Goal: Task Accomplishment & Management: Use online tool/utility

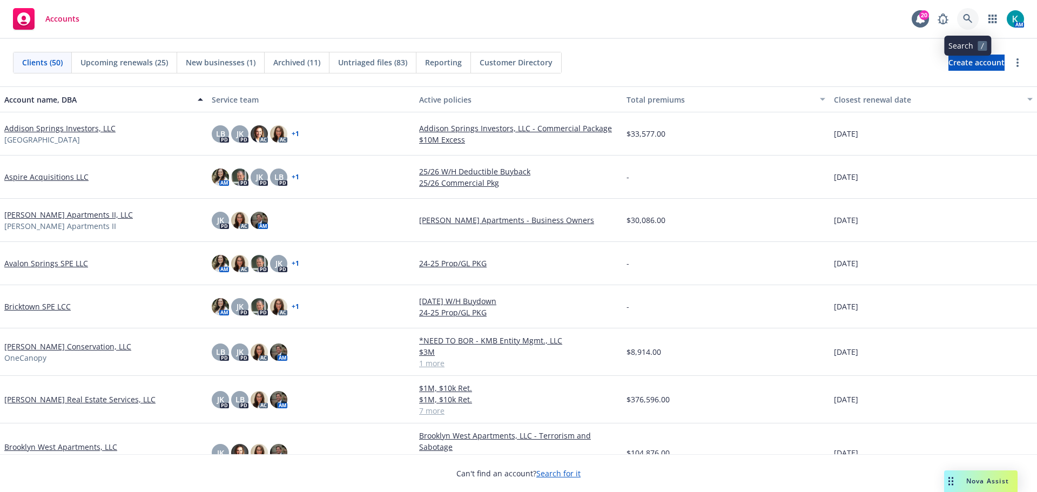
click at [966, 23] on icon at bounding box center [968, 19] width 10 height 10
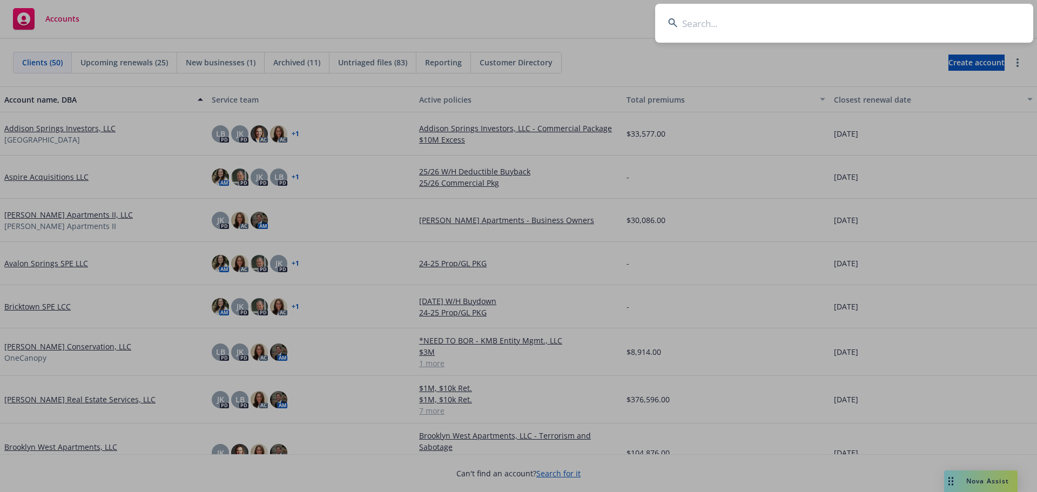
drag, startPoint x: 751, startPoint y: 32, endPoint x: 758, endPoint y: 39, distance: 10.0
click at [754, 31] on input at bounding box center [844, 23] width 378 height 39
click at [711, 19] on input at bounding box center [844, 23] width 378 height 39
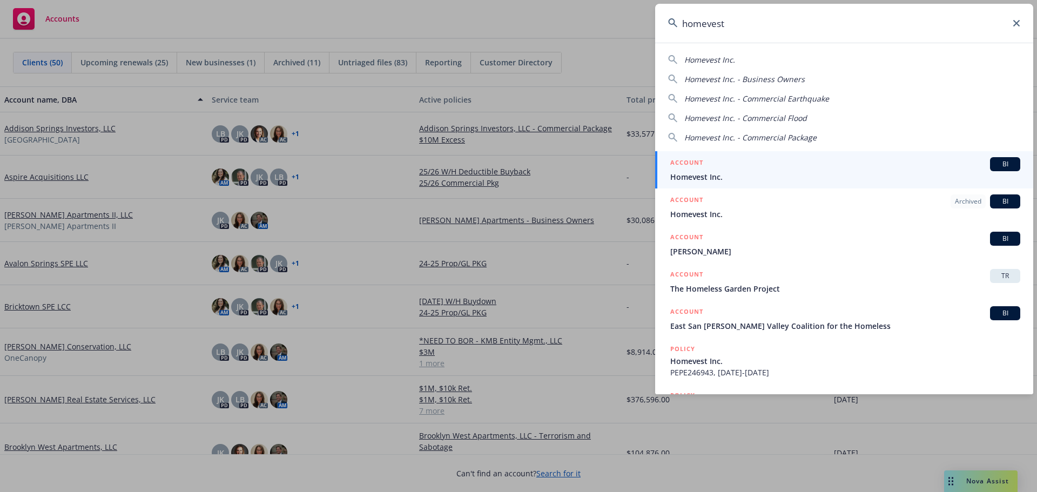
type input "homevest"
click at [769, 162] on div "ACCOUNT BI" at bounding box center [845, 164] width 350 height 14
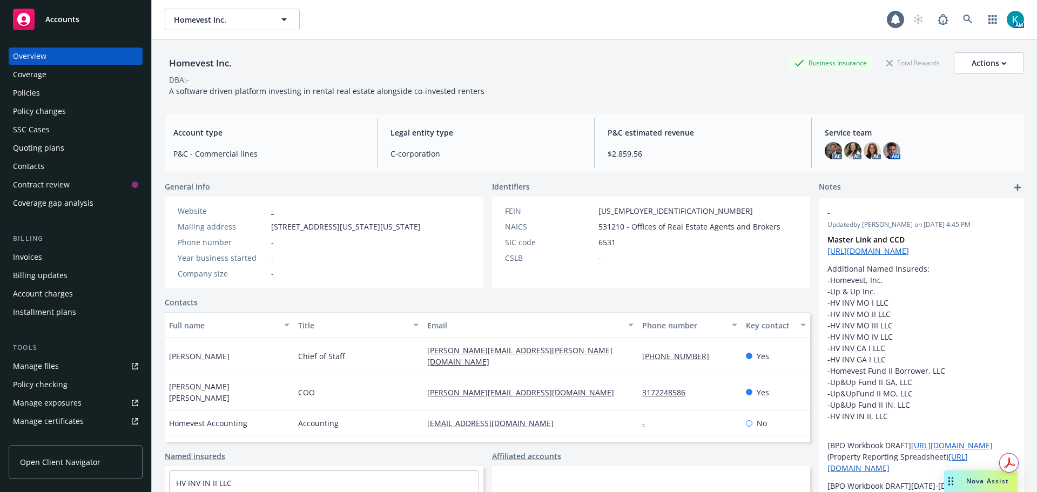
click at [68, 86] on div "Policies" at bounding box center [75, 92] width 125 height 17
click at [61, 92] on div "Policies" at bounding box center [75, 92] width 125 height 17
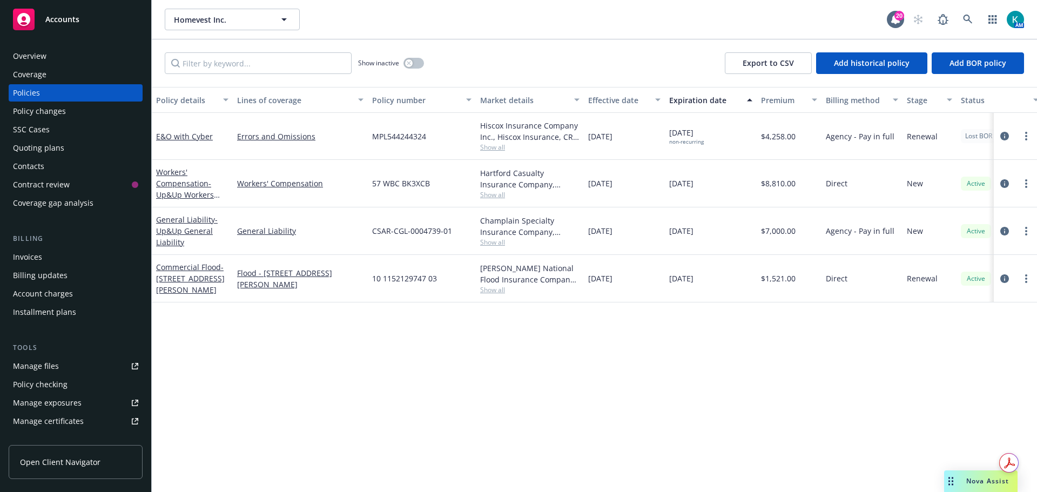
click at [51, 19] on span "Accounts" at bounding box center [62, 19] width 34 height 9
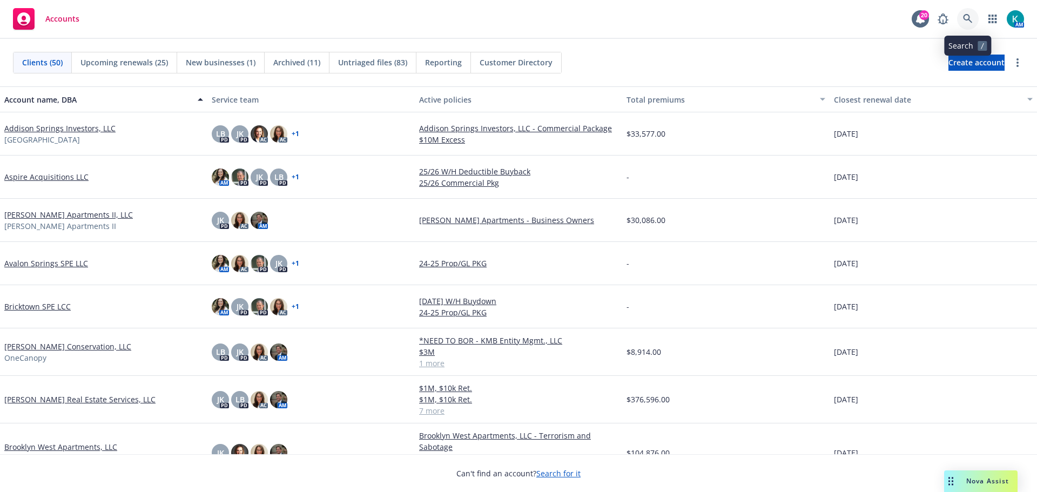
click at [963, 11] on link at bounding box center [968, 19] width 22 height 22
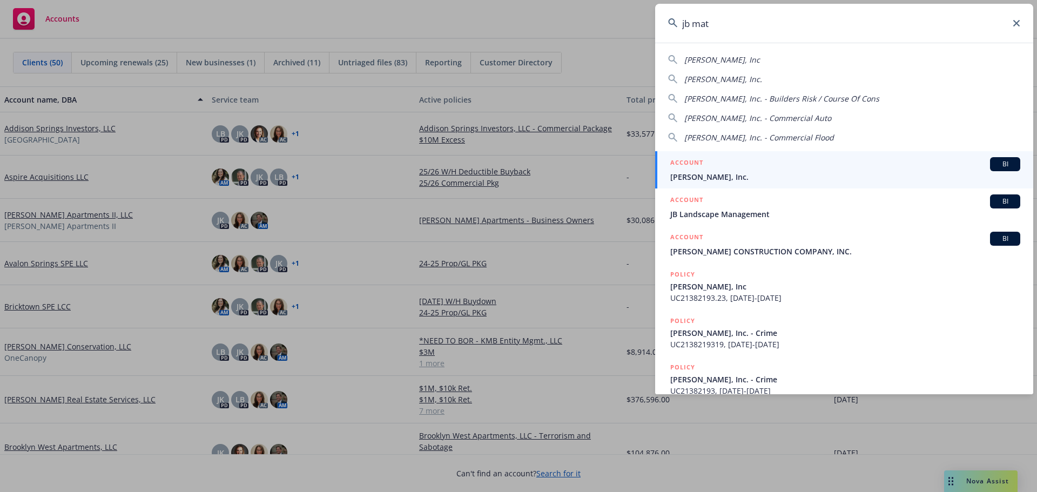
type input "jb mat"
click at [806, 171] on div "ACCOUNT BI JB Matteson, Inc." at bounding box center [845, 169] width 350 height 25
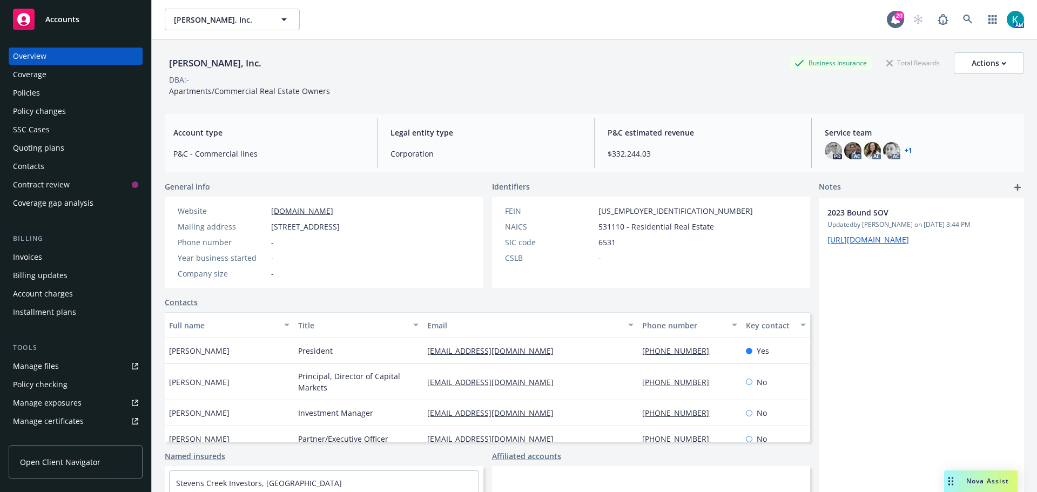
click at [87, 112] on div "Policy changes" at bounding box center [75, 111] width 125 height 17
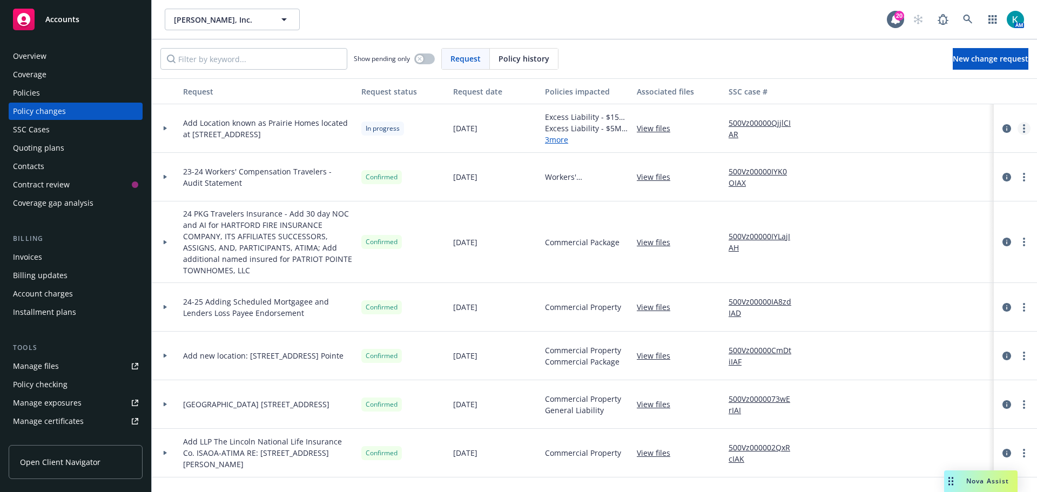
click at [1018, 129] on link "more" at bounding box center [1024, 128] width 13 height 13
click at [970, 219] on link "Resume workflow" at bounding box center [929, 216] width 185 height 22
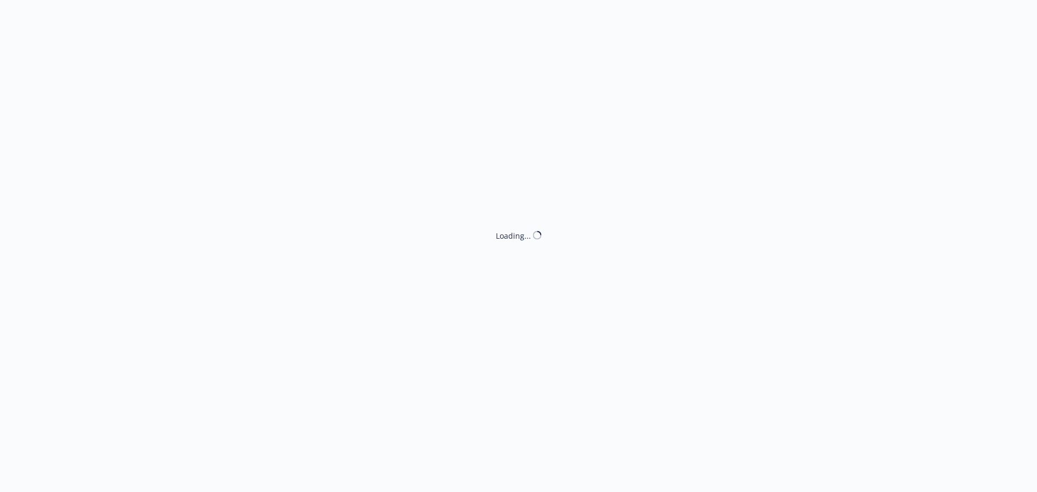
select select "ACCEPTED"
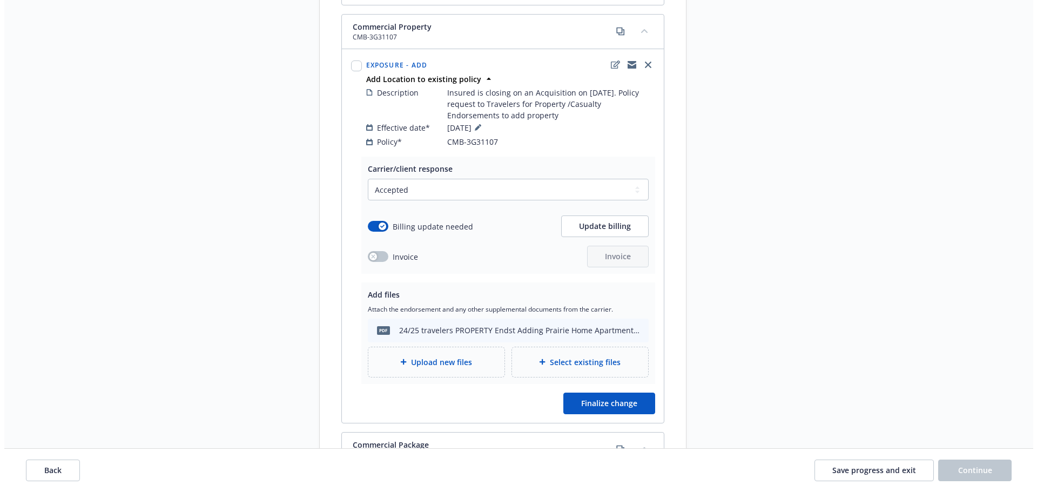
scroll to position [1351, 0]
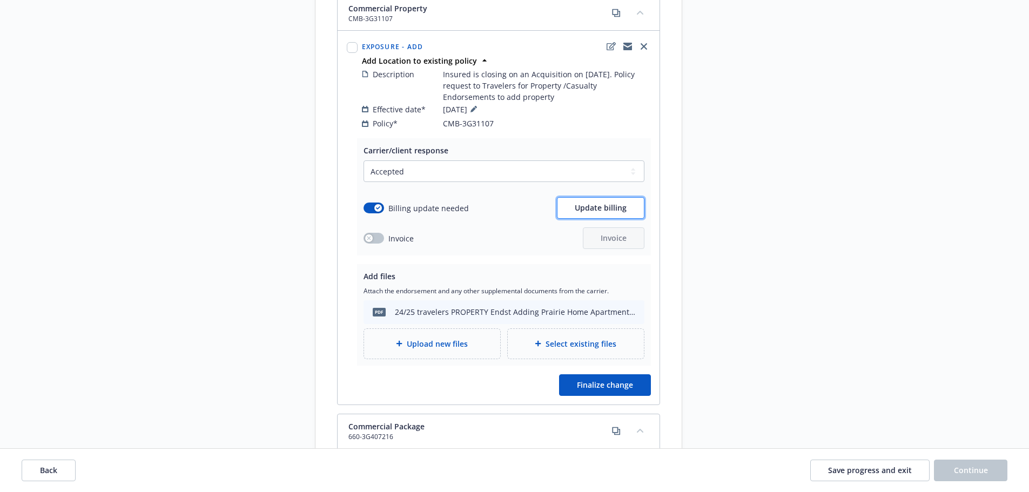
click at [575, 203] on button "Update billing" at bounding box center [601, 208] width 88 height 22
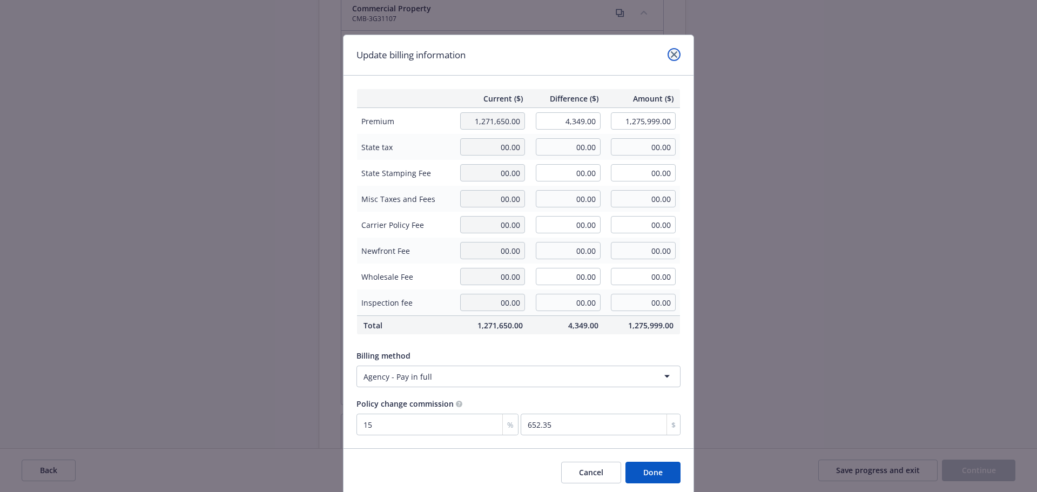
click at [669, 58] on link "close" at bounding box center [674, 54] width 13 height 13
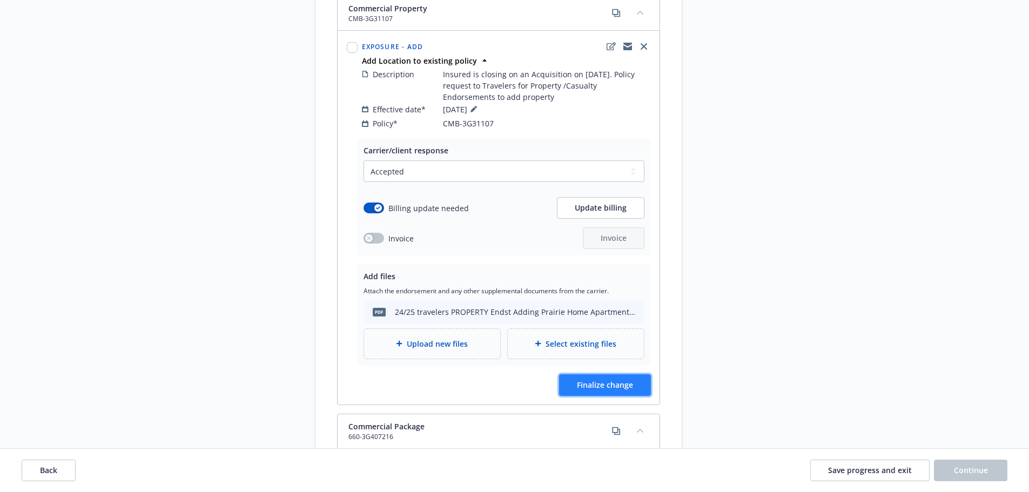
click at [599, 374] on button "Finalize change" at bounding box center [605, 385] width 92 height 22
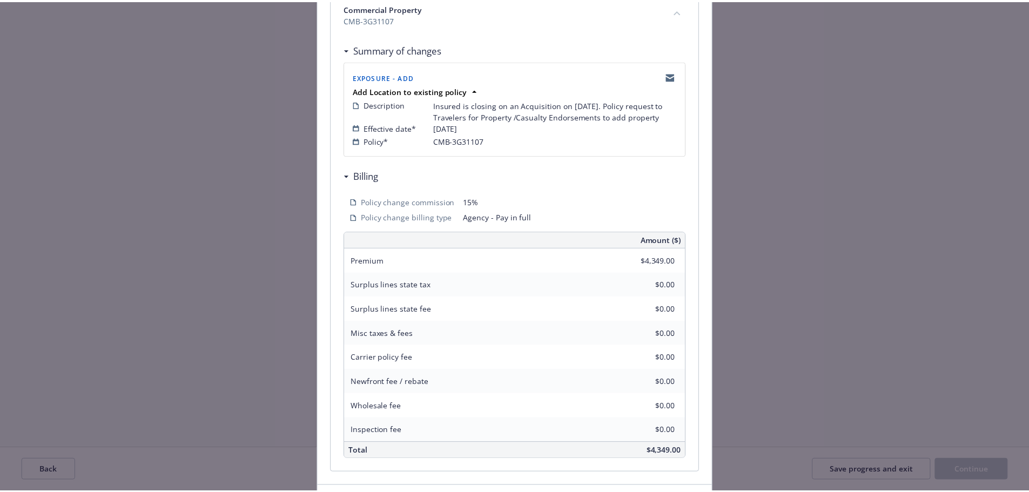
scroll to position [250, 0]
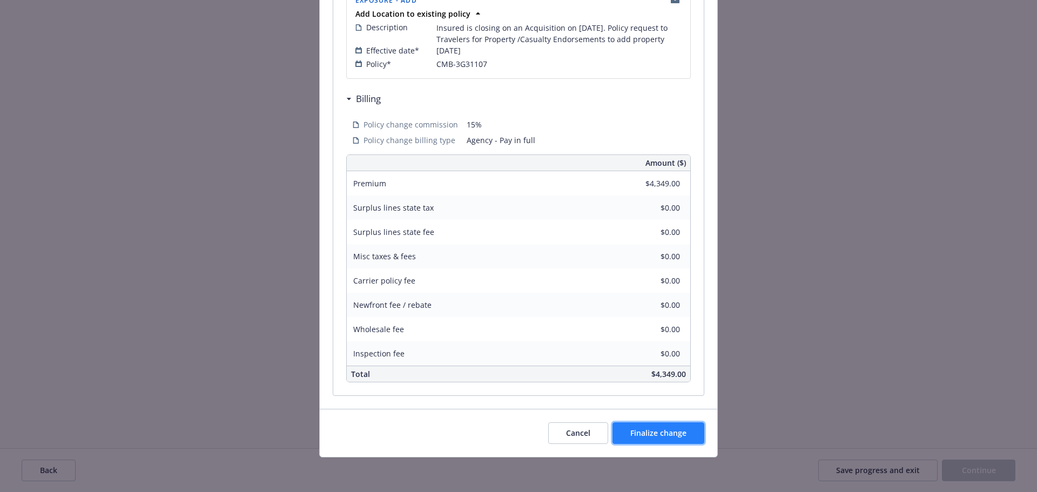
click at [674, 428] on button "Finalize change" at bounding box center [659, 433] width 92 height 22
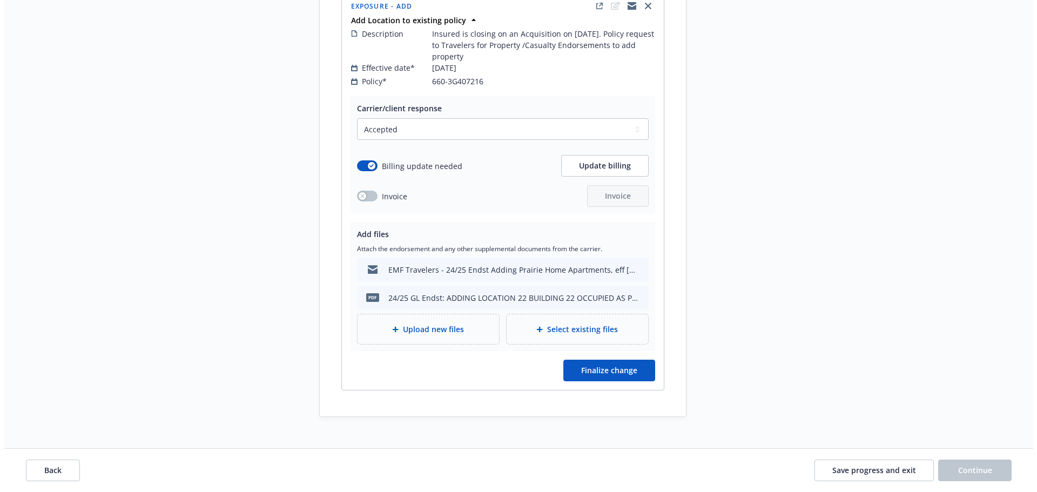
scroll to position [1804, 0]
click at [591, 160] on span "Update billing" at bounding box center [601, 165] width 52 height 10
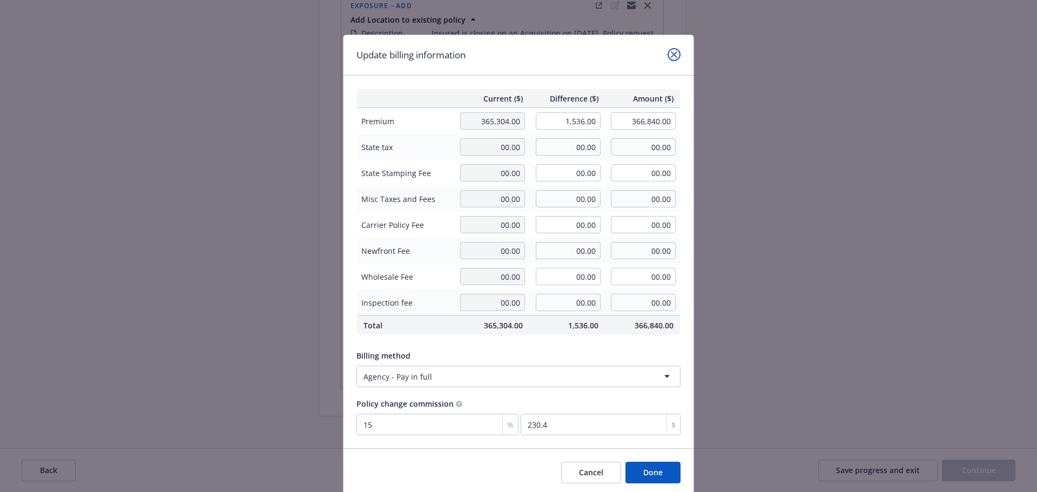
drag, startPoint x: 667, startPoint y: 58, endPoint x: 664, endPoint y: 65, distance: 7.5
click at [668, 57] on link "close" at bounding box center [674, 54] width 13 height 13
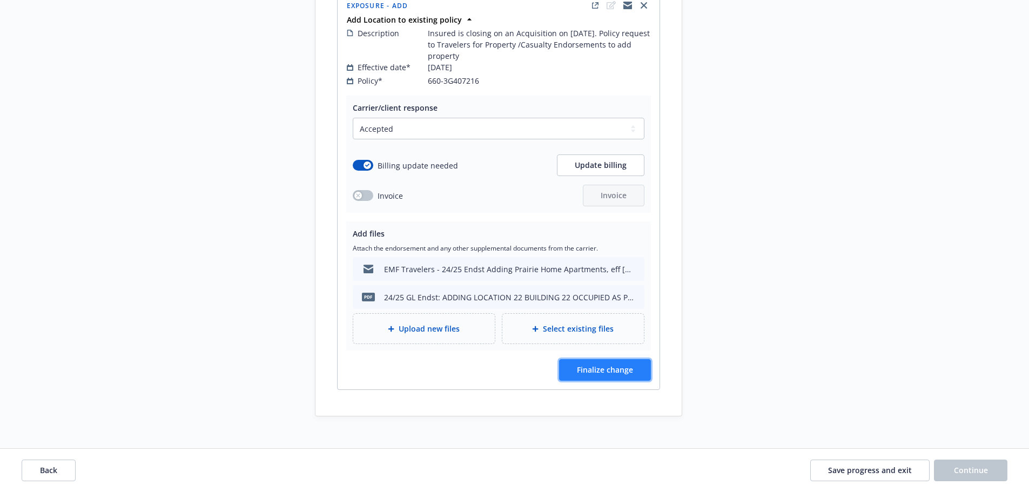
click at [608, 365] on span "Finalize change" at bounding box center [605, 370] width 56 height 10
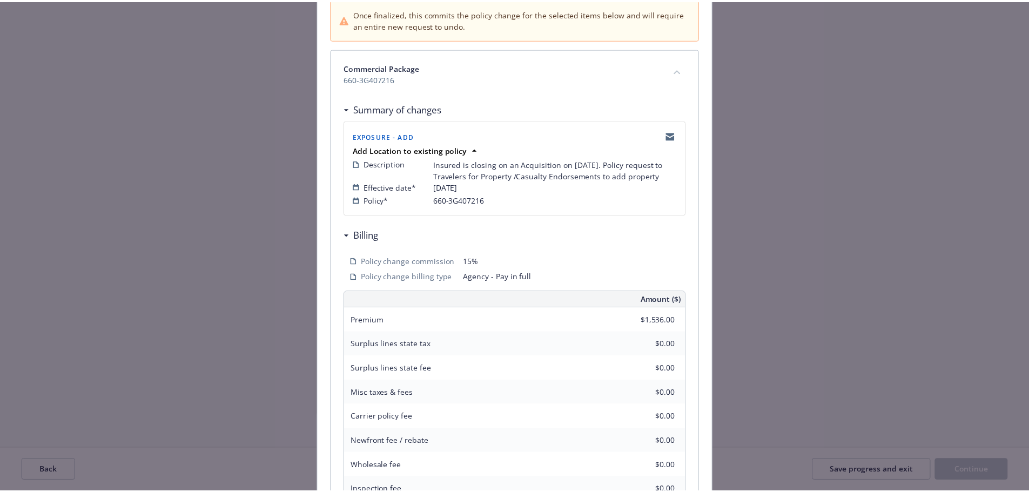
scroll to position [250, 0]
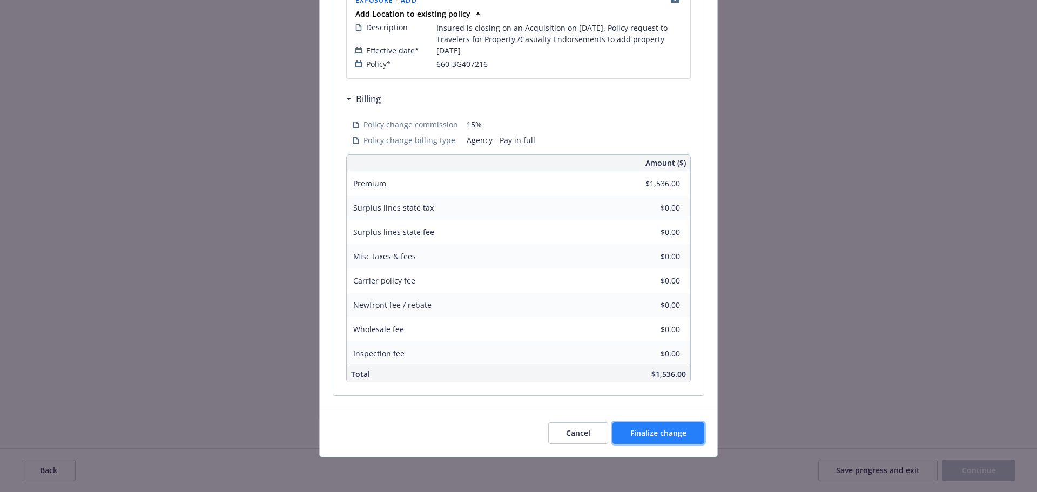
click at [675, 434] on span "Finalize change" at bounding box center [658, 433] width 56 height 10
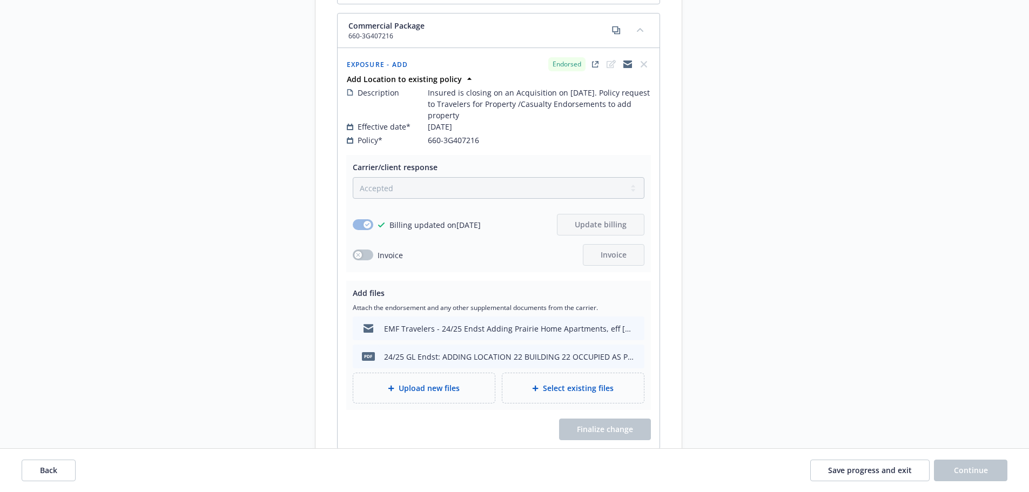
scroll to position [1805, 0]
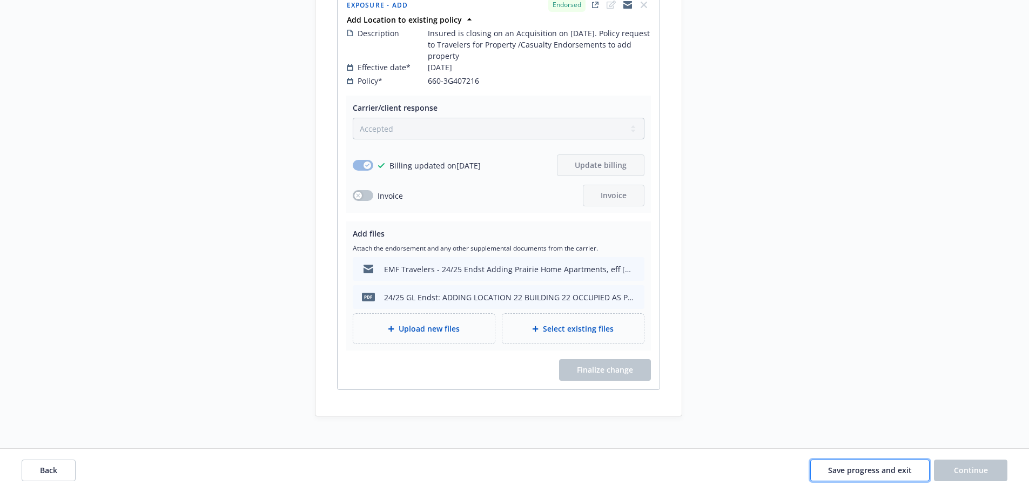
click at [862, 474] on span "Save progress and exit" at bounding box center [870, 470] width 84 height 10
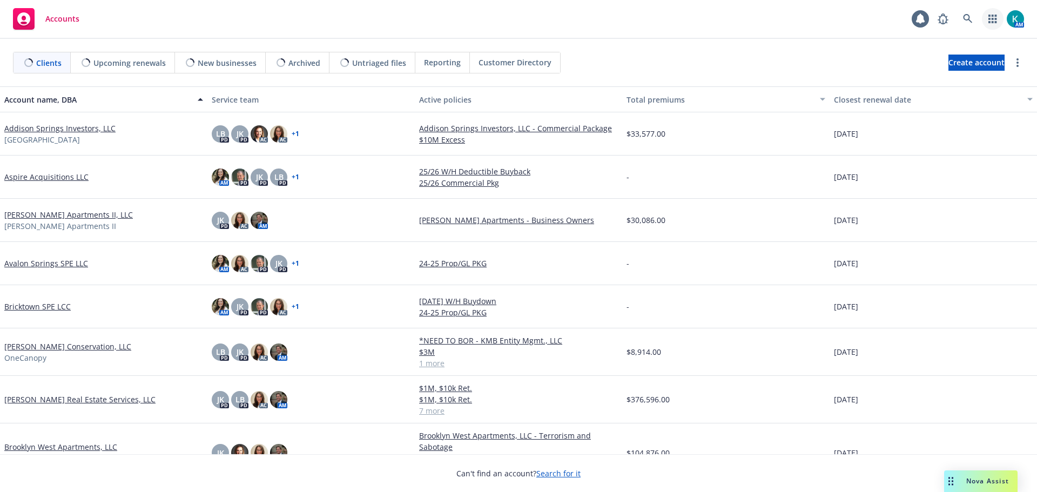
click at [985, 16] on link "button" at bounding box center [993, 19] width 22 height 22
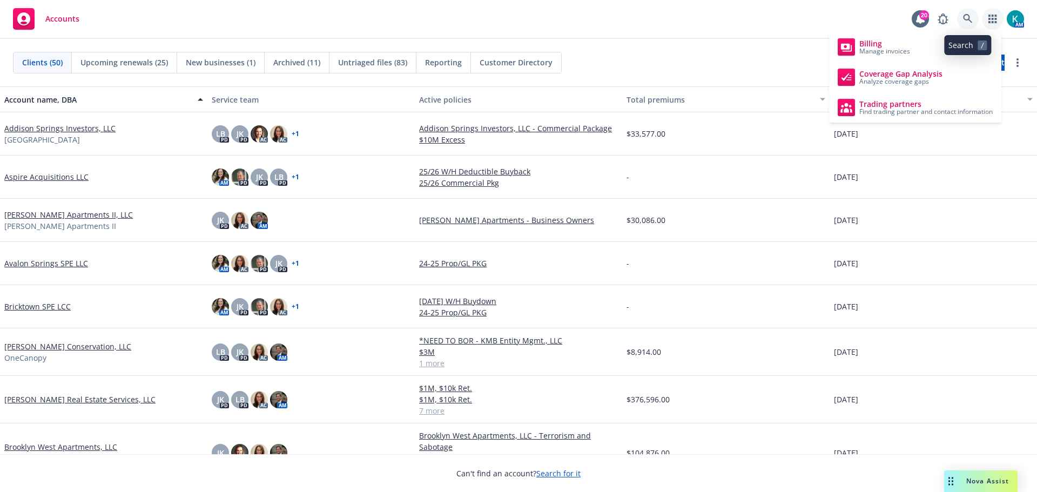
click at [975, 18] on link at bounding box center [968, 19] width 22 height 22
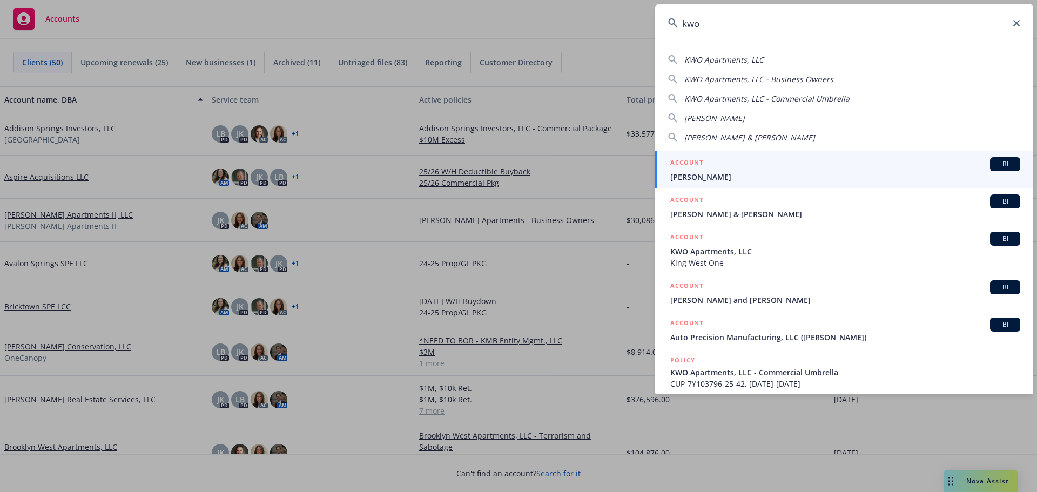
click at [744, 59] on span "KWO Apartments, LLC" at bounding box center [723, 60] width 79 height 10
type input "KWO Apartments, LLC"
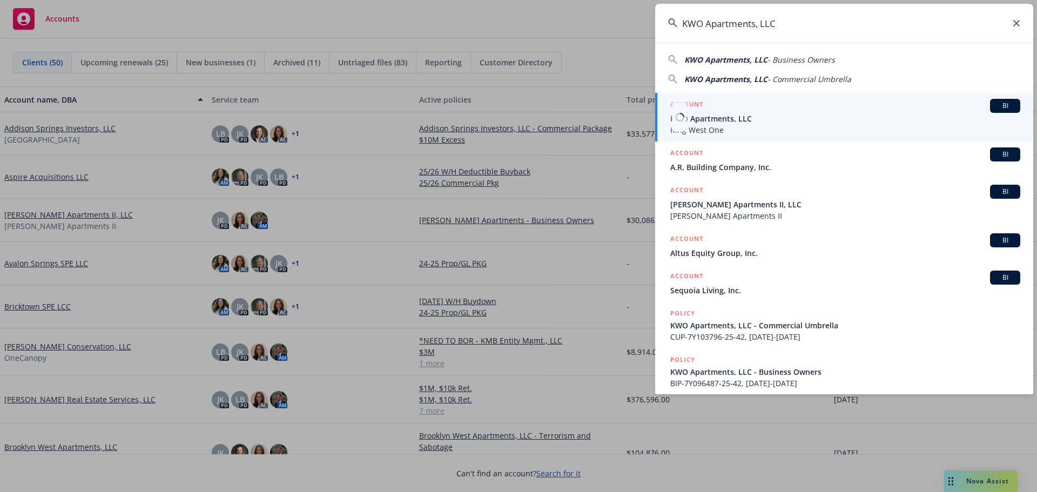
click at [782, 126] on span "King West One" at bounding box center [845, 129] width 350 height 11
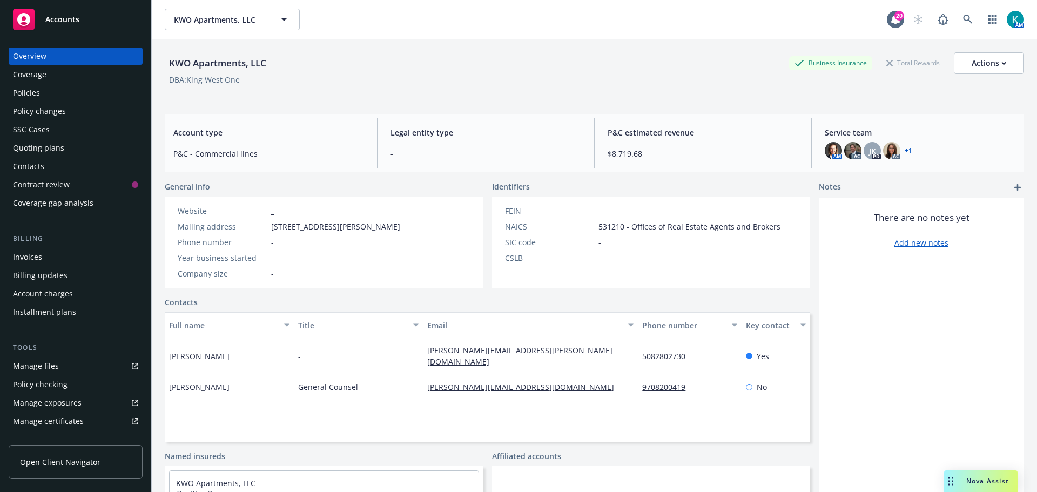
click at [95, 95] on div "Policies" at bounding box center [75, 92] width 125 height 17
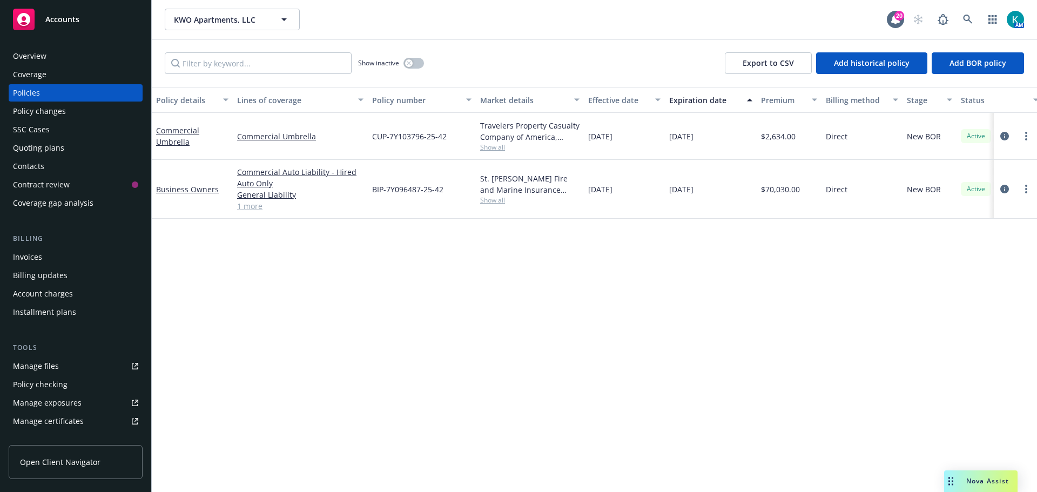
click at [53, 368] on div "Manage files" at bounding box center [36, 366] width 46 height 17
click at [198, 18] on span "KWO Apartments, LLC" at bounding box center [220, 19] width 93 height 11
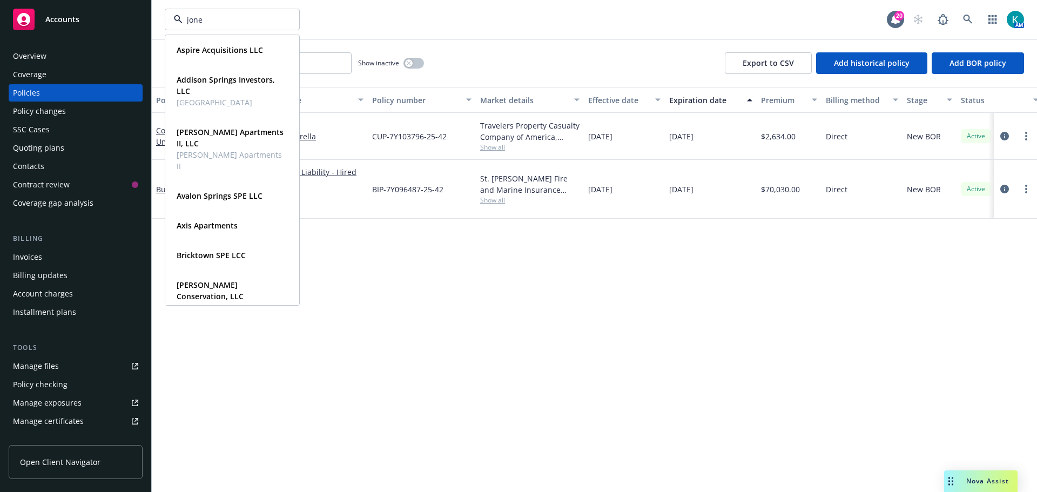
type input "jones"
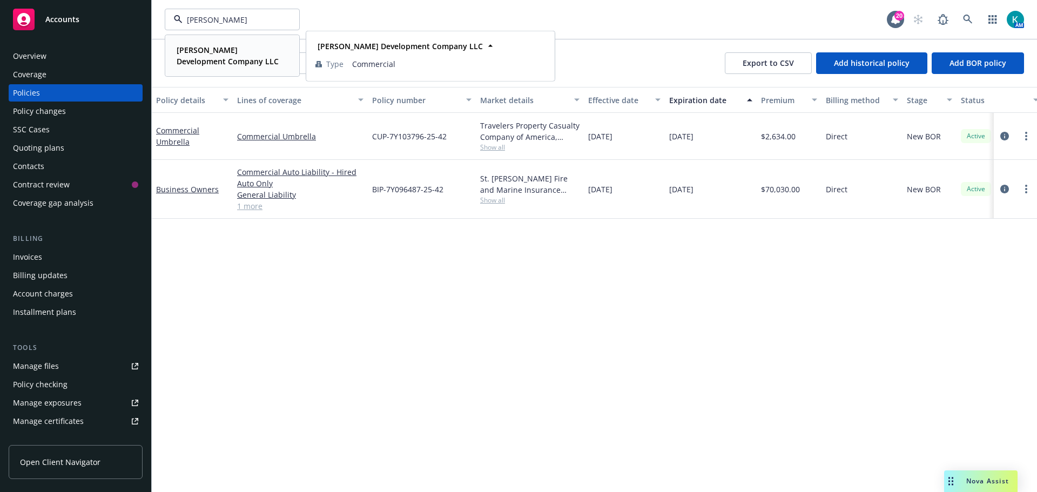
click at [241, 53] on strong "Jones Development Company LLC" at bounding box center [228, 56] width 102 height 22
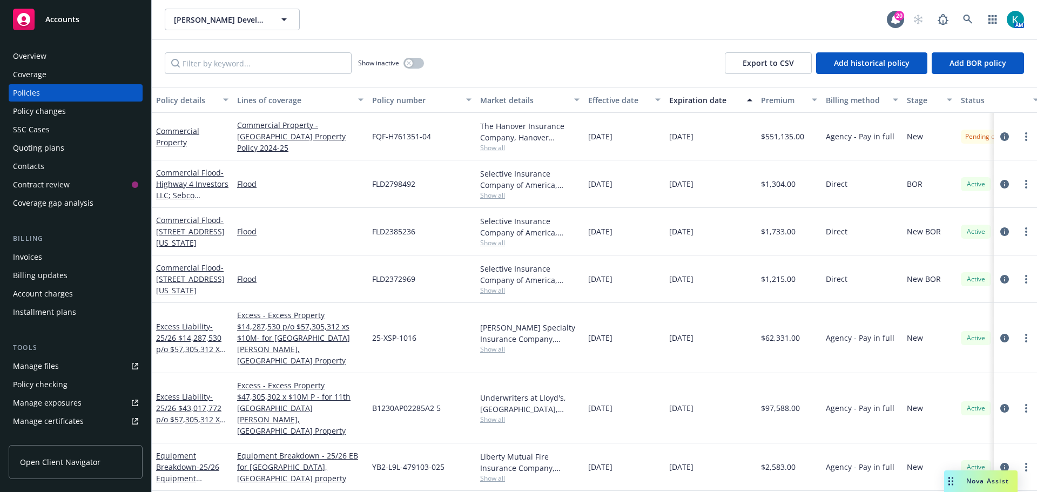
click at [191, 125] on div "Commercial Property" at bounding box center [192, 136] width 72 height 23
click at [187, 127] on link "Commercial Property" at bounding box center [177, 137] width 43 height 22
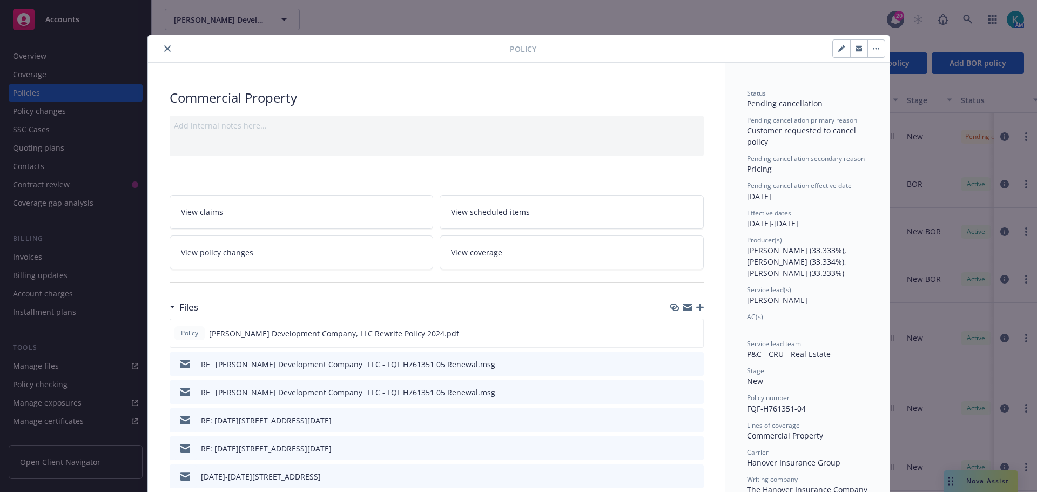
click at [696, 307] on icon "button" at bounding box center [700, 308] width 8 height 8
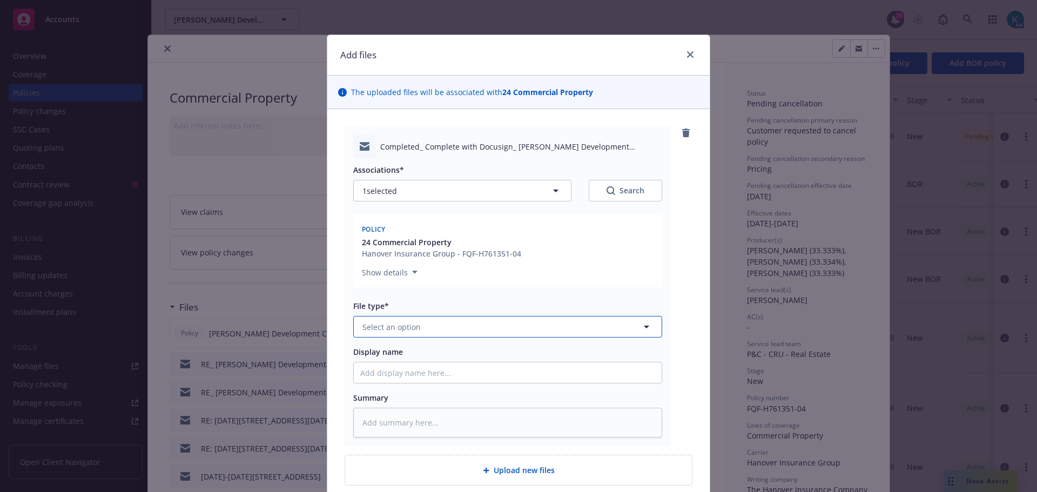
click at [413, 322] on span "Select an option" at bounding box center [391, 326] width 58 height 11
type input "canc"
drag, startPoint x: 437, startPoint y: 334, endPoint x: 238, endPoint y: 306, distance: 201.3
click at [238, 307] on div "Add files The uploaded files will be associated with 24 Commercial Property Com…" at bounding box center [518, 246] width 1037 height 492
click at [409, 322] on span "Select an option" at bounding box center [391, 326] width 58 height 11
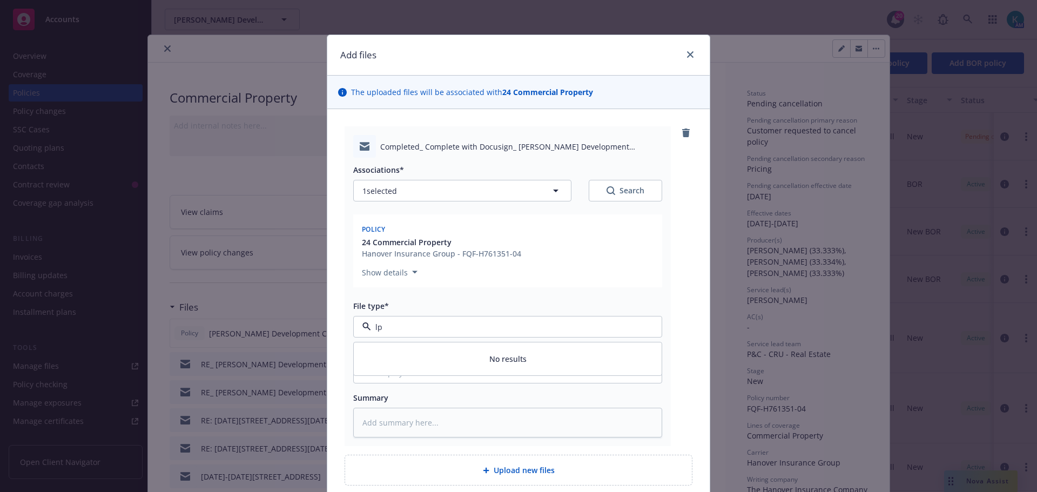
drag, startPoint x: 422, startPoint y: 331, endPoint x: 289, endPoint y: 313, distance: 134.7
click at [289, 313] on div "Add files The uploaded files will be associated with 24 Commercial Property Com…" at bounding box center [518, 246] width 1037 height 492
type input "sub"
click at [465, 316] on button "Select an option" at bounding box center [507, 327] width 309 height 22
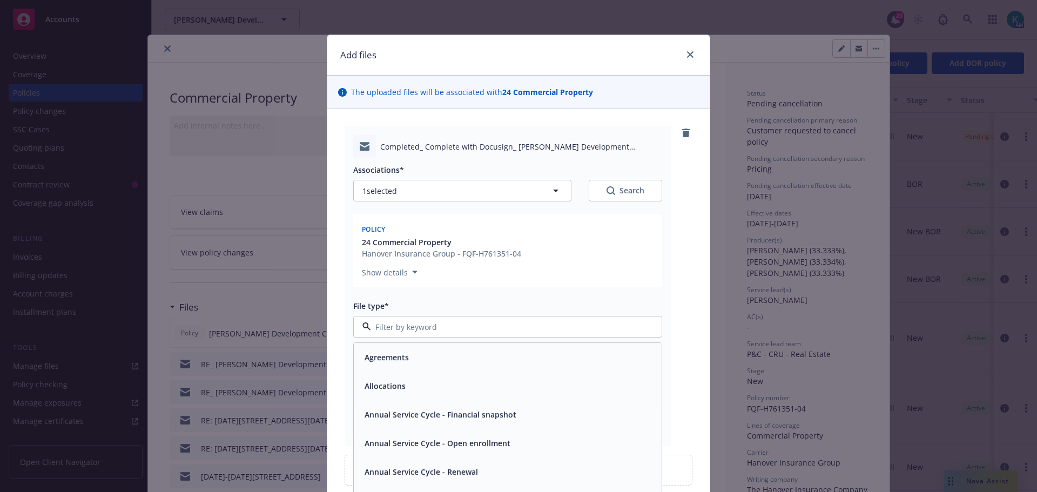
click at [466, 323] on input at bounding box center [505, 326] width 269 height 11
type input "can"
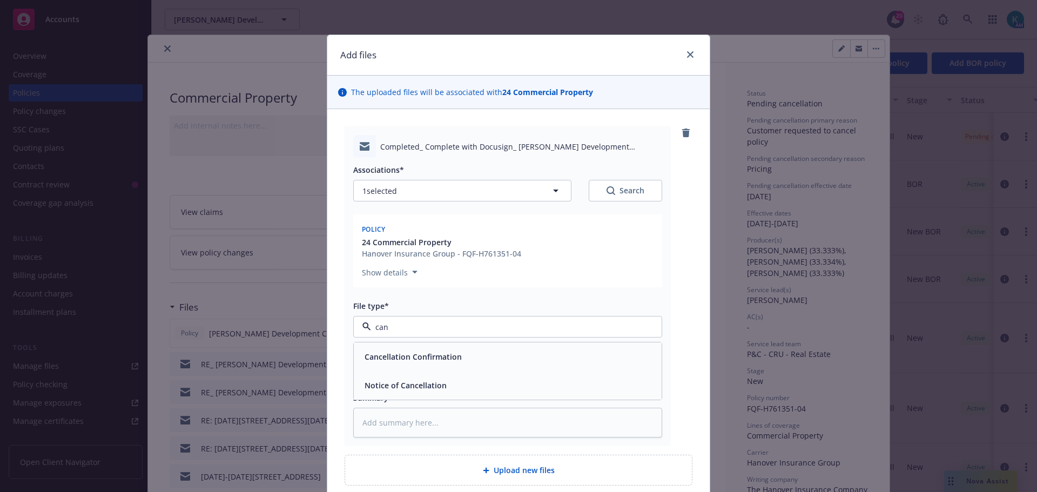
click at [474, 345] on div "Cancellation Confirmation" at bounding box center [508, 356] width 308 height 29
drag, startPoint x: 497, startPoint y: 406, endPoint x: 514, endPoint y: 426, distance: 26.0
click at [498, 406] on div "Summary" at bounding box center [507, 414] width 309 height 45
click at [516, 428] on textarea at bounding box center [507, 423] width 309 height 30
type textarea "x"
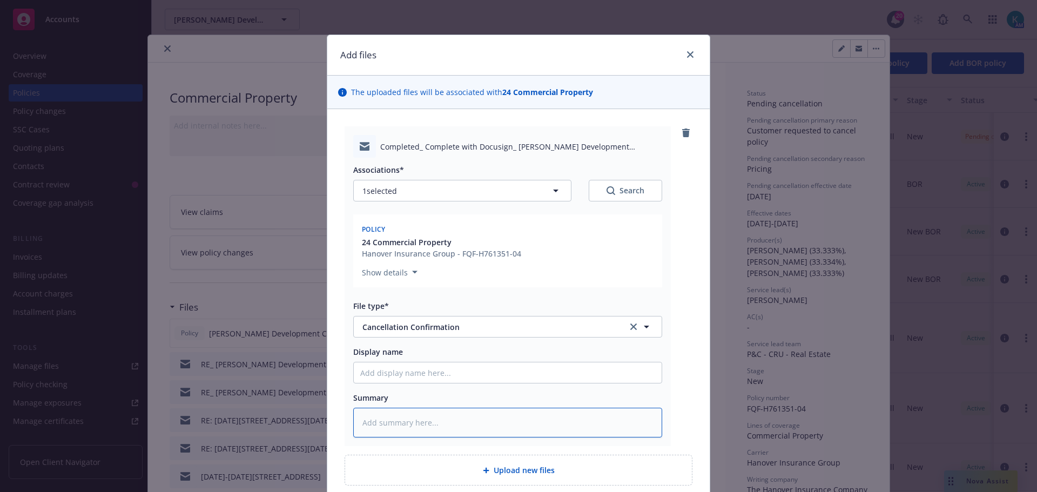
type textarea "S"
type textarea "x"
type textarea "Si"
type textarea "x"
type textarea "Sign"
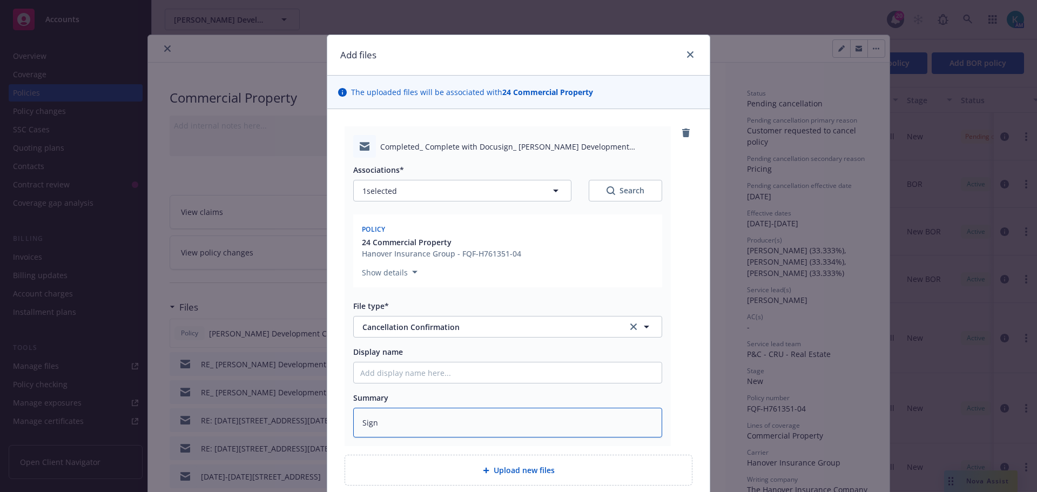
type textarea "x"
type textarea "Signe"
type textarea "x"
type textarea "Signed"
type textarea "x"
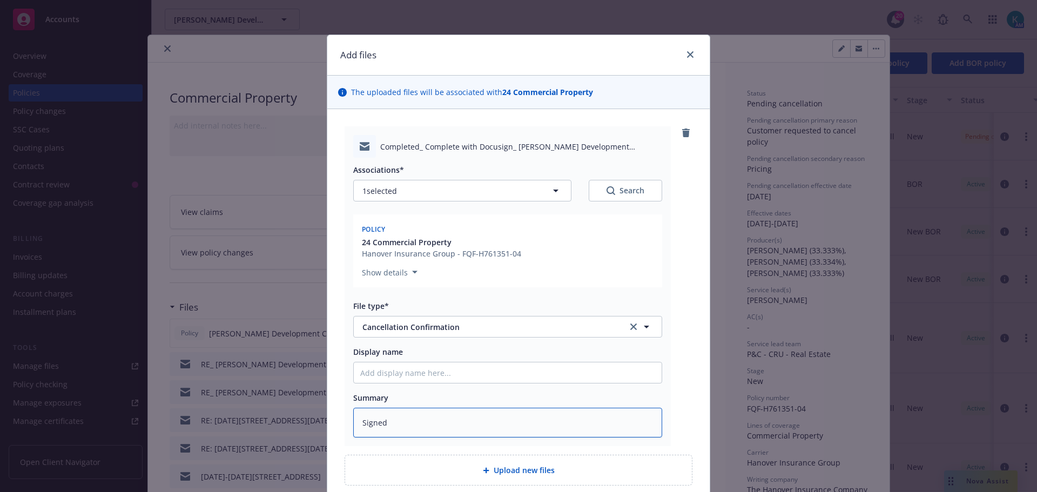
type textarea "Signedf"
type textarea "x"
type textarea "Signedf"
type textarea "x"
type textarea "Signedf"
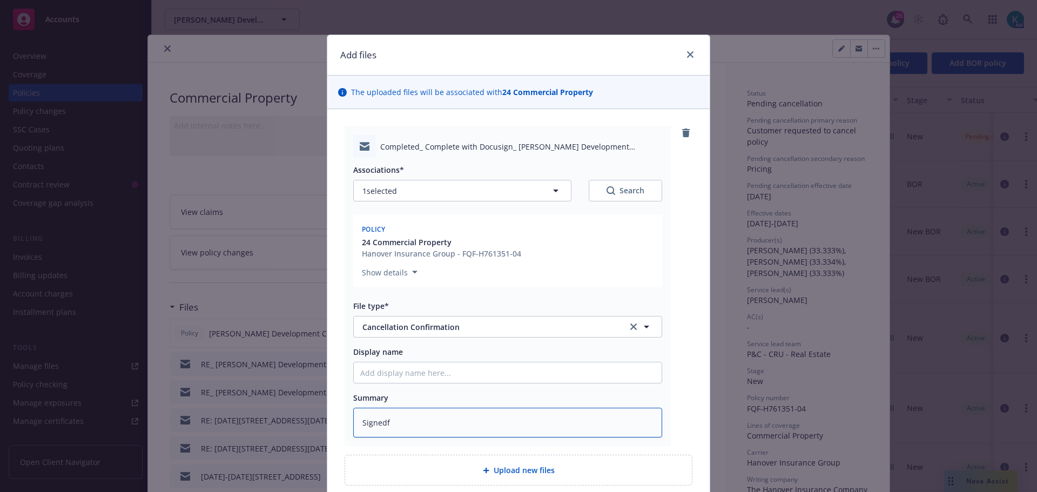
type textarea "x"
type textarea "Signed"
type textarea "x"
type textarea "Signed"
type textarea "x"
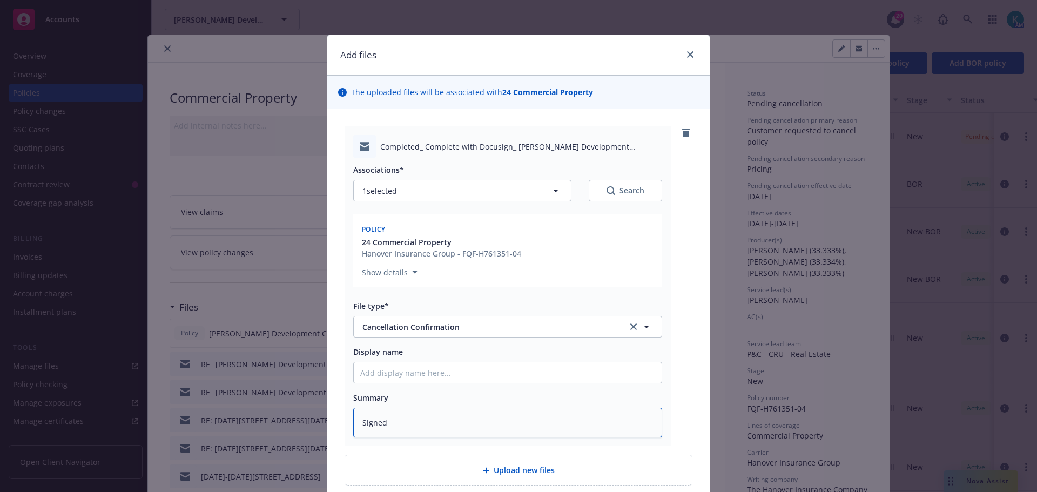
type textarea "Signed c"
type textarea "x"
type textarea "Signed ca"
type textarea "x"
type textarea "Signed can"
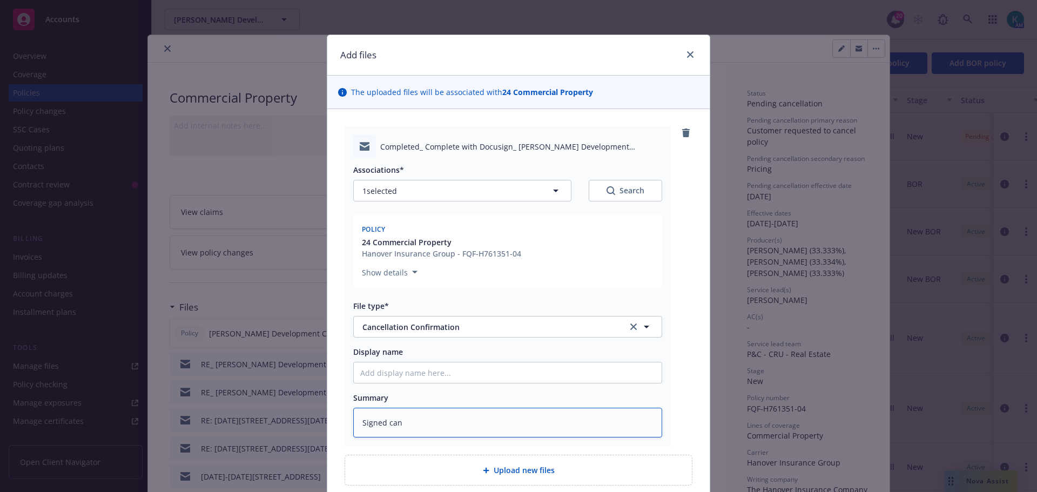
type textarea "x"
type textarea "Signed cane"
type textarea "x"
type textarea "Signed can"
type textarea "x"
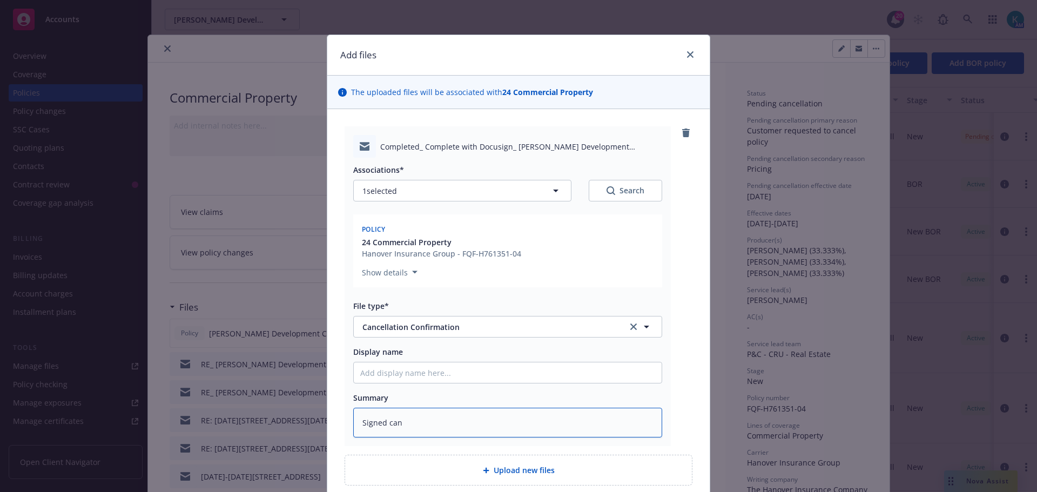
type textarea "Signed ca"
type textarea "x"
type textarea "Signed can"
type textarea "x"
type textarea "Signed canc"
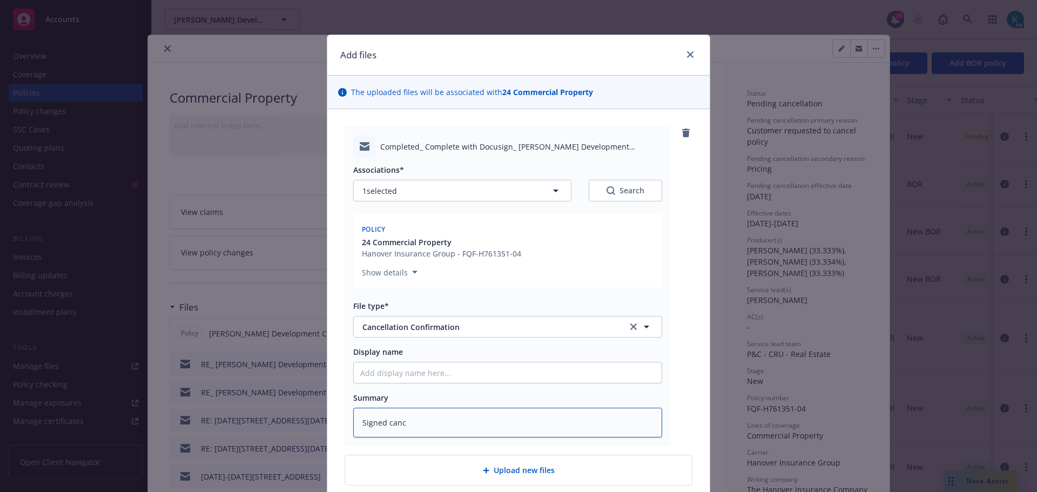
type textarea "x"
type textarea "Signed cance"
type textarea "x"
type textarea "Signed cancell"
type textarea "x"
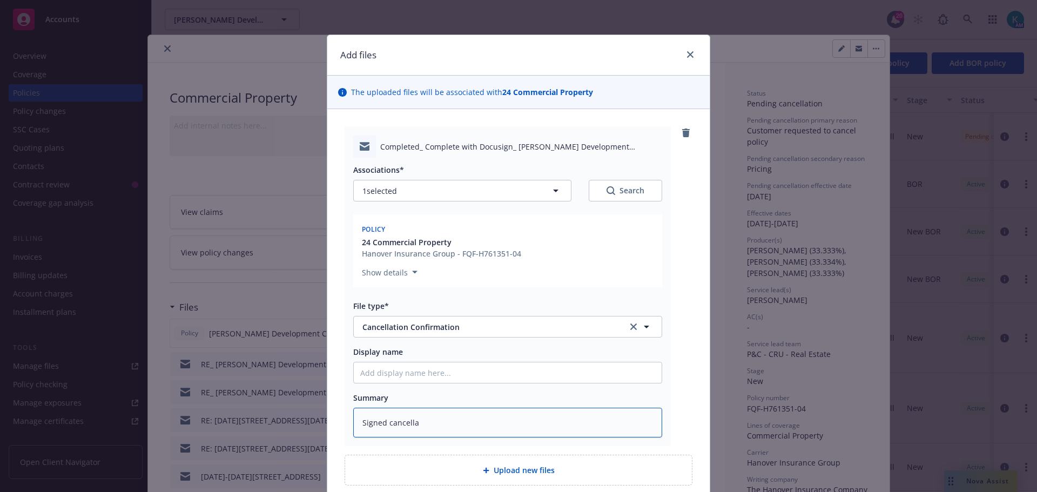
type textarea "Signed cancellat"
type textarea "x"
type textarea "Signed cancellati"
type textarea "x"
type textarea "Signed cancellatio"
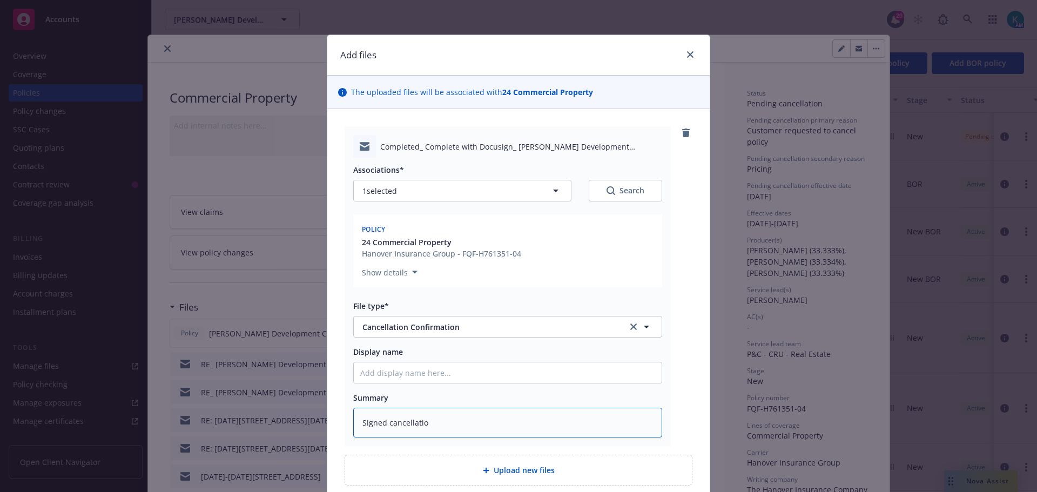
type textarea "x"
type textarea "Signed cancellation"
type textarea "x"
type textarea "Signed cancellation/L"
type textarea "x"
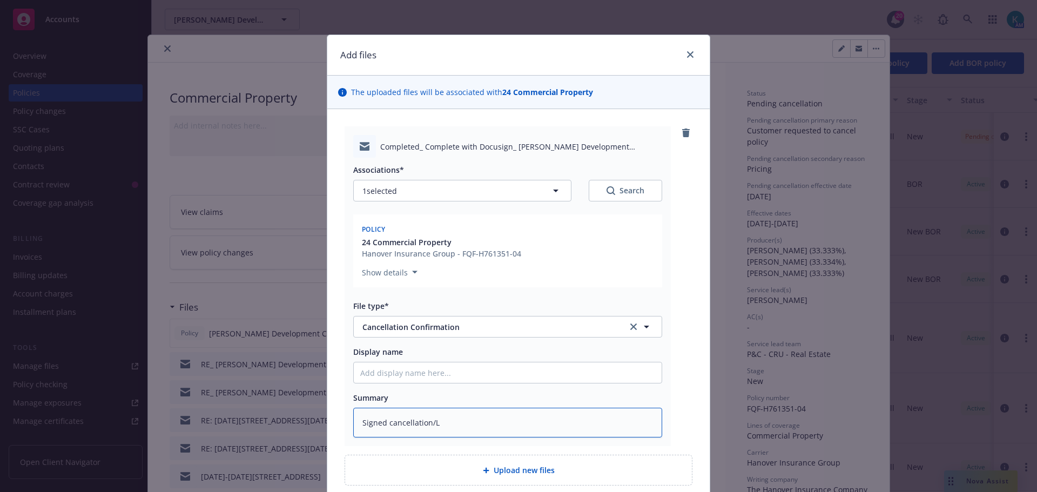
type textarea "Signed cancellation/LP"
type textarea "x"
type textarea "Signed cancellation/LPR"
type textarea "x"
type textarea "Signed cancellation/LPR"
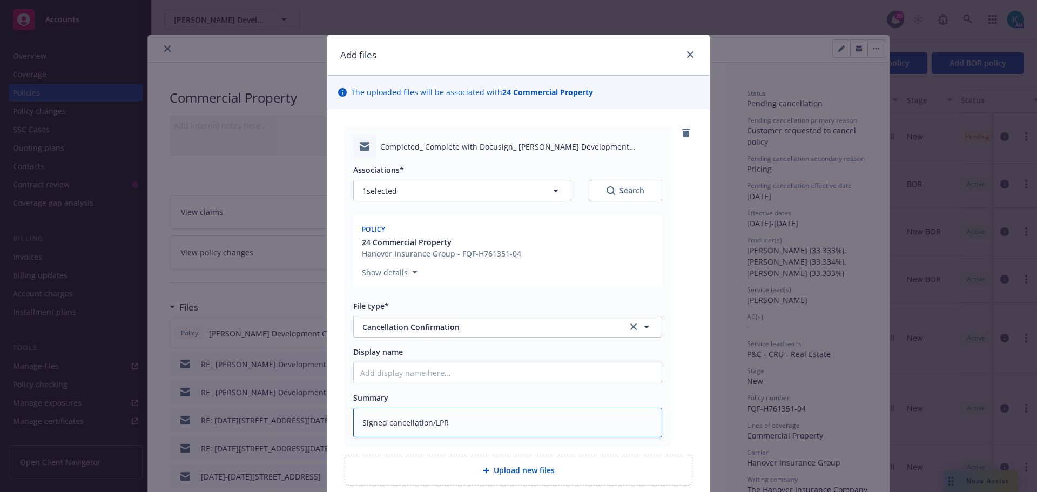
type textarea "x"
type textarea "Signed cancellation/LPR r"
type textarea "x"
type textarea "Signed cancellation/LPR re"
type textarea "x"
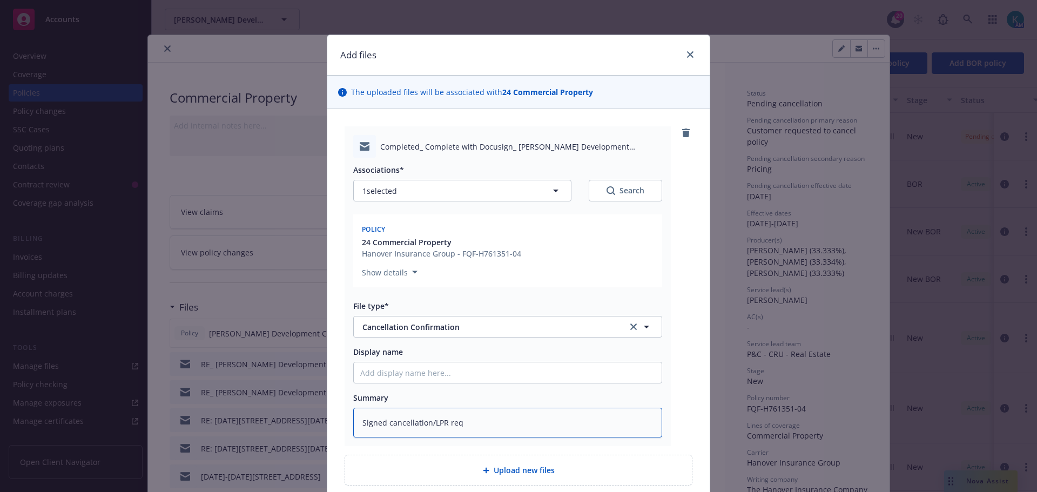
type textarea "Signed cancellation/LPR requ"
type textarea "x"
type textarea "Signed cancellation/LPR reque"
type textarea "x"
type textarea "Signed cancellation/LPR reques"
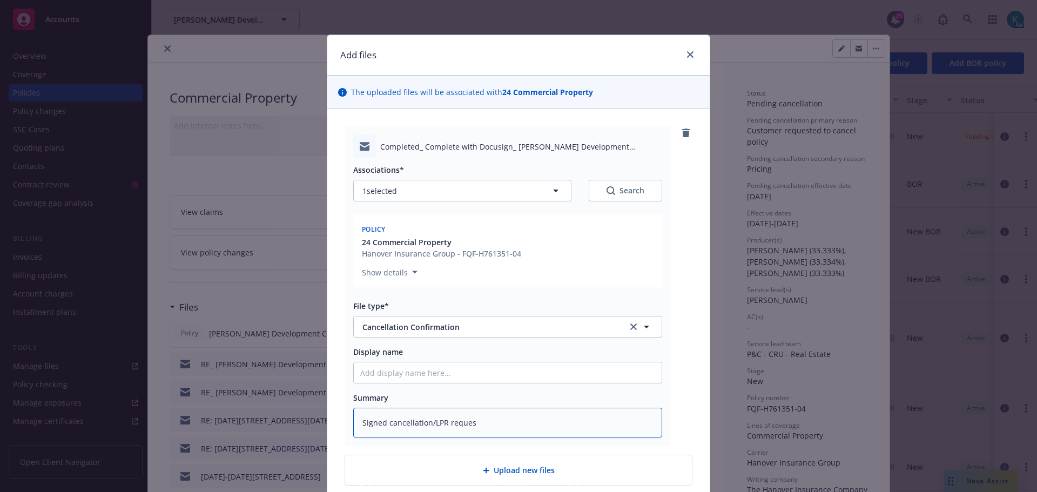
type textarea "x"
type textarea "Signed cancellation/LPR request"
type textarea "x"
type textarea "Signed cancellation/LPR request"
type textarea "x"
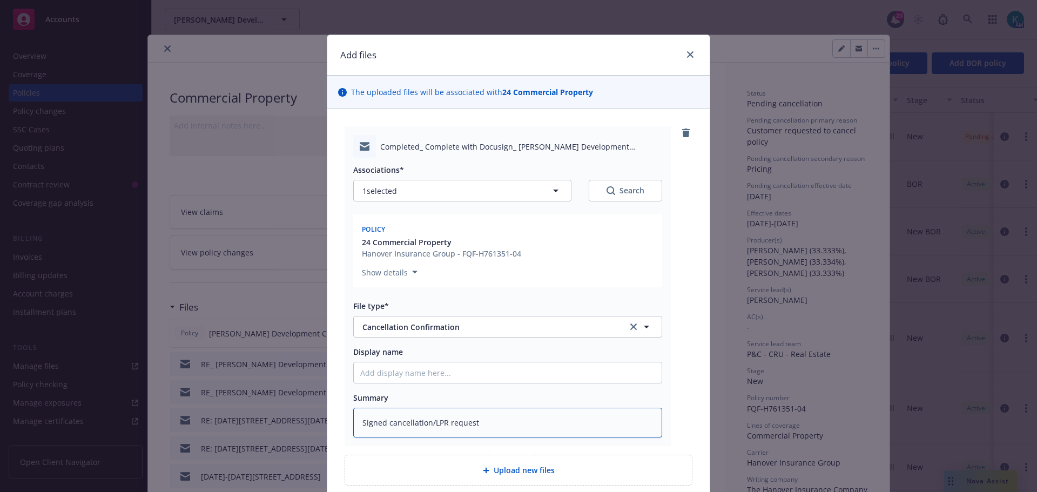
type textarea "Signed cancellation/LPR request f"
type textarea "x"
type textarea "Signed cancellation/LPR request fo"
type textarea "x"
type textarea "Signed cancellation/LPR request for"
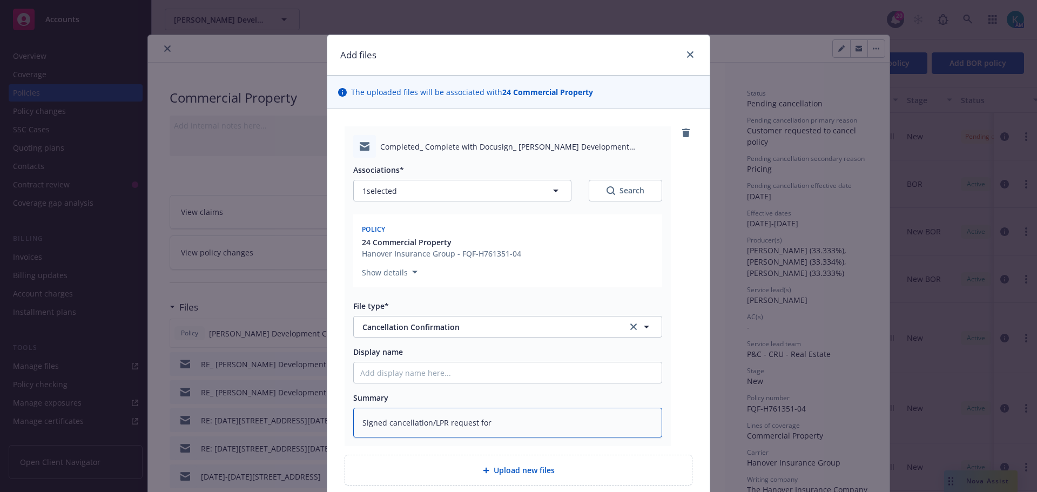
type textarea "x"
type textarea "Signed cancellation/LPR request form"
type textarea "x"
type textarea "Signed cancellation/LPR request form f"
type textarea "x"
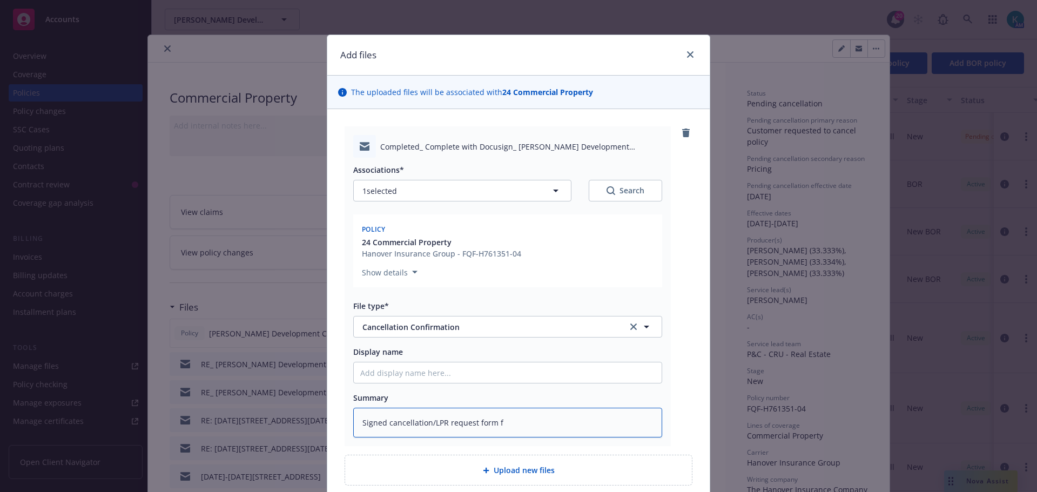
type textarea "Signed cancellation/LPR request form fr"
type textarea "x"
type textarea "Signed cancellation/LPR request form from"
type textarea "x"
type textarea "Signed cancellation/LPR request form from"
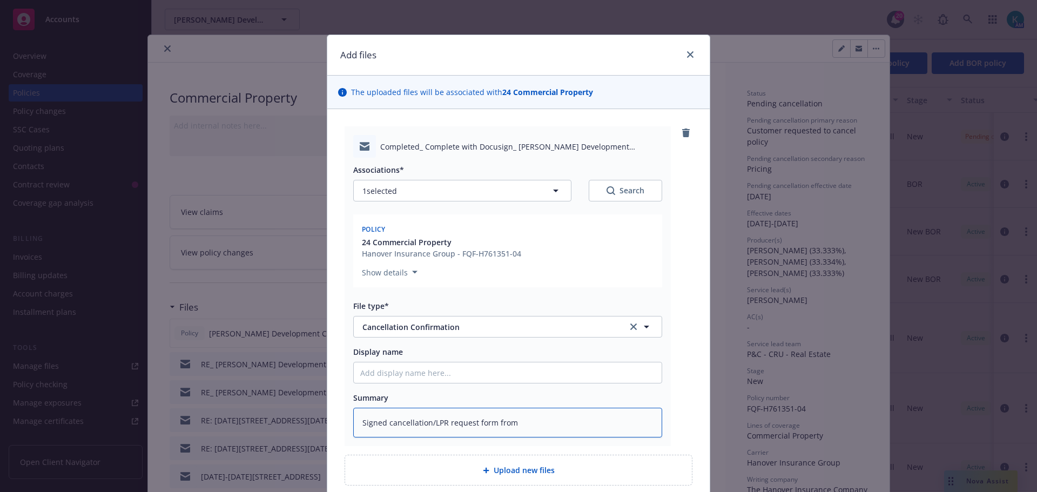
type textarea "x"
type textarea "Signed cancellation/LPR request form from"
type textarea "x"
type textarea "Signed cancellation/LPR request form fro"
type textarea "x"
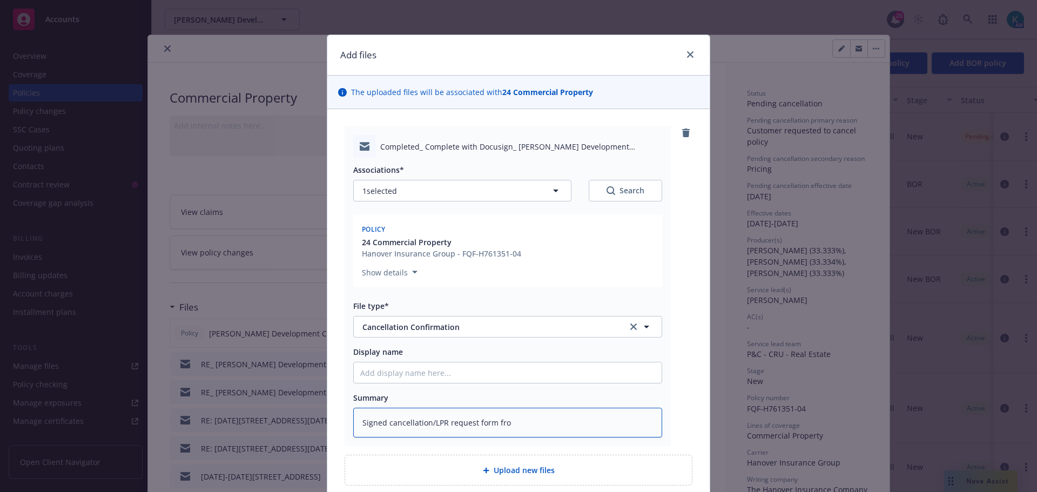
type textarea "Signed cancellation/LPR request form fr"
type textarea "x"
type textarea "Signed cancellation/LPR request form f"
type textarea "x"
type textarea "Signed cancellation/LPR request form"
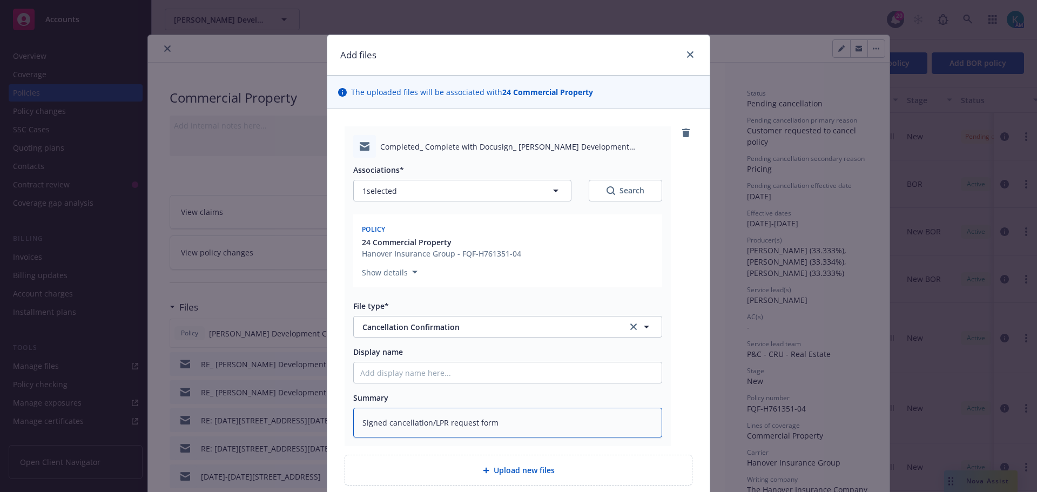
type textarea "x"
type textarea "Signed cancellation/LPR request form r"
type textarea "x"
type textarea "Signed cancellation/LPR request form rc"
type textarea "x"
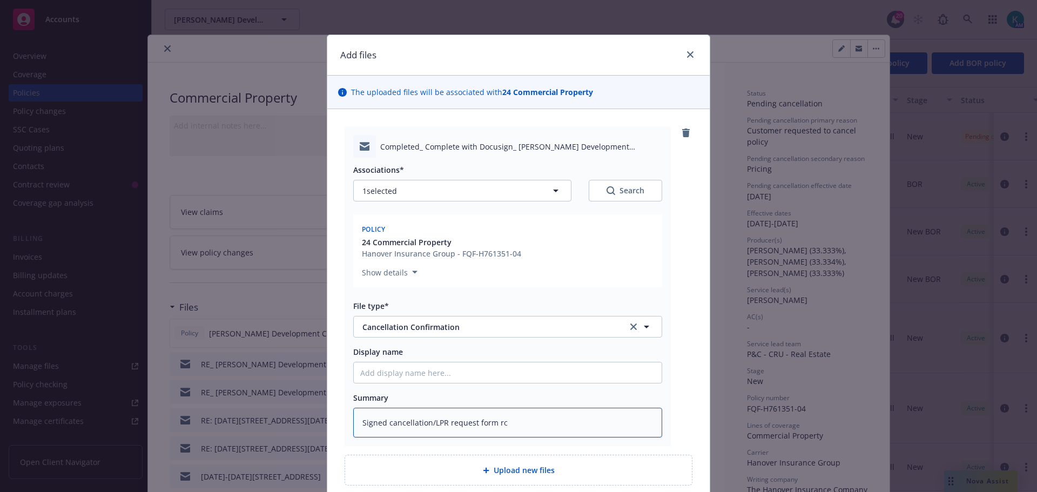
type textarea "Signed cancellation/LPR request form rcv"
type textarea "x"
type textarea "Signed cancellation/LPR request form rcvd"
type textarea "x"
type textarea "Signed cancellation/LPR request form rcvd f"
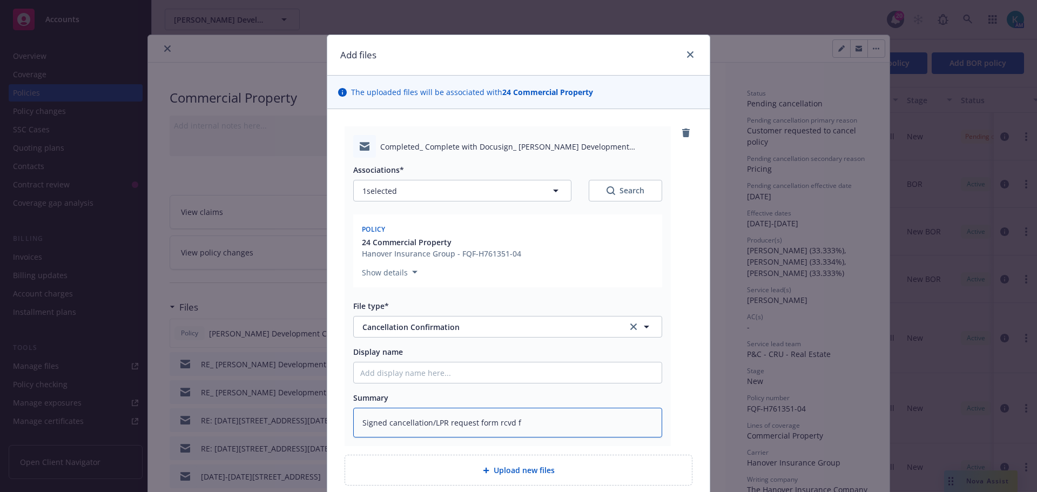
type textarea "x"
type textarea "Signed cancellation/LPR request form rcvd fr"
type textarea "x"
type textarea "Signed cancellation/LPR request form rcvd fro"
type textarea "x"
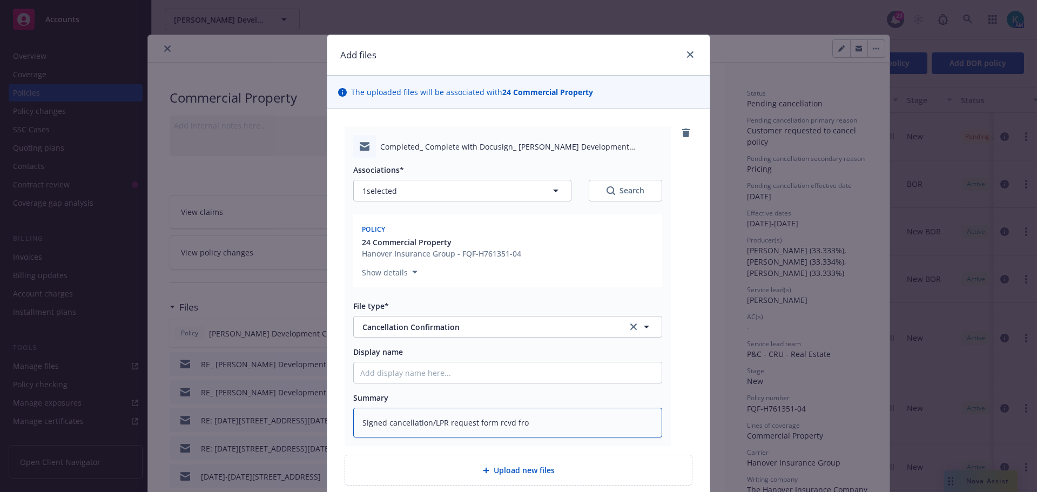
type textarea "Signed cancellation/LPR request form rcvd from"
type textarea "x"
type textarea "Signed cancellation/LPR request form rcvd from"
type textarea "x"
type textarea "Signed cancellation/LPR request form rcvd from in"
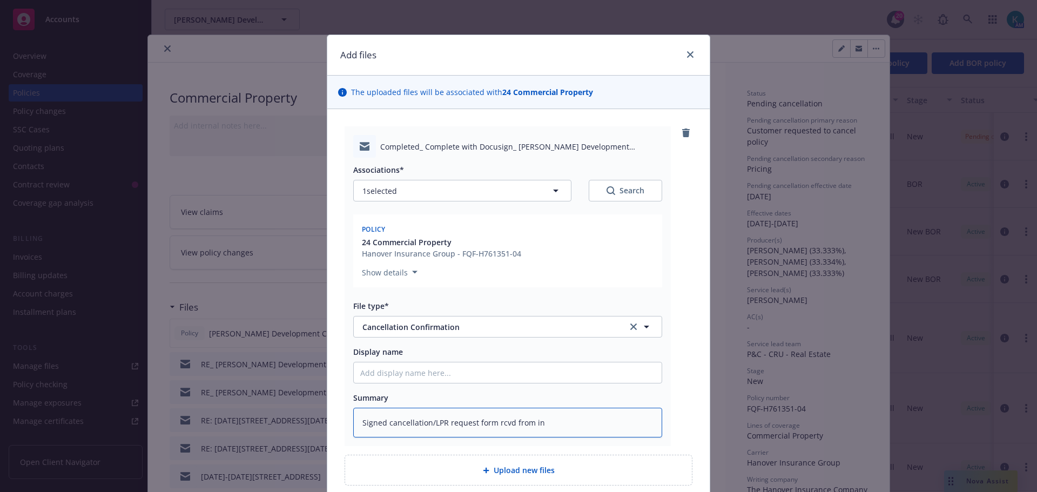
type textarea "x"
type textarea "Signed cancellation/LPR request form rcvd from ins"
type textarea "x"
type textarea "Signed cancellation/LPR request form rcvd from insd"
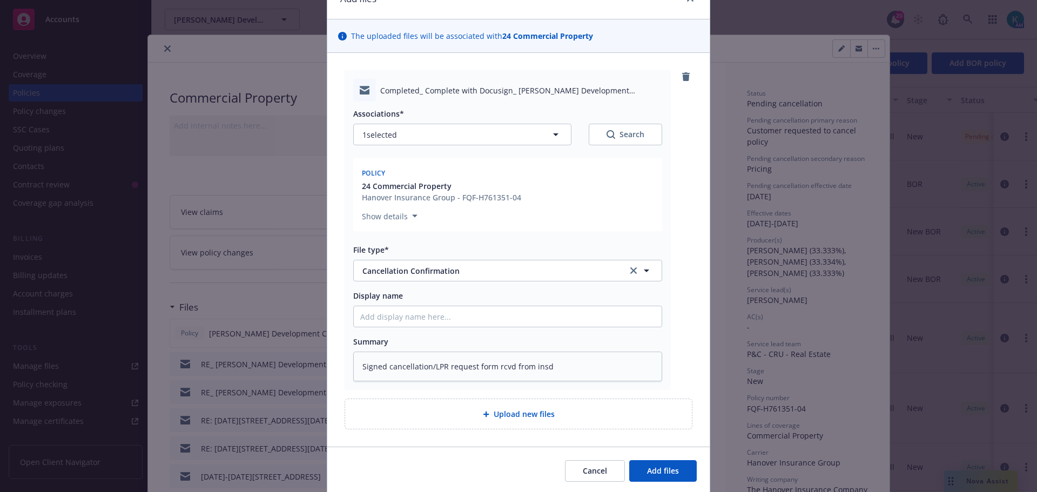
scroll to position [94, 0]
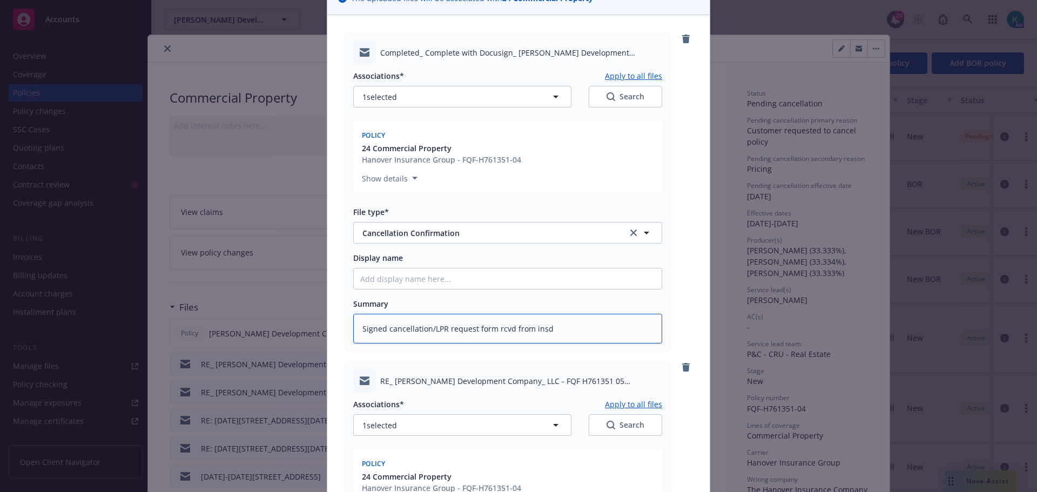
type textarea "x"
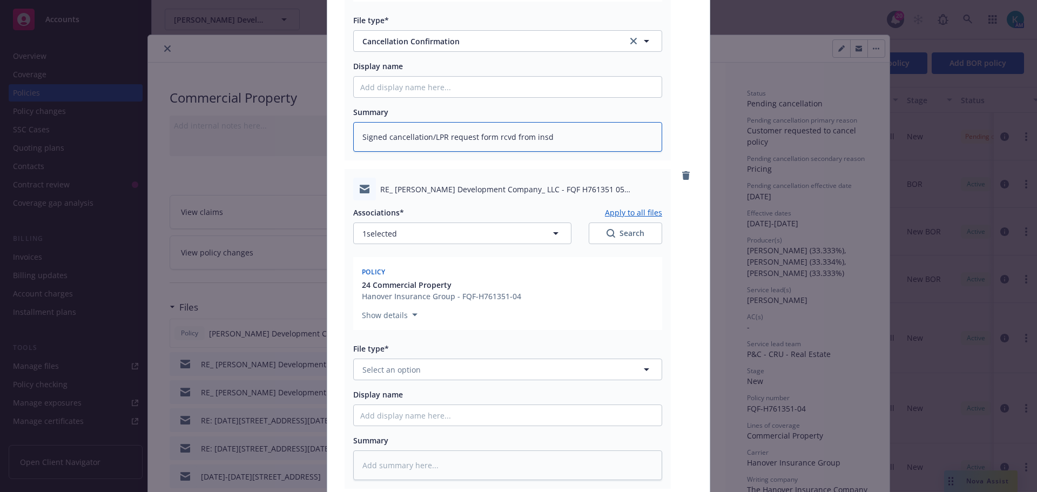
scroll to position [364, 0]
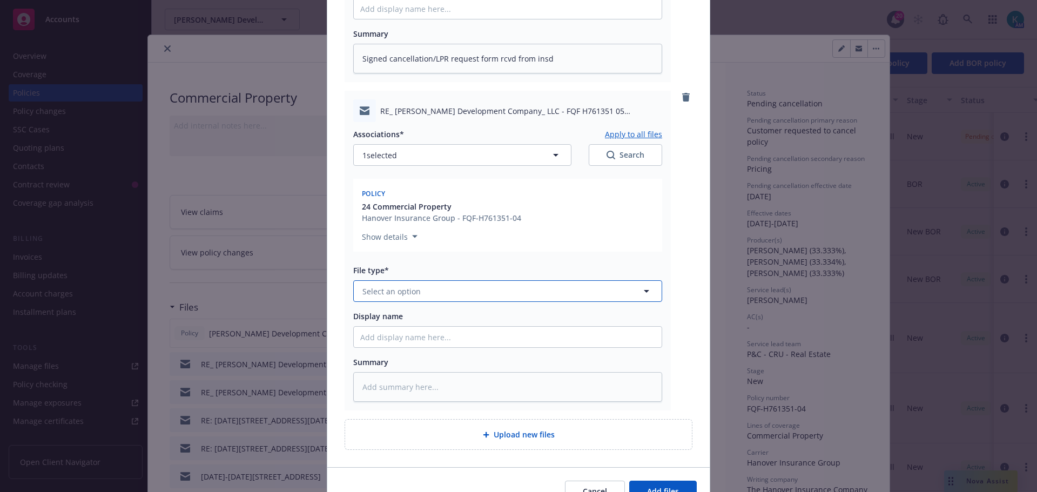
click at [440, 292] on button "Select an option" at bounding box center [507, 291] width 309 height 22
type input "canc"
click at [477, 327] on div "Cancellation Confirmation" at bounding box center [507, 321] width 295 height 16
type textarea "x"
type input "Cancellation Confirmation"
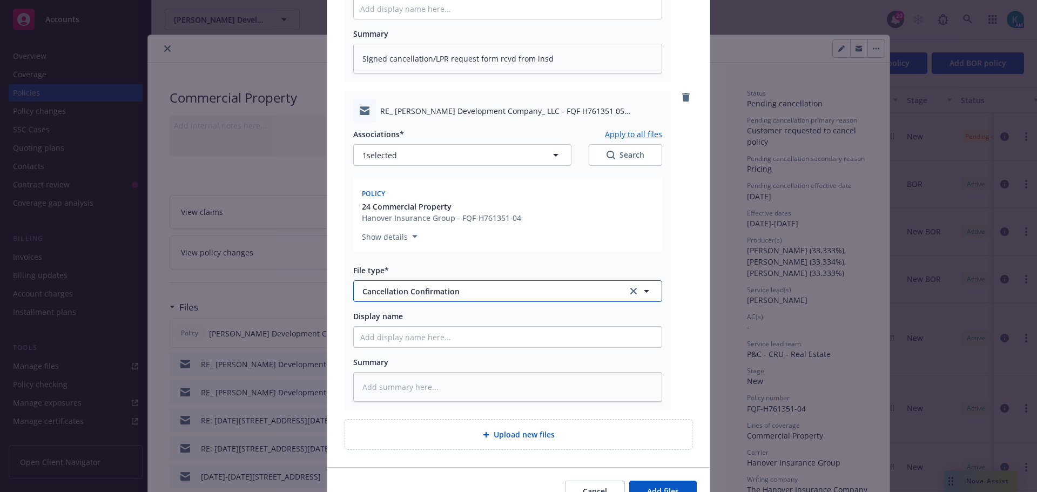
click at [454, 291] on span "Cancellation Confirmation" at bounding box center [487, 291] width 250 height 11
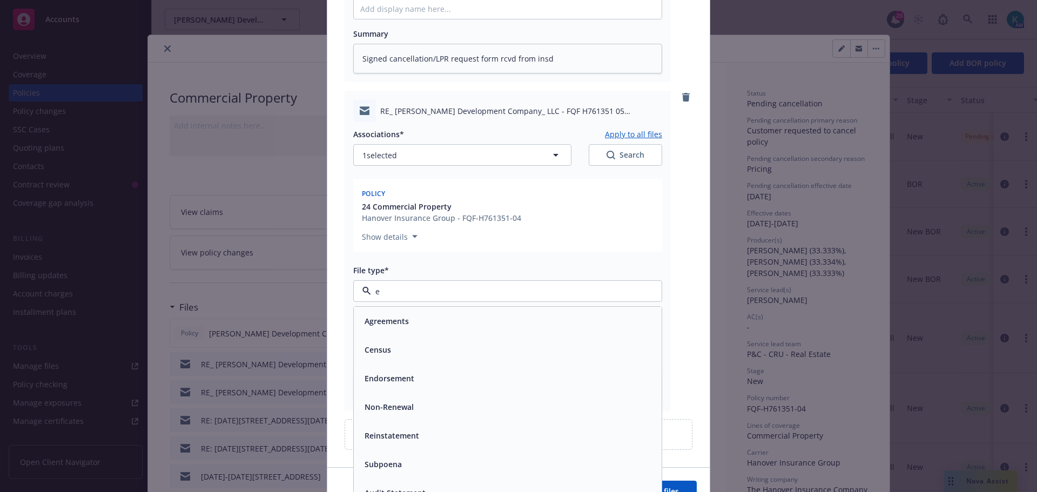
type input "em"
click at [434, 349] on div "Email" at bounding box center [507, 350] width 295 height 16
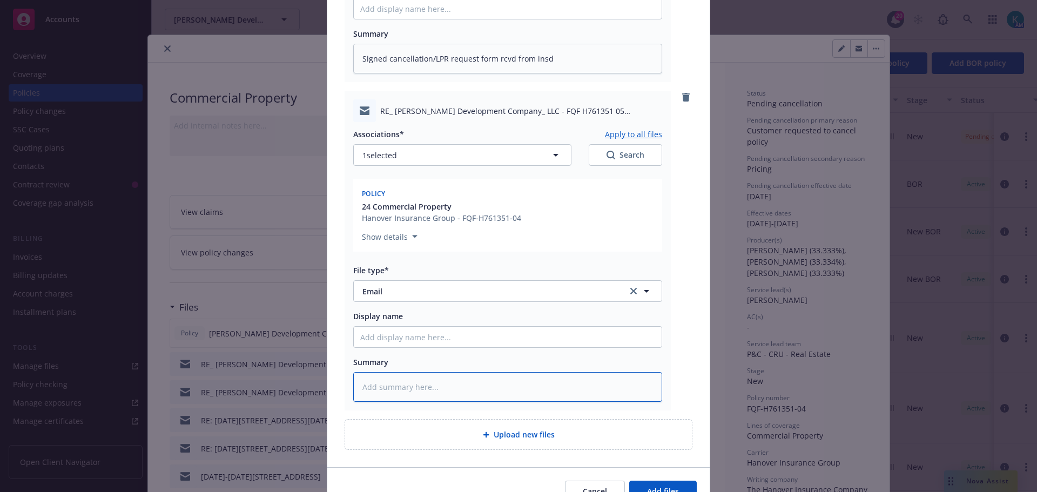
click at [429, 385] on textarea at bounding box center [507, 387] width 309 height 30
type textarea "x"
type textarea "E"
type textarea "x"
type textarea "EMT"
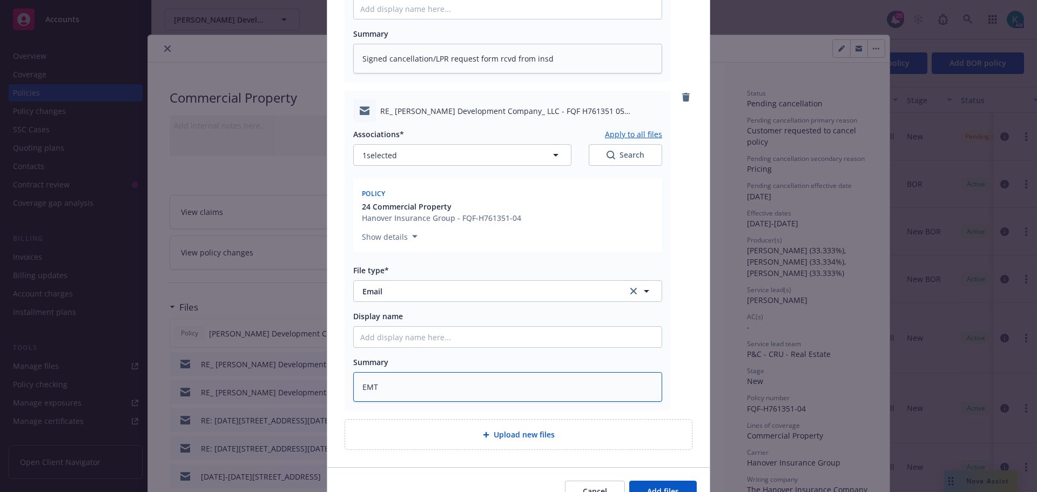
type textarea "x"
type textarea "EMT"
type textarea "x"
type textarea "EMT H"
type textarea "x"
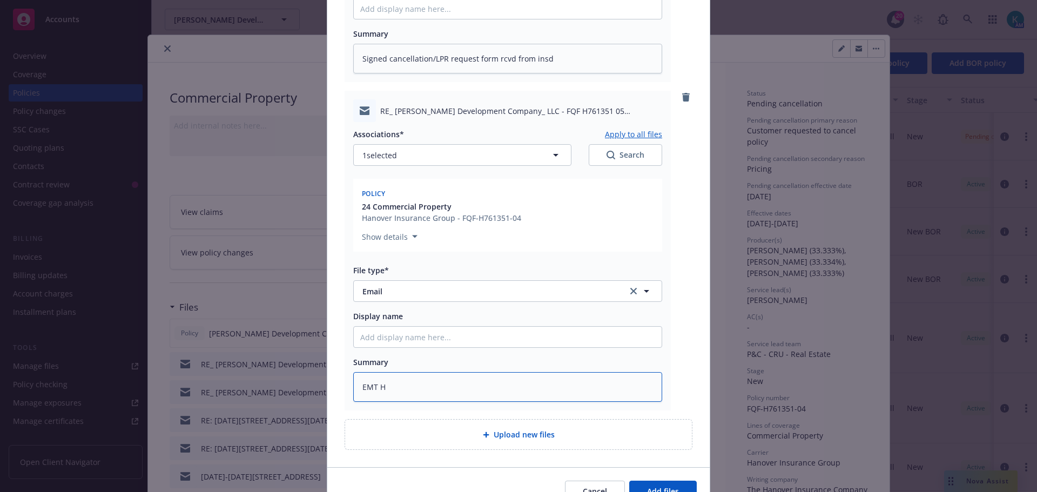
type textarea "EMT Ha"
type textarea "x"
type textarea "EMT Han"
type textarea "x"
type textarea "EMT Hano"
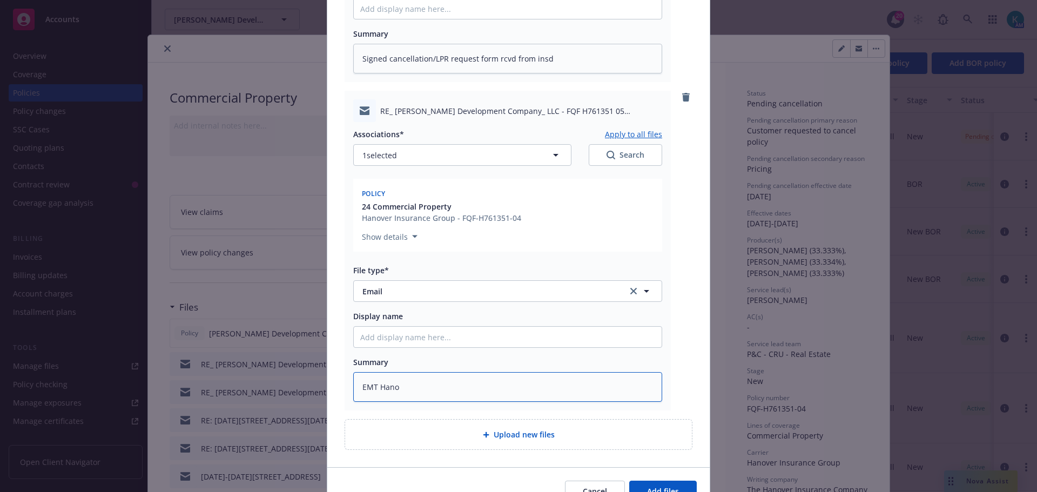
type textarea "x"
type textarea "EMT Hanove"
type textarea "x"
type textarea "EMT Hanover"
type textarea "x"
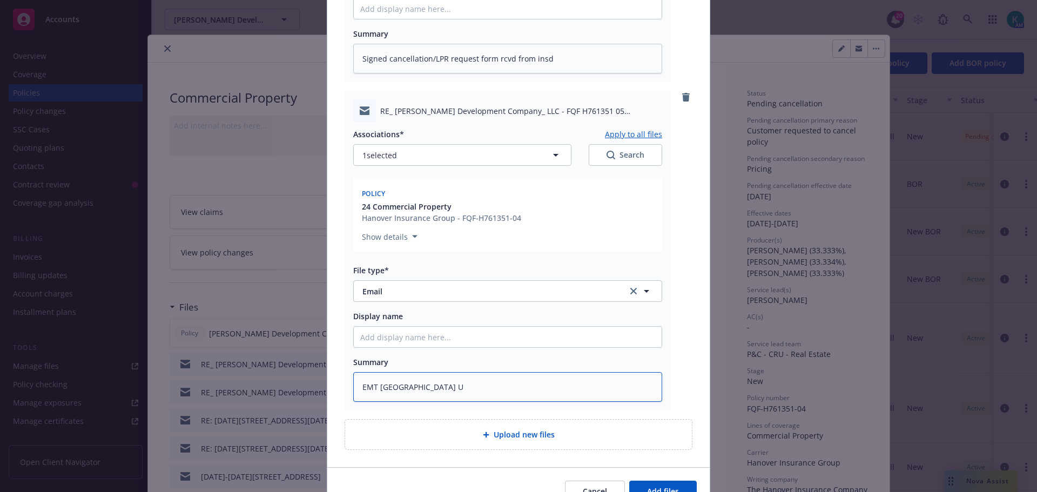
type textarea "EMT Hanover UW"
type textarea "x"
type textarea "EMT Hanover UW"
type textarea "x"
type textarea "EMT Hanover UW w"
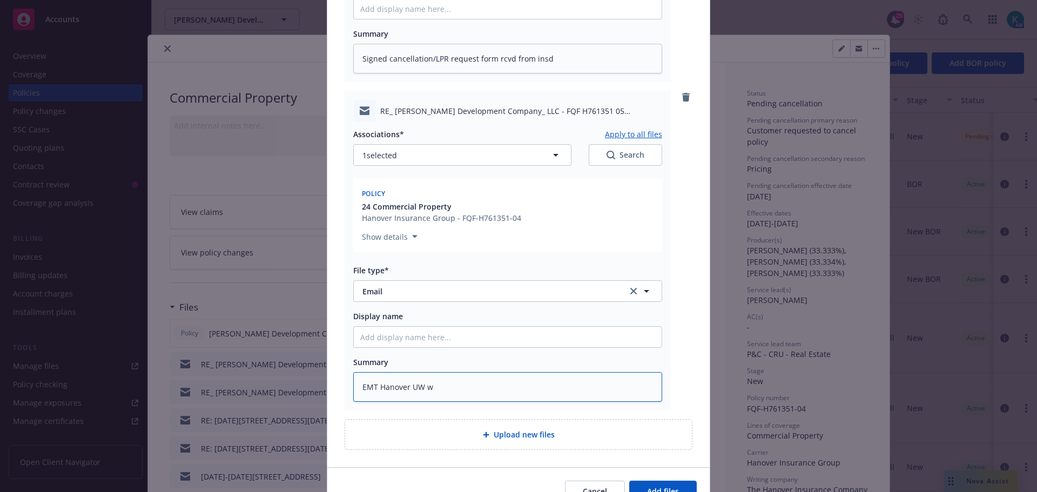
type textarea "x"
type textarea "EMT Hanover UW w/"
type textarea "x"
type textarea "EMT Hanover UW w/s"
type textarea "x"
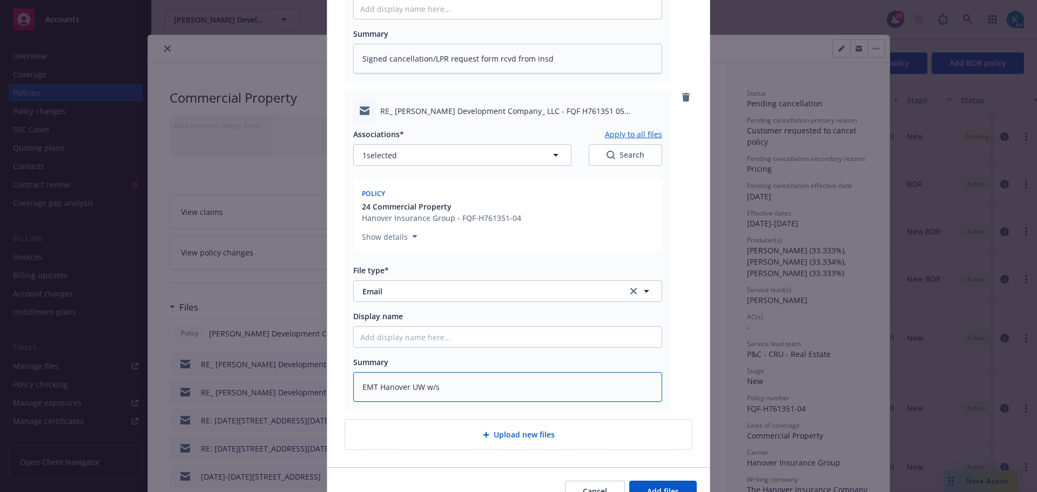
type textarea "EMT Hanover UW w/si"
type textarea "x"
type textarea "EMT Hanover UW w/sig"
type textarea "x"
type textarea "EMT Hanover UW w/signe"
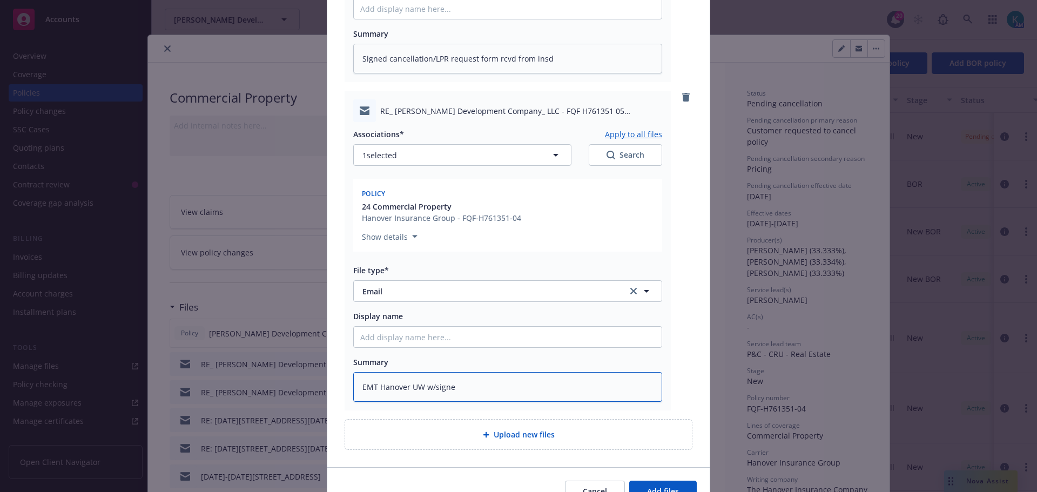
type textarea "x"
type textarea "EMT Hanover UW w/signed"
type textarea "x"
type textarea "EMT Hanover UW w/signed"
type textarea "x"
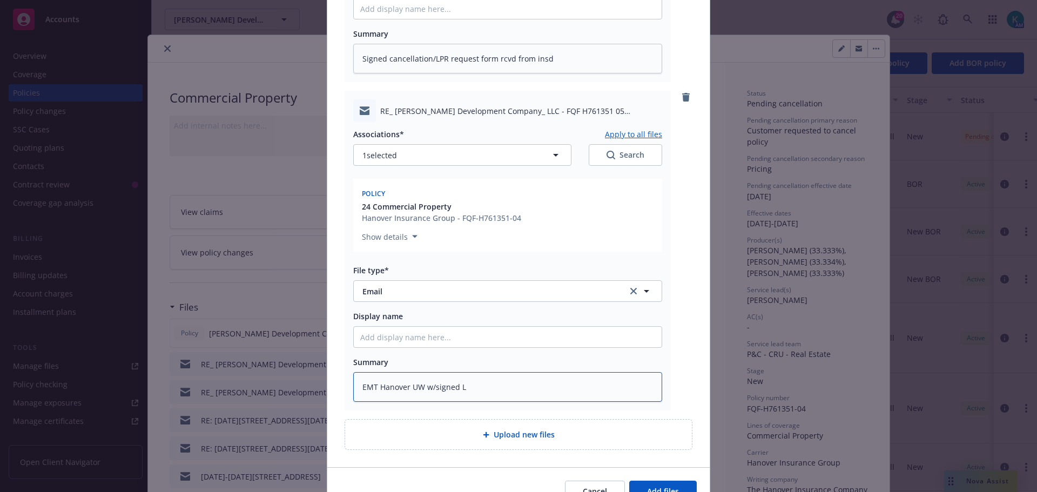
type textarea "EMT Hanover UW w/signed LP"
type textarea "x"
type textarea "EMT Hanover UW w/signed LPR"
type textarea "x"
type textarea "EMT Hanover UW w/signed LPR"
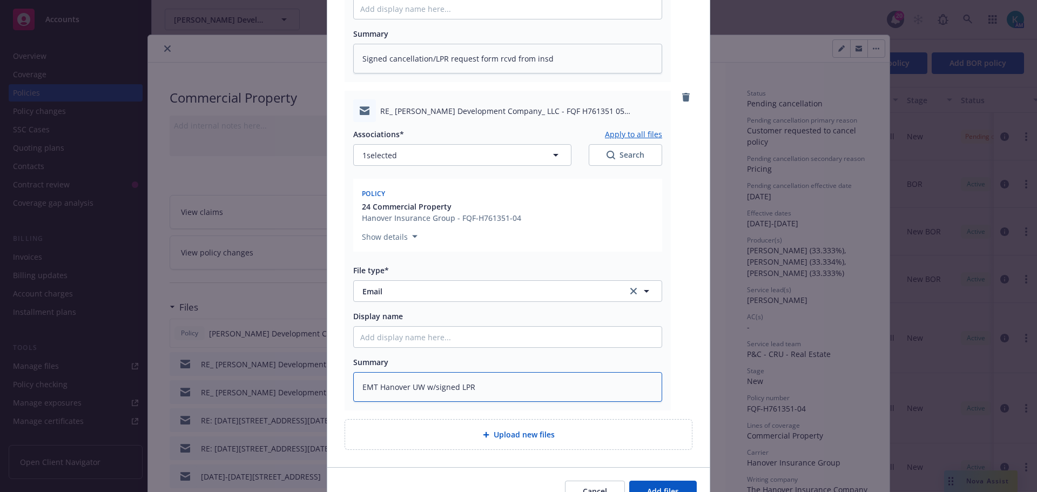
type textarea "x"
type textarea "EMT Hanover UW w/signed LPR t"
type textarea "x"
type textarea "EMT Hanover UW w/signed LPR to"
type textarea "x"
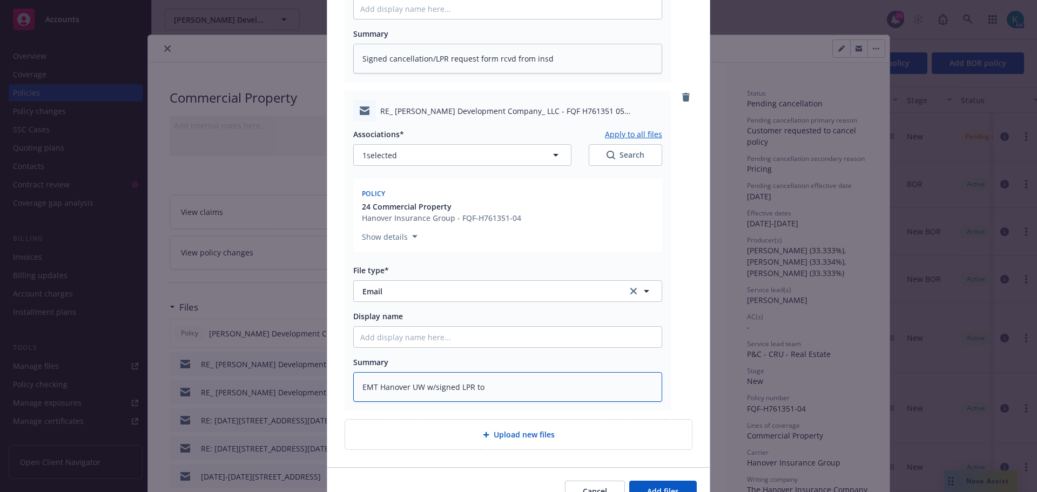
type textarea "EMT Hanover UW w/signed LPR to"
type textarea "x"
type textarea "EMT Hanover UW w/signed LPR to c"
type textarea "x"
type textarea "EMT Hanover UW w/signed LPR to ca"
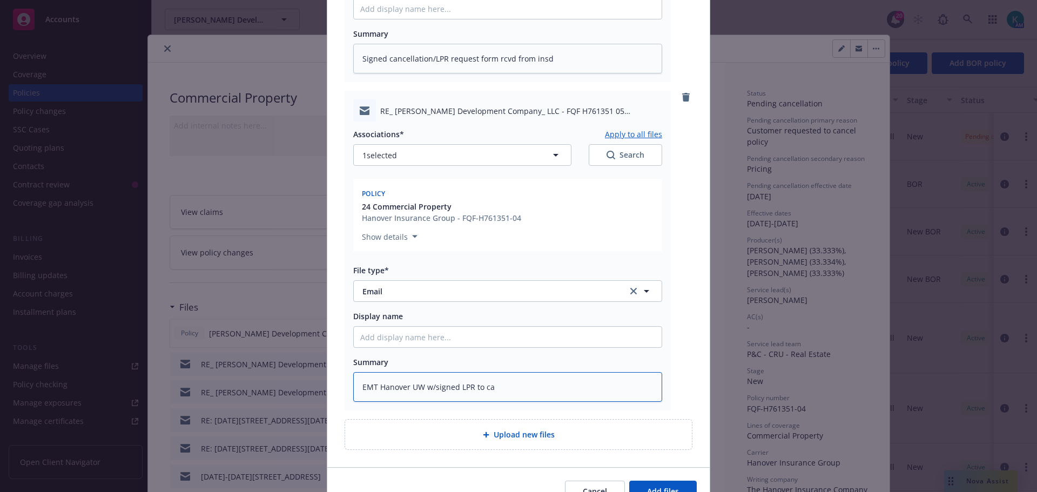
type textarea "x"
type textarea "EMT Hanover UW w/signed LPR to can"
type textarea "x"
type textarea "EMT Hanover UW w/signed LPR to canc"
type textarea "x"
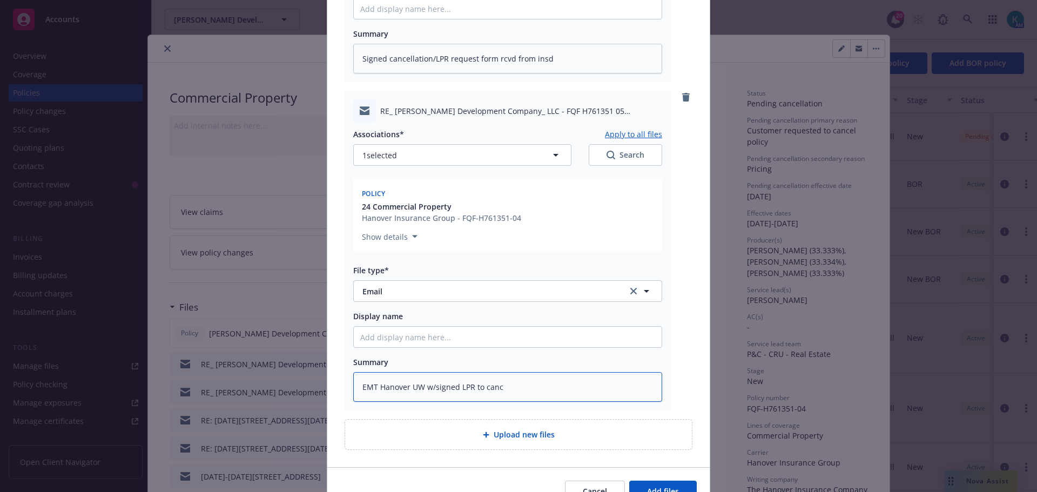
type textarea "EMT Hanover UW w/signed LPR to cance"
type textarea "x"
type textarea "EMT Hanover UW w/signed LPR to cancel"
type textarea "x"
type textarea "EMT Hanover UW w/signed LPR to cancel p"
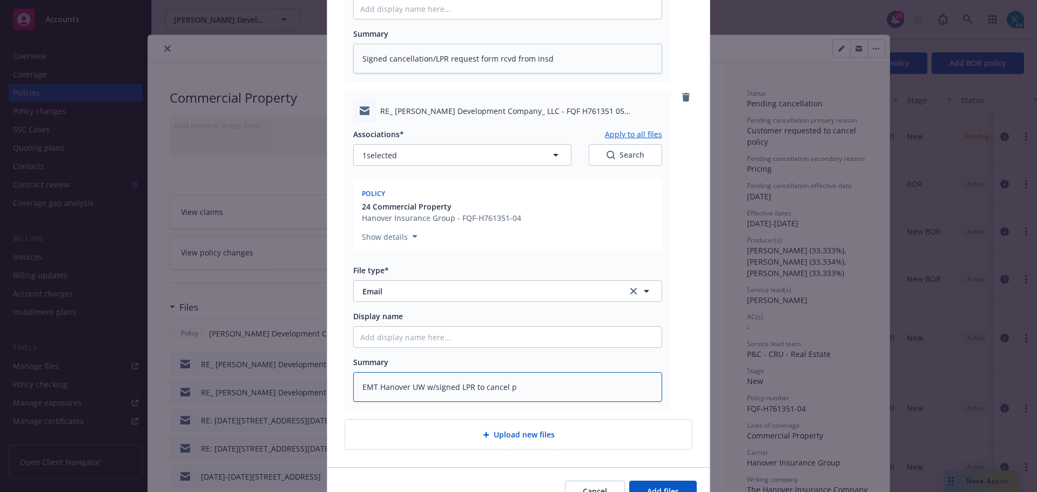
type textarea "x"
type textarea "EMT Hanover UW w/signed LPR to cancel po"
type textarea "x"
type textarea "EMT Hanover UW w/signed LPR to cancel poo"
type textarea "x"
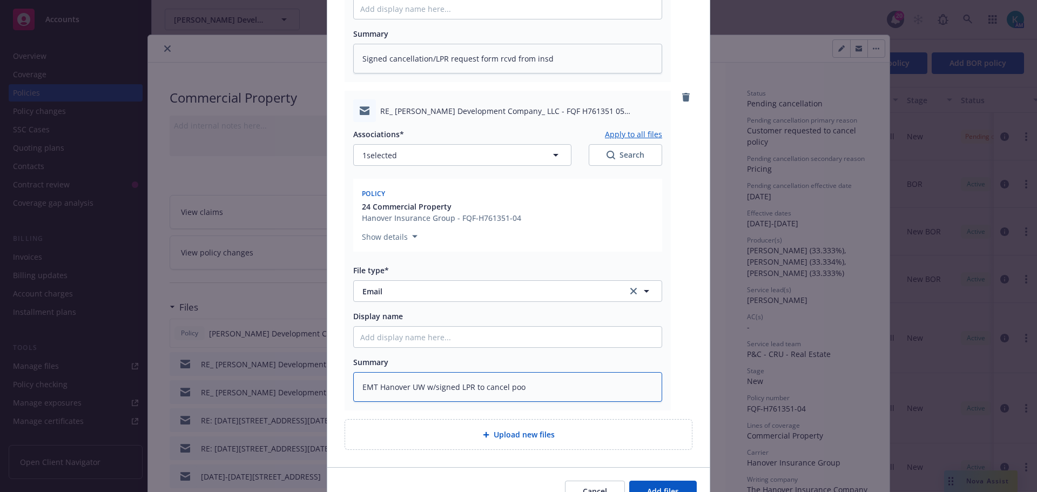
type textarea "EMT Hanover UW w/signed LPR to cancel po"
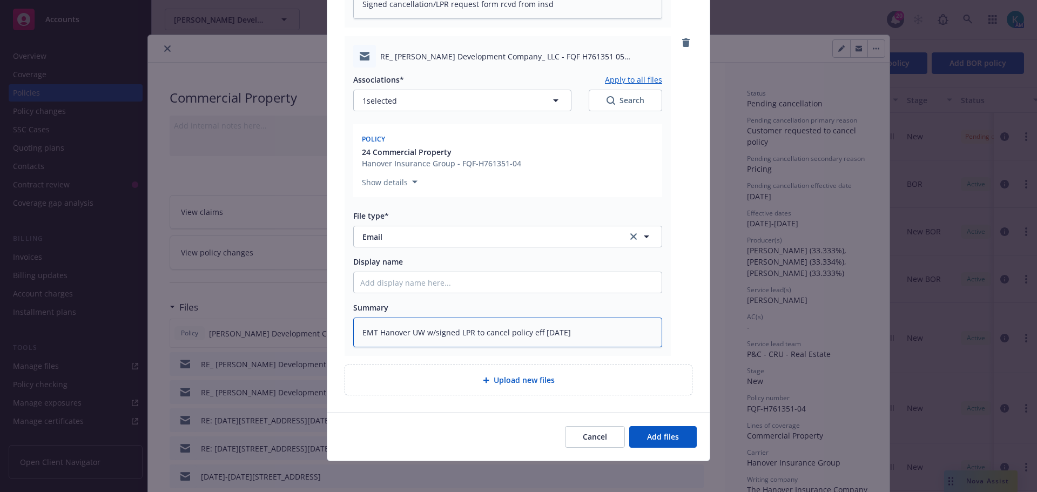
scroll to position [422, 0]
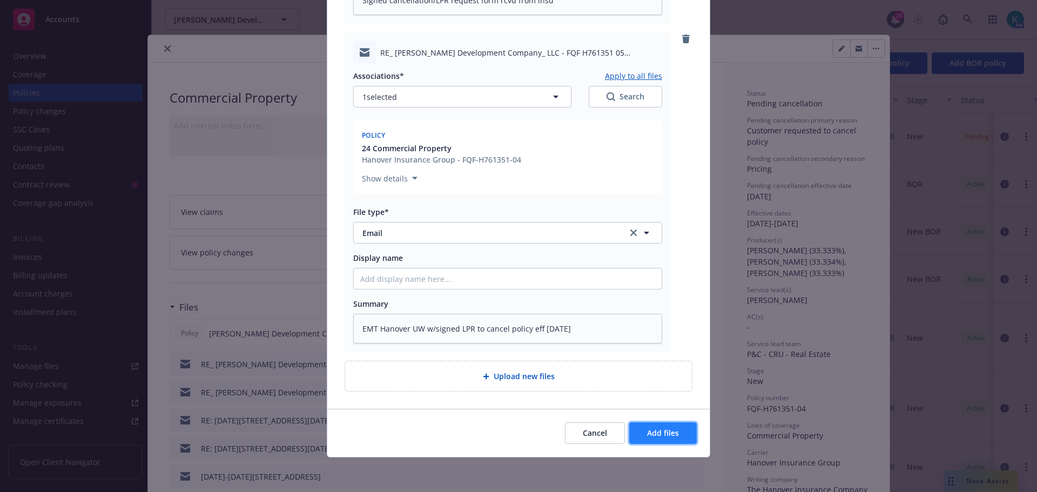
click at [671, 424] on button "Add files" at bounding box center [663, 433] width 68 height 22
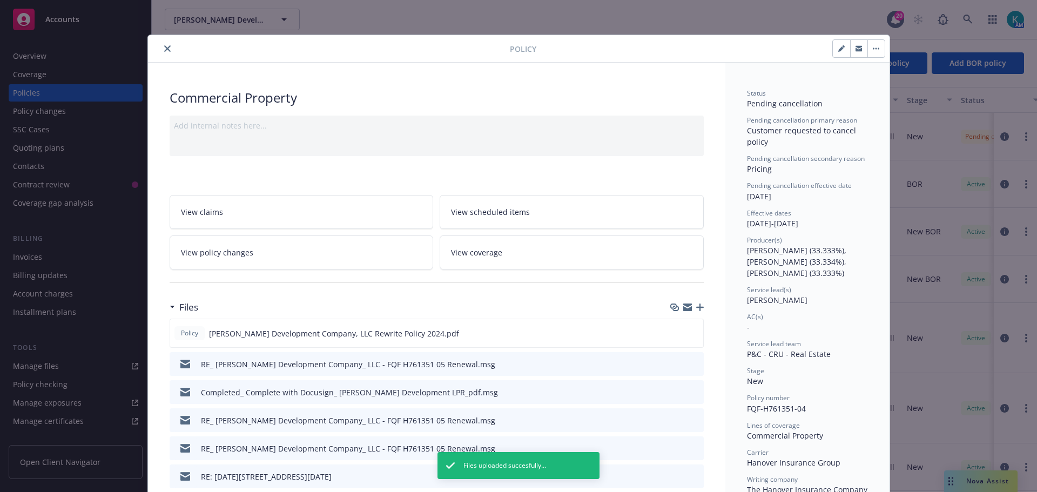
click at [164, 50] on icon "close" at bounding box center [167, 48] width 6 height 6
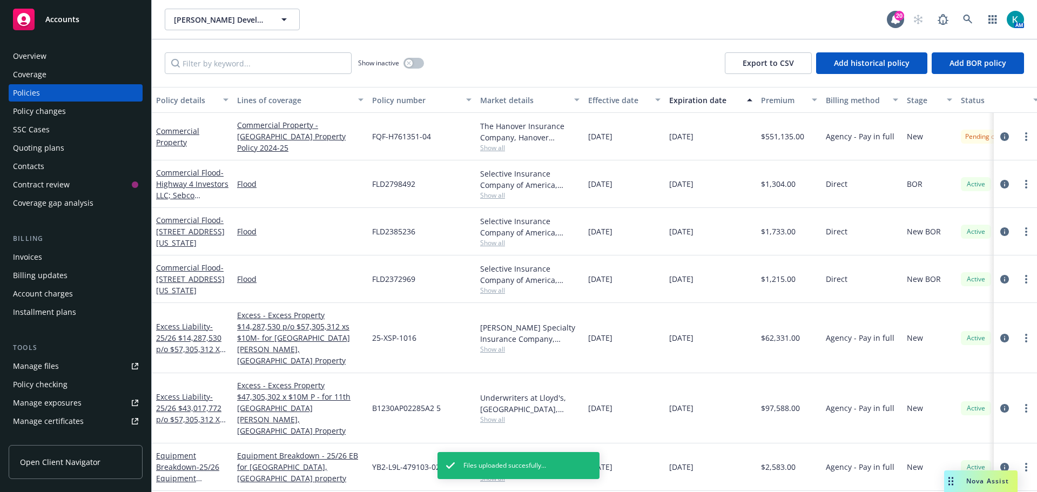
click at [94, 5] on link "Accounts" at bounding box center [76, 19] width 134 height 30
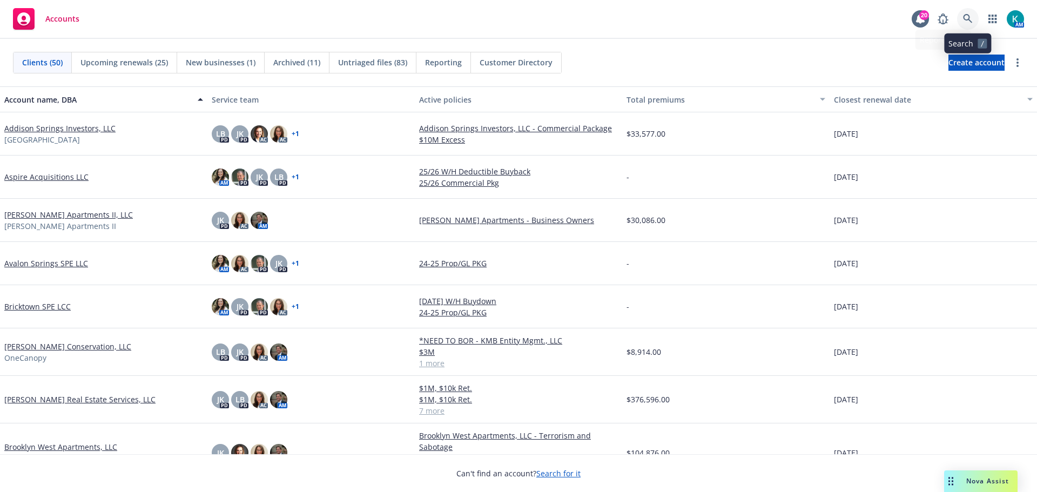
click at [971, 18] on icon at bounding box center [968, 19] width 10 height 10
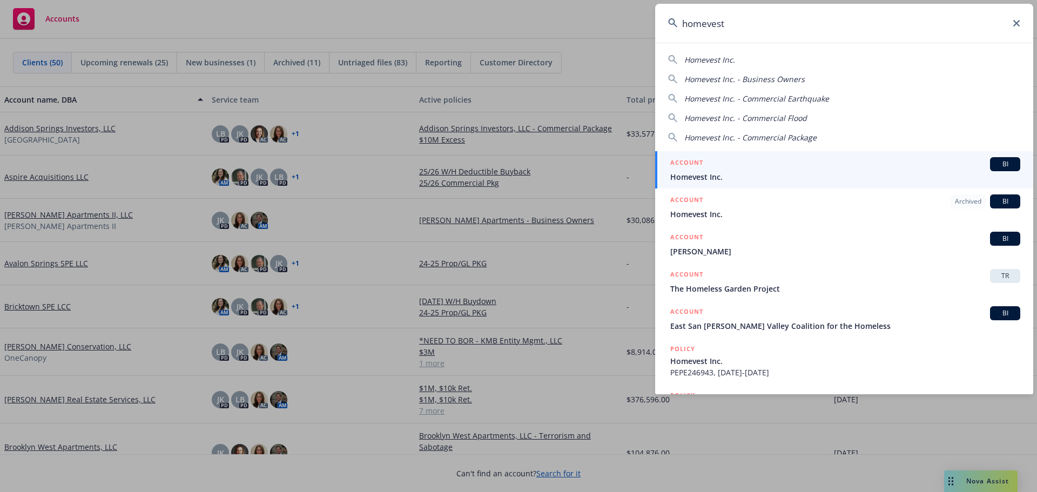
click at [731, 169] on div "ACCOUNT BI" at bounding box center [845, 164] width 350 height 14
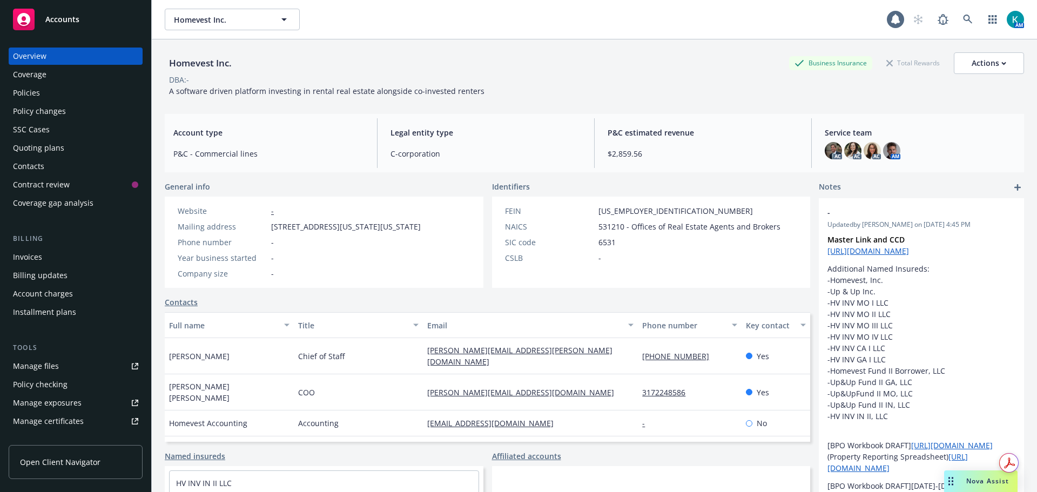
click at [95, 96] on div "Policies" at bounding box center [75, 92] width 125 height 17
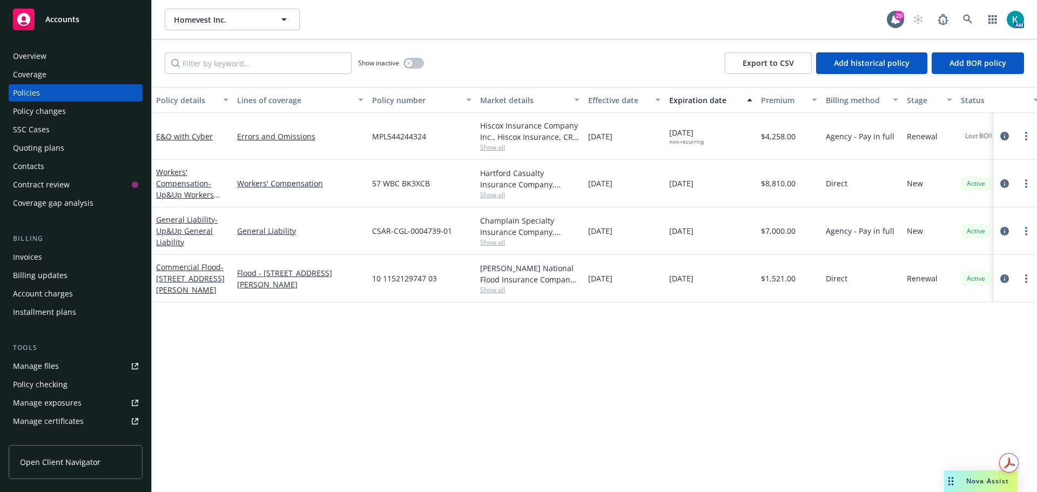
click at [77, 258] on div "Invoices" at bounding box center [75, 256] width 125 height 17
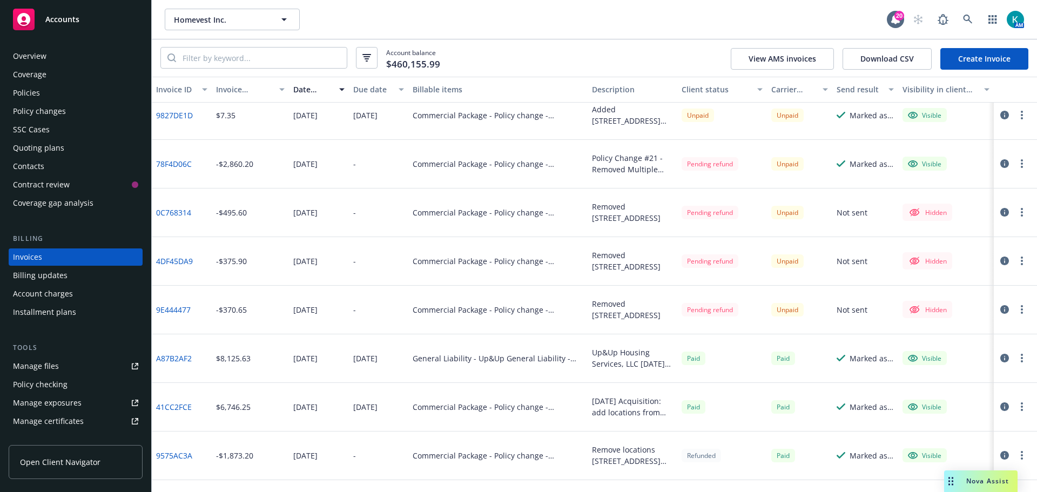
scroll to position [648, 0]
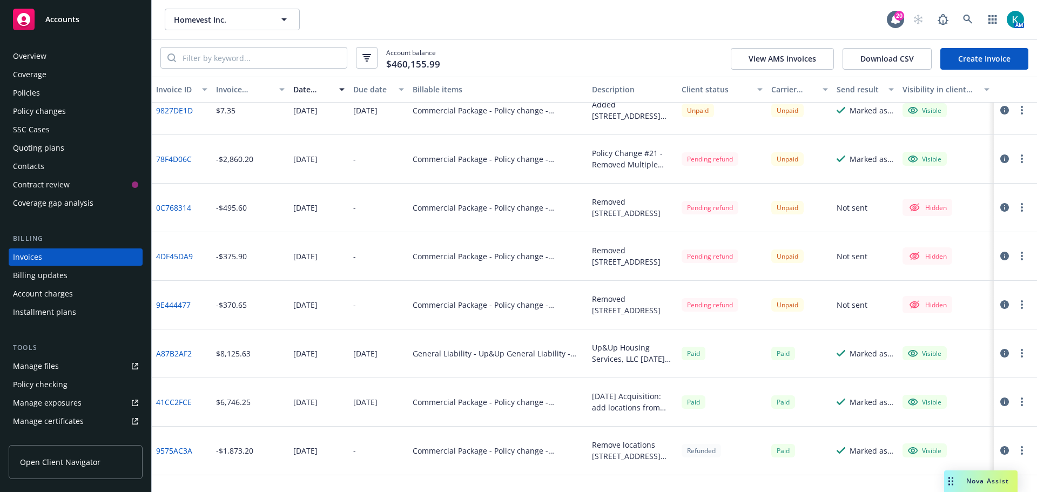
drag, startPoint x: 91, startPoint y: 13, endPoint x: 117, endPoint y: 3, distance: 27.9
click at [90, 12] on div "Accounts" at bounding box center [75, 20] width 125 height 22
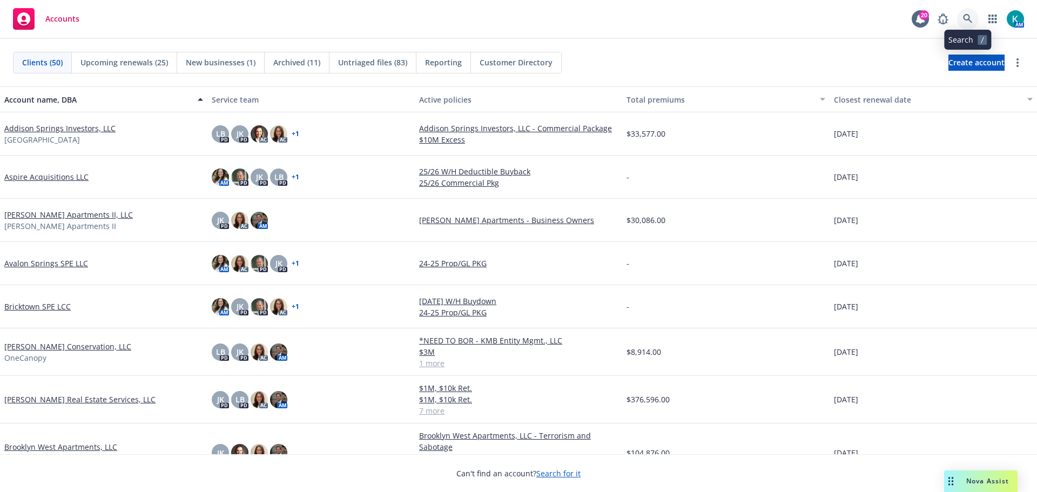
click at [971, 17] on icon at bounding box center [968, 19] width 10 height 10
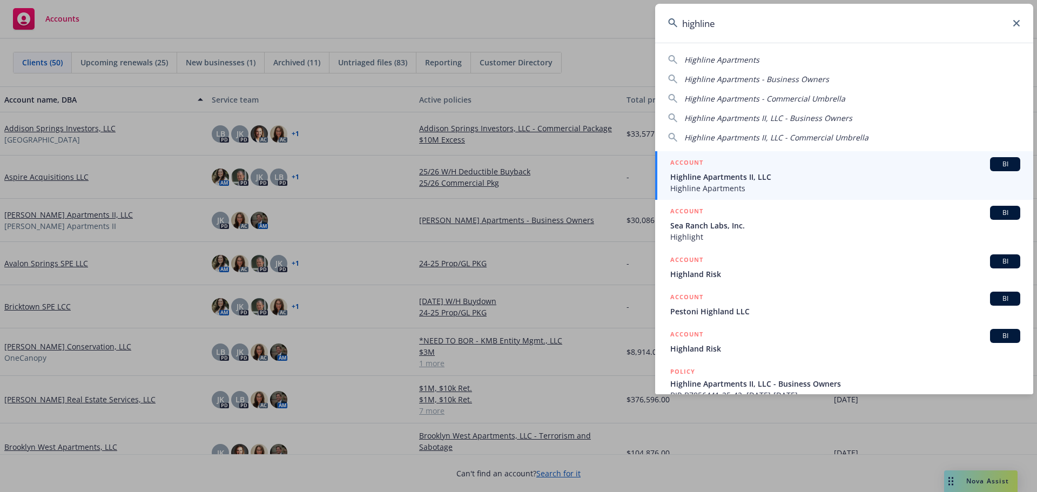
click at [758, 173] on span "Highline Apartments II, LLC" at bounding box center [845, 176] width 350 height 11
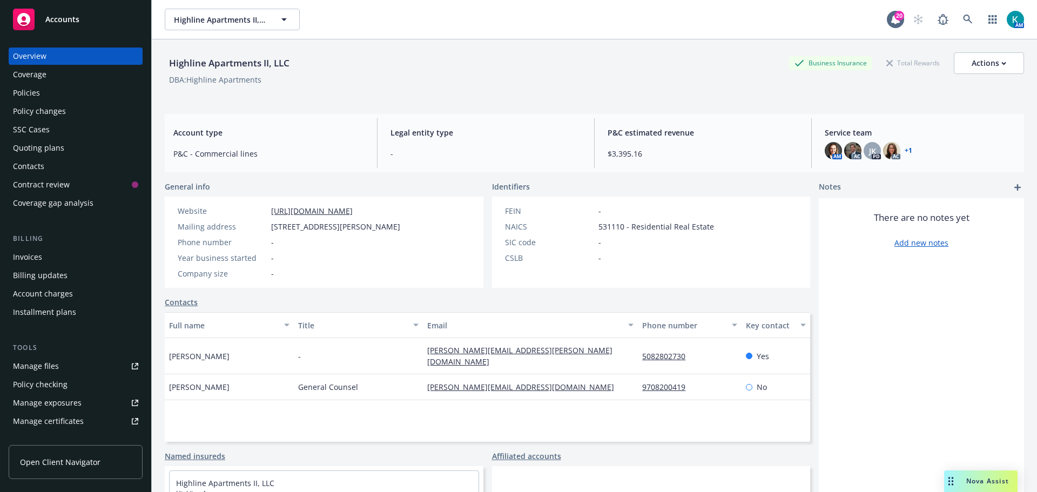
click at [68, 90] on div "Policies" at bounding box center [75, 92] width 125 height 17
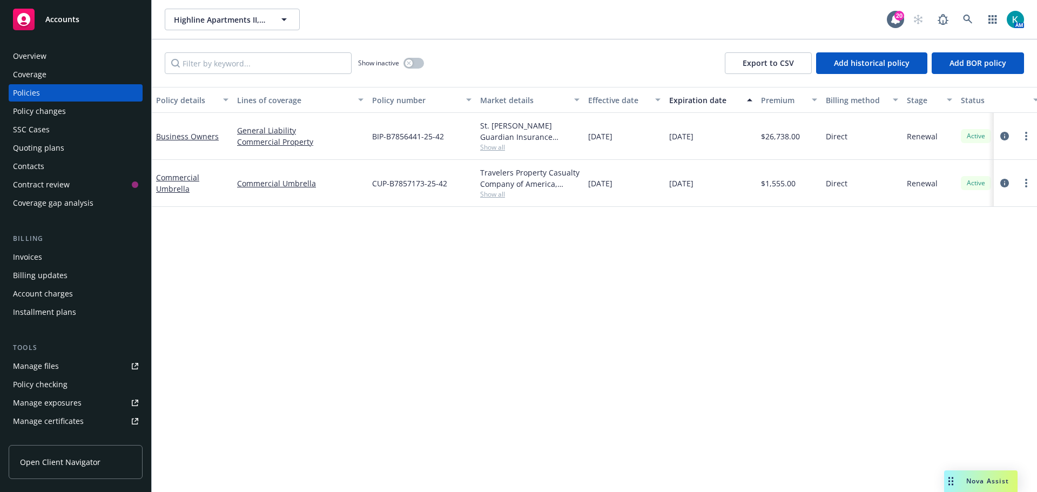
click at [496, 149] on span "Show all" at bounding box center [529, 147] width 99 height 9
drag, startPoint x: 527, startPoint y: 338, endPoint x: 525, endPoint y: 311, distance: 27.1
click at [526, 335] on div "Policy details Lines of coverage Policy number Market details Effective date Ex…" at bounding box center [594, 289] width 885 height 405
click at [499, 194] on span "Show all" at bounding box center [529, 194] width 99 height 9
drag, startPoint x: 730, startPoint y: 300, endPoint x: 727, endPoint y: 295, distance: 6.2
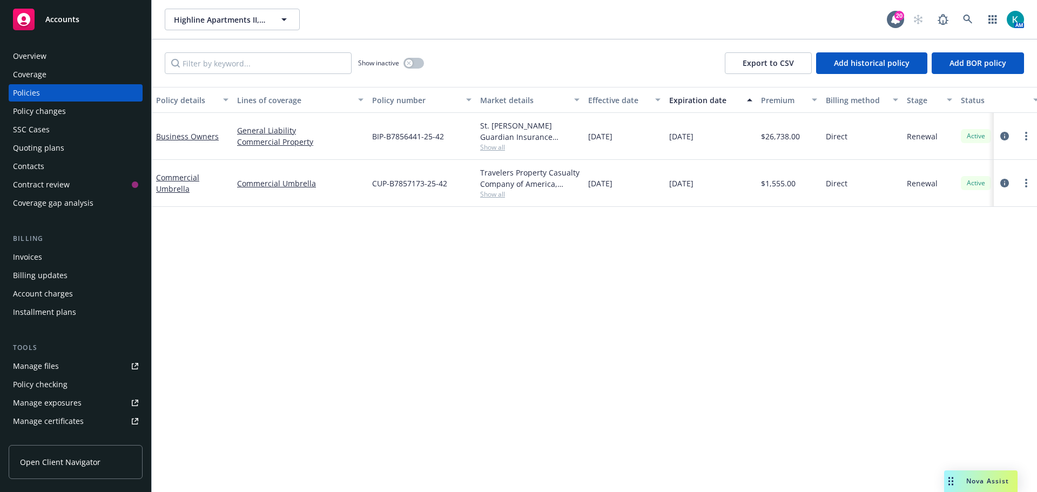
click at [729, 298] on div "Policy details Lines of coverage Policy number Market details Effective date Ex…" at bounding box center [594, 289] width 885 height 405
click at [241, 13] on button "Highline Apartments II, LLC" at bounding box center [232, 20] width 135 height 22
click at [253, 63] on span "Onyx Apartments" at bounding box center [221, 61] width 88 height 11
click at [82, 372] on link "Manage files" at bounding box center [76, 366] width 134 height 17
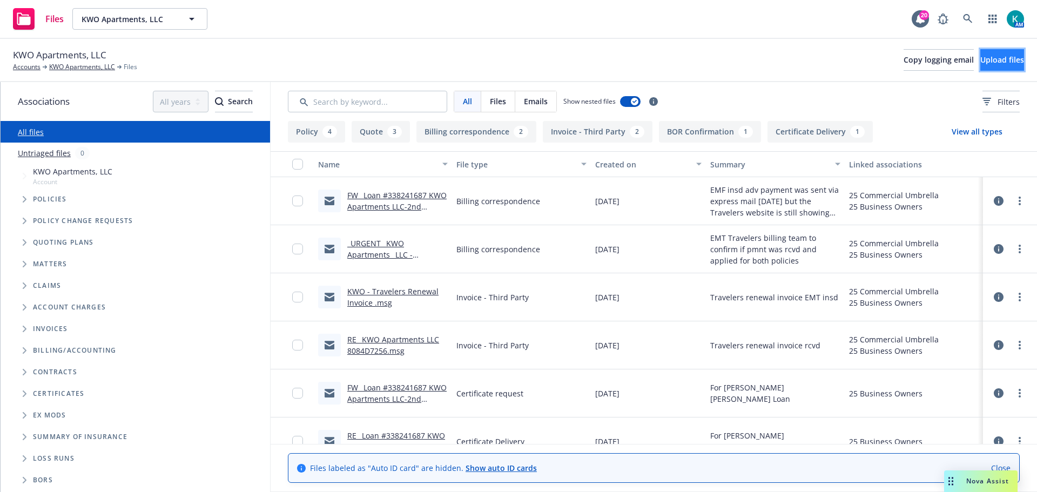
click at [980, 58] on span "Upload files" at bounding box center [1002, 60] width 44 height 10
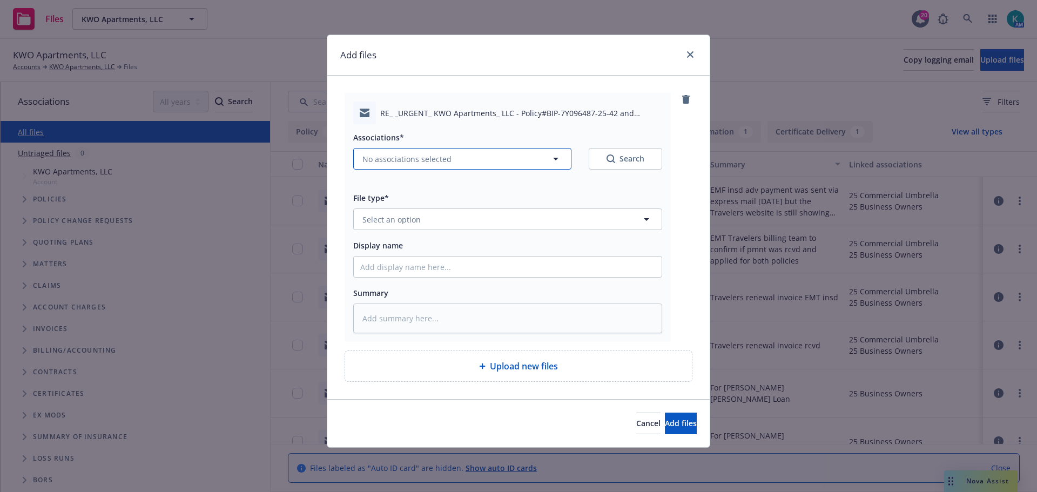
click at [407, 153] on span "No associations selected" at bounding box center [406, 158] width 89 height 11
type textarea "x"
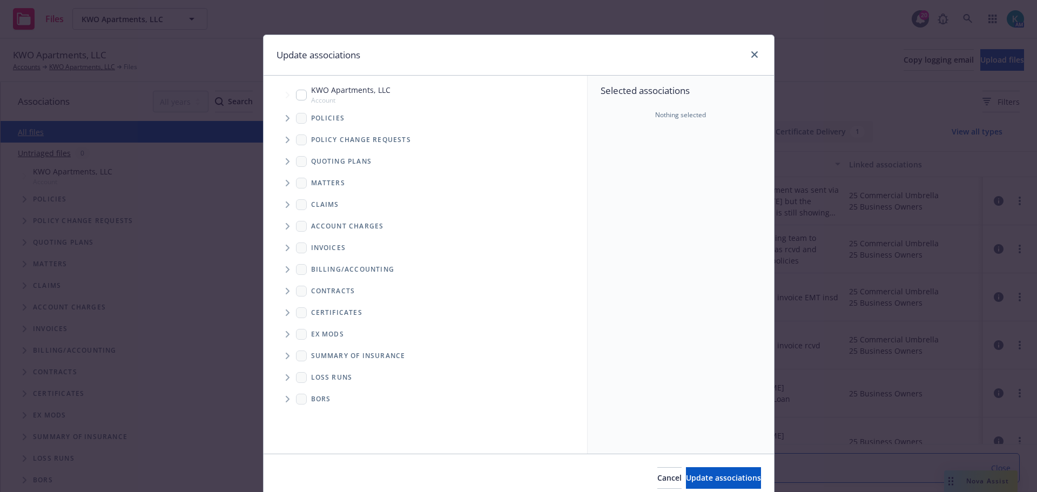
click at [279, 120] on span "Tree Example" at bounding box center [287, 118] width 17 height 17
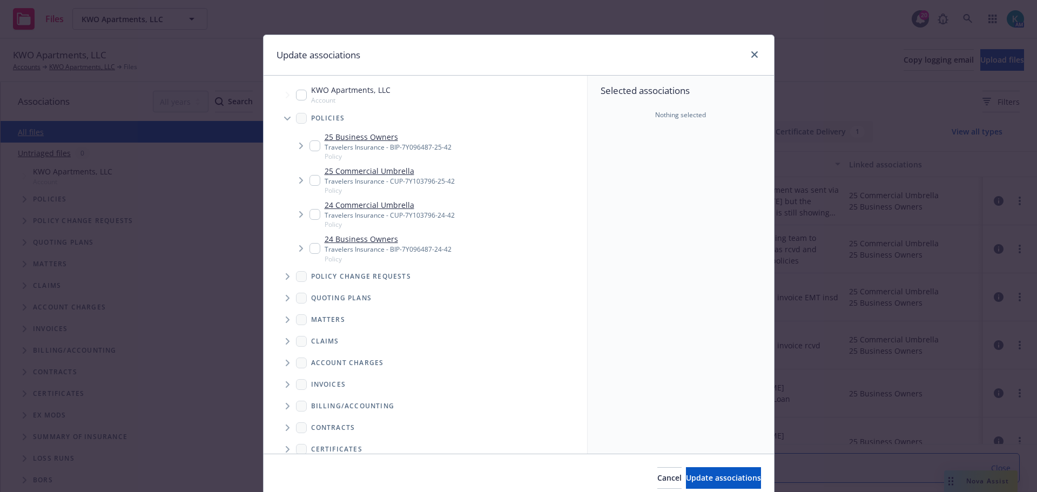
click at [311, 146] on input "Tree Example" at bounding box center [315, 145] width 11 height 11
checkbox input "true"
type textarea "x"
click at [310, 182] on input "Tree Example" at bounding box center [315, 180] width 11 height 11
checkbox input "true"
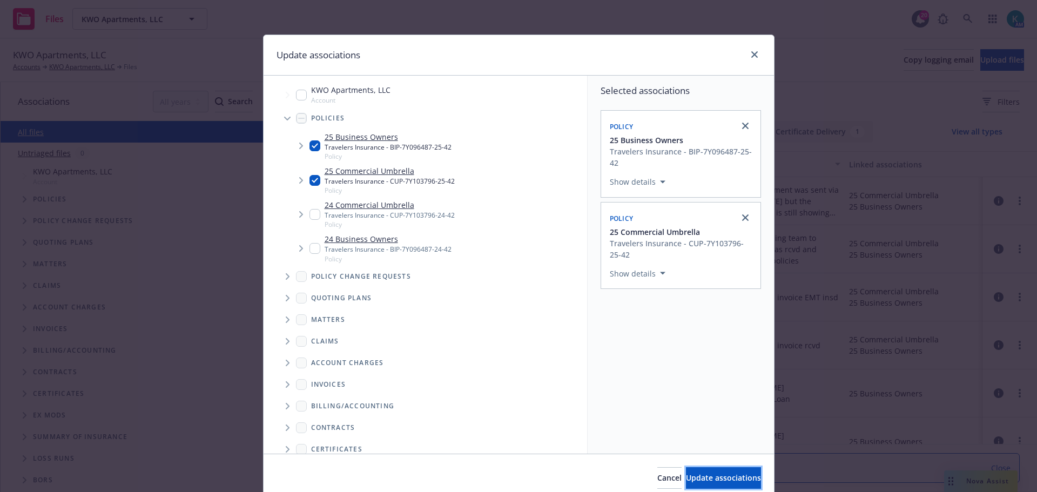
click at [686, 472] on button "Update associations" at bounding box center [723, 478] width 75 height 22
type textarea "x"
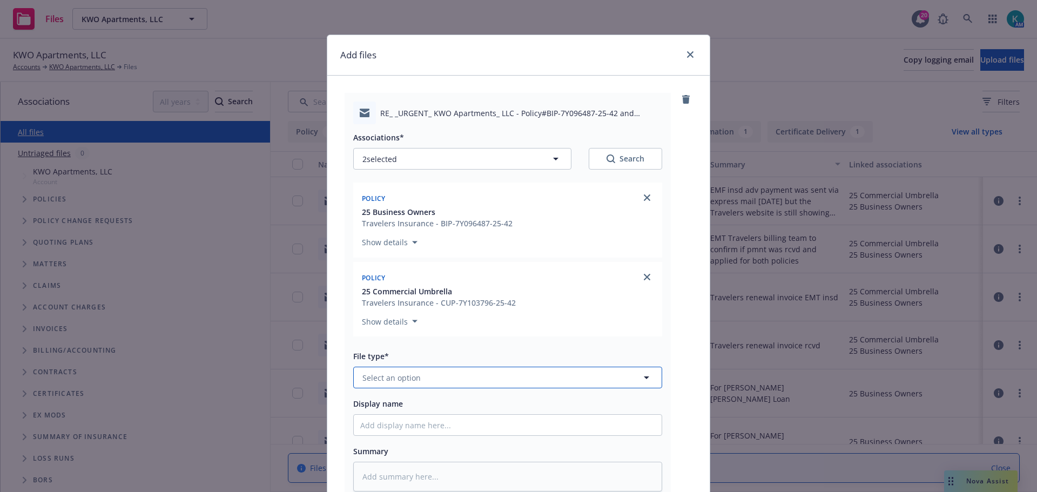
click at [395, 374] on span "Select an option" at bounding box center [391, 377] width 58 height 11
type input "email"
click at [437, 340] on div "Email" at bounding box center [507, 348] width 295 height 16
click at [458, 475] on textarea at bounding box center [507, 477] width 309 height 30
type textarea "x"
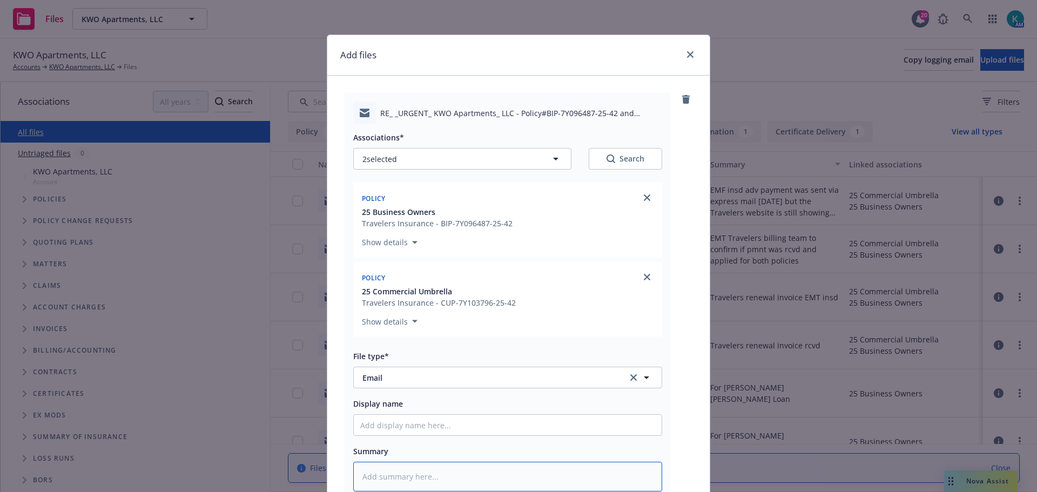
type textarea "E"
type textarea "x"
type textarea "EM"
type textarea "x"
type textarea "EMF"
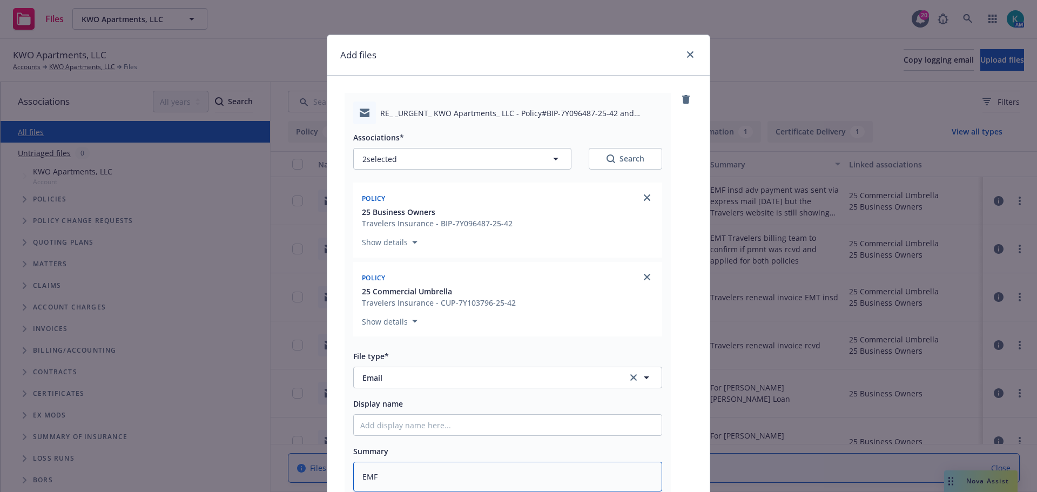
type textarea "x"
type textarea "EMF"
type textarea "x"
type textarea "EMF T"
type textarea "x"
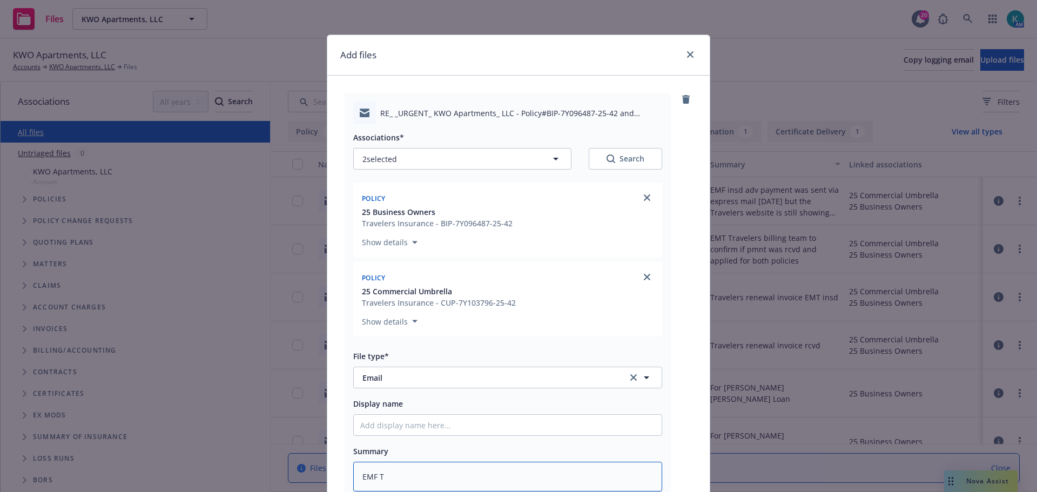
type textarea "EMF Tr"
type textarea "x"
type textarea "EMF Tra"
type textarea "x"
type textarea "EMF Trav"
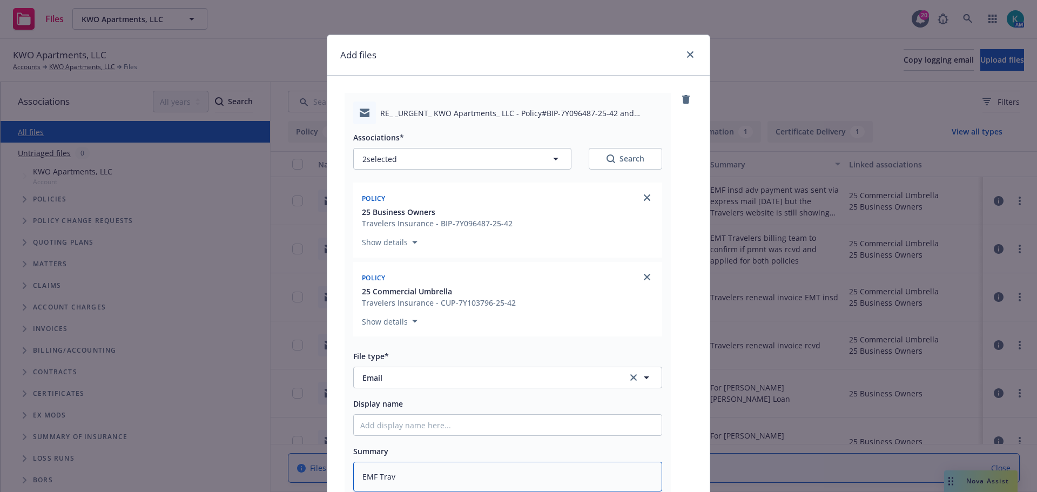
type textarea "x"
type textarea "EMF Trave"
type textarea "x"
type textarea "EMF Travel"
type textarea "x"
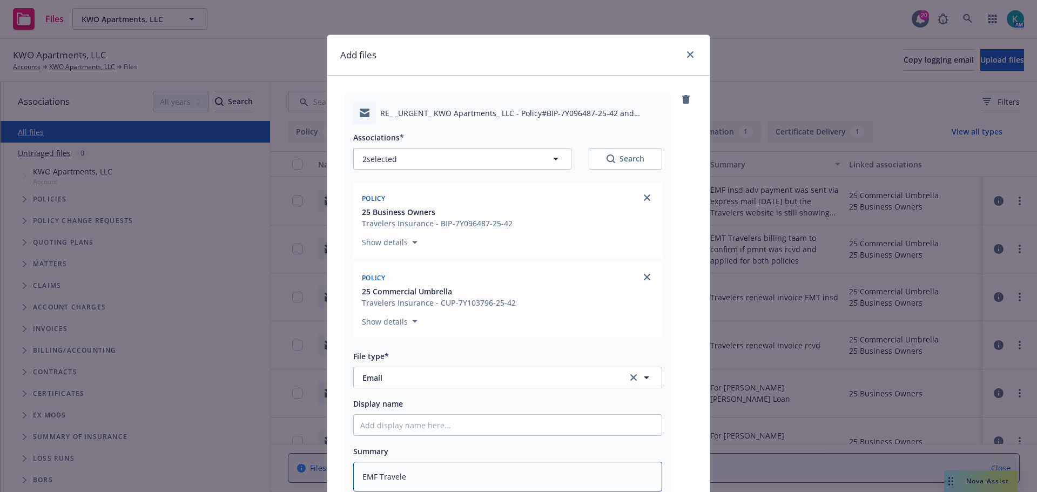
type textarea "EMF Traveler"
type textarea "x"
type textarea "EMF Travelers"
type textarea "x"
type textarea "EMF Travelers b"
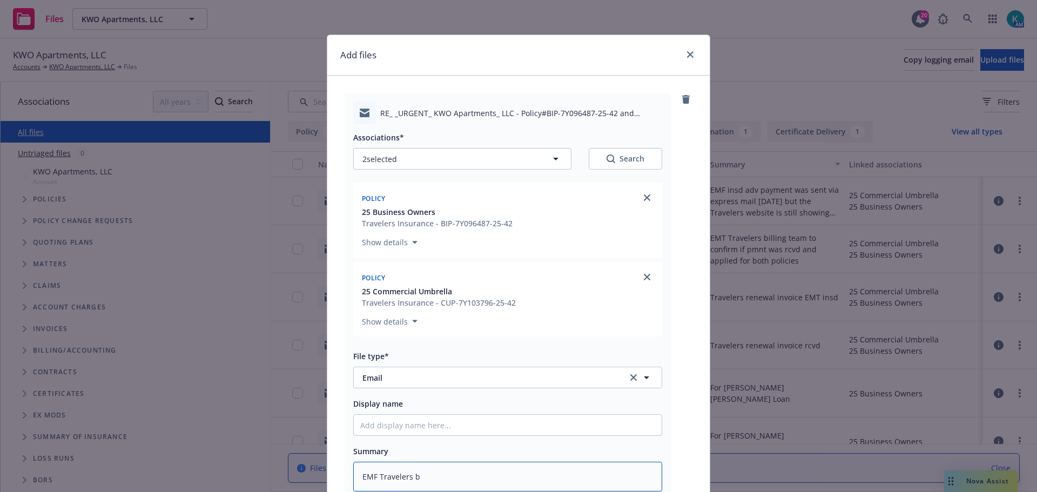
type textarea "x"
type textarea "EMF Travelers bi"
type textarea "x"
type textarea "EMF Travelers bil"
type textarea "x"
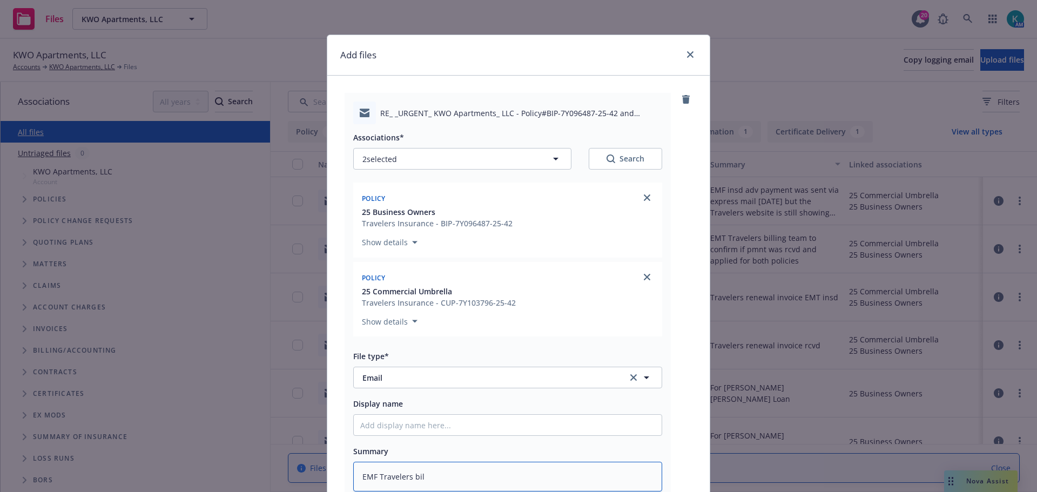
type textarea "EMF Travelers bill"
type textarea "x"
type textarea "EMF Travelers billi"
type textarea "x"
type textarea "EMF Travelers billin"
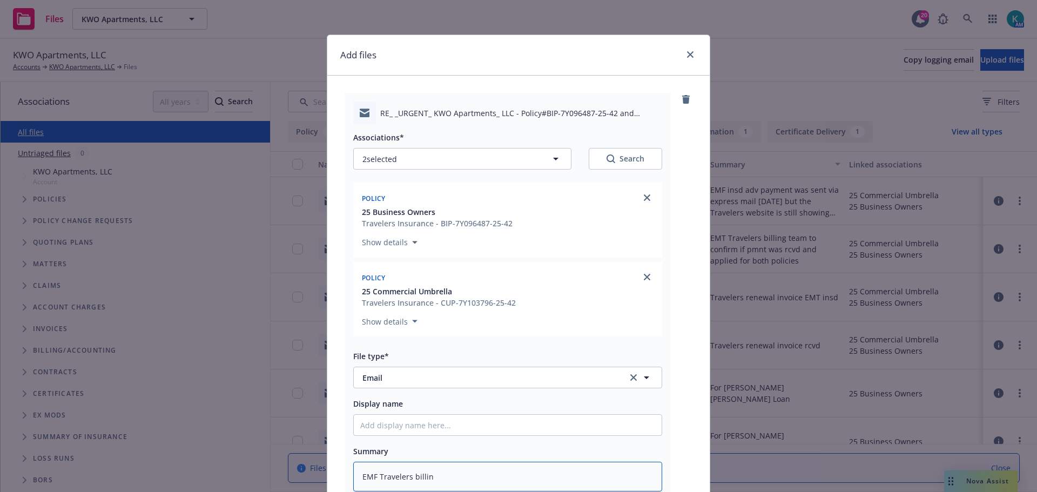
type textarea "x"
type textarea "EMF Travelers billing"
type textarea "x"
type textarea "EMF Travelers billing d"
type textarea "x"
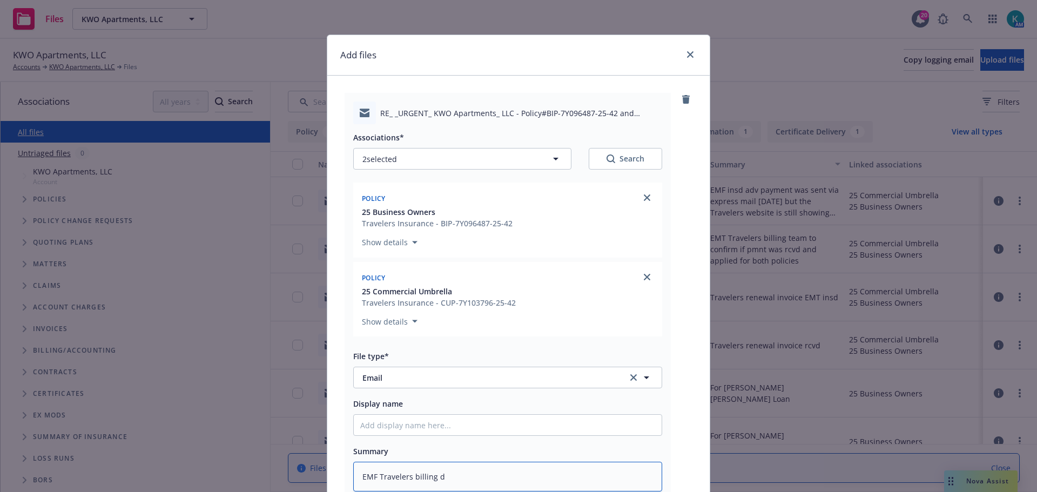
type textarea "EMF Travelers billing de"
type textarea "x"
type textarea "EMF Travelers billing dept"
type textarea "x"
type textarea "EMF Travelers billing dept"
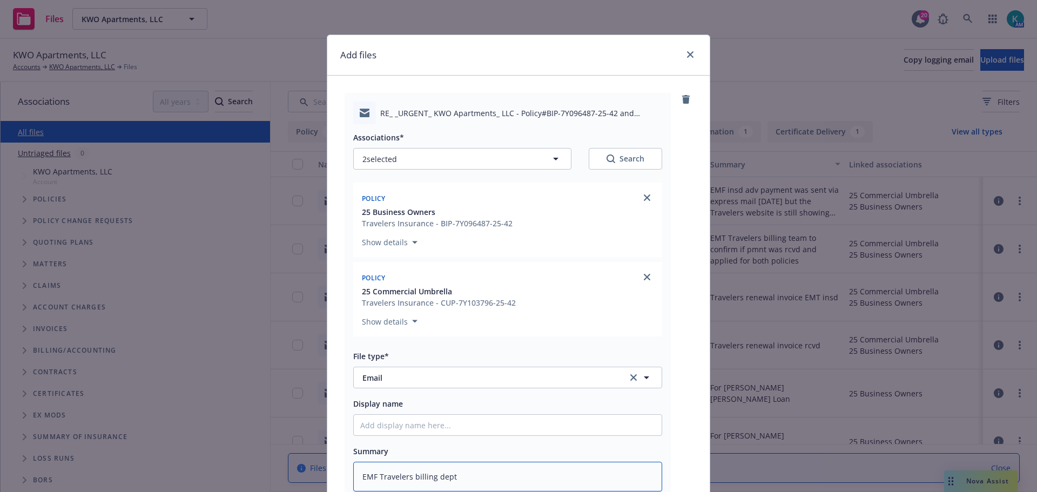
type textarea "x"
type textarea "EMF Travelers billing dept a"
type textarea "x"
type textarea "EMF Travelers billing dept ad"
type textarea "x"
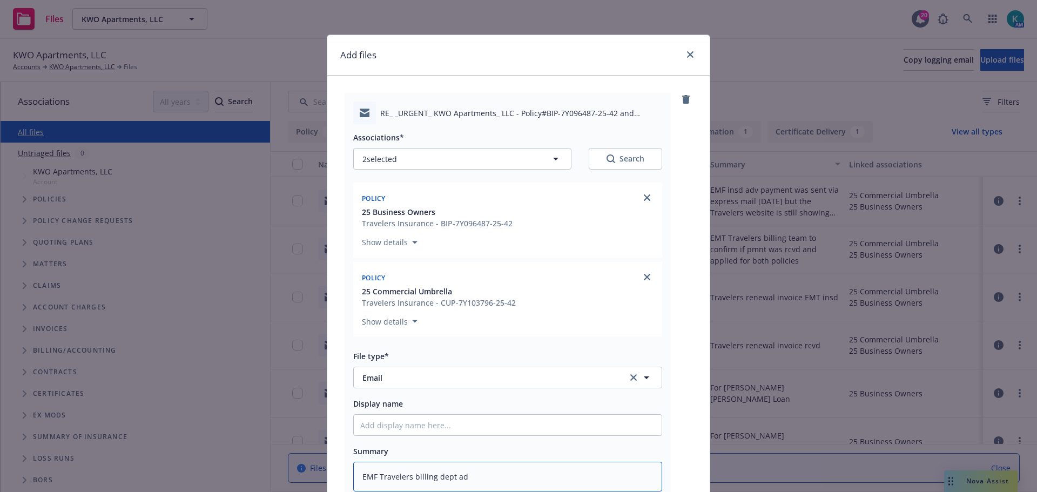
type textarea "EMF Travelers billing dept adv"
type textarea "x"
type textarea "EMF Travelers billing dept adv"
type textarea "x"
type textarea "EMF Travelers billing dept adv p"
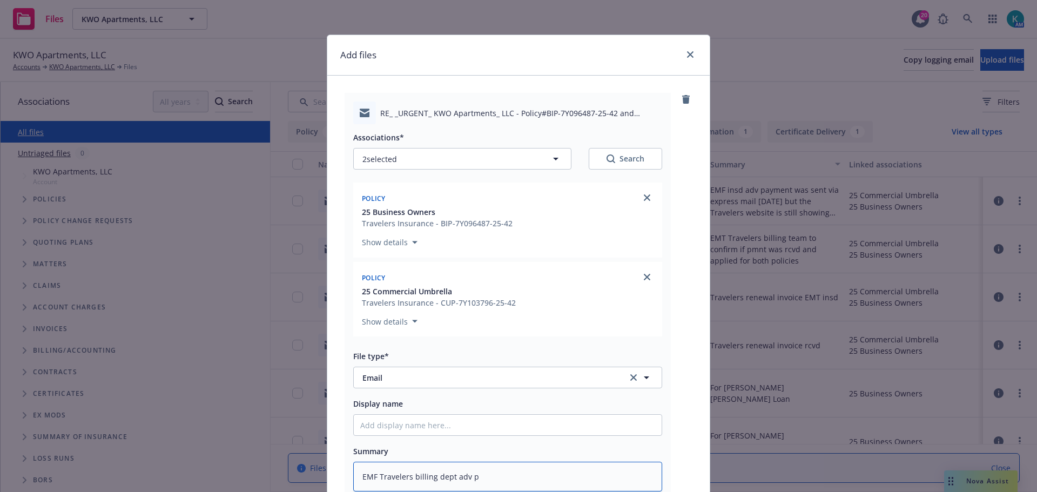
type textarea "x"
type textarea "EMF Travelers billing dept adv pm"
type textarea "x"
type textarea "EMF Travelers billing dept adv pmn"
type textarea "x"
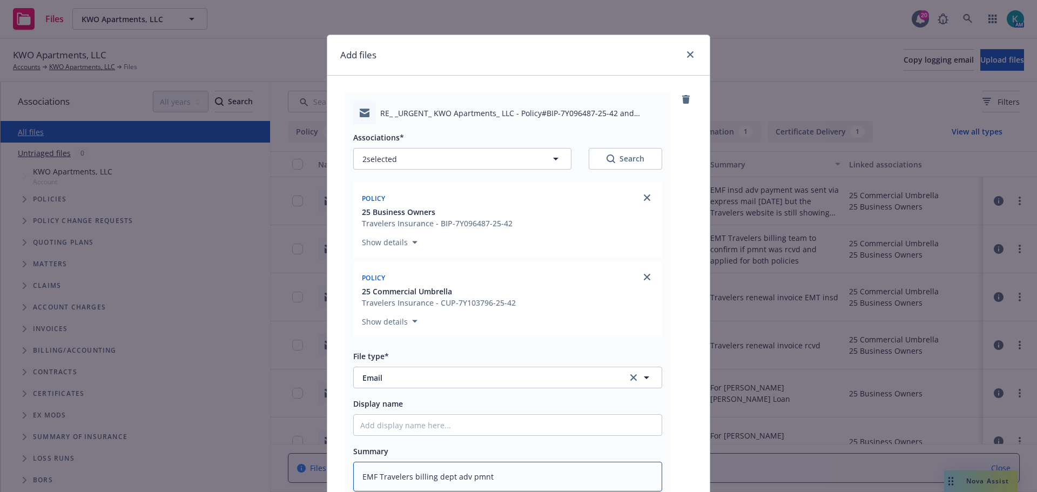
type textarea "EMF Travelers billing dept adv pmnt"
type textarea "x"
type textarea "EMF Travelers billing dept adv pmnt w"
type textarea "x"
type textarea "EMF Travelers billing dept adv pmnt wa"
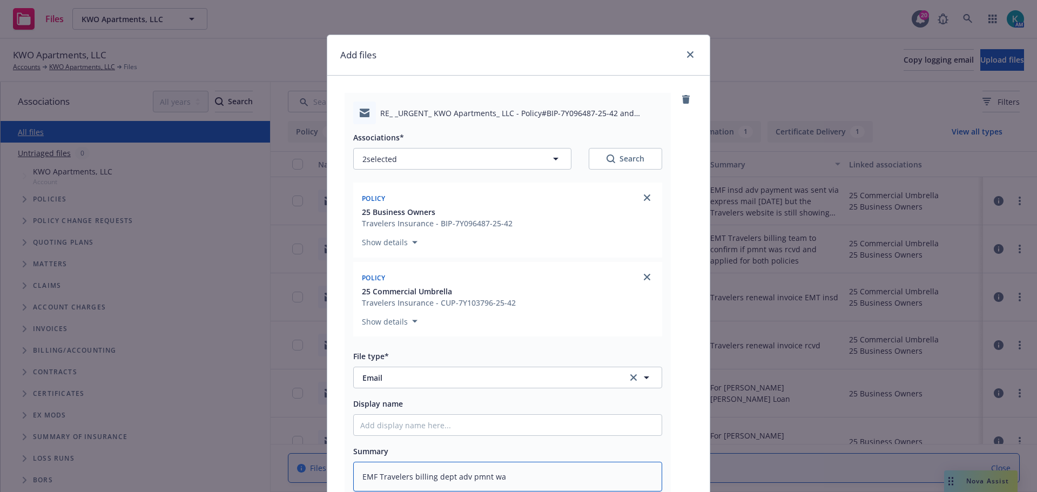
type textarea "x"
type textarea "EMF Travelers billing dept adv pmnt was"
type textarea "x"
type textarea "EMF Travelers billing dept adv pmnt was"
type textarea "x"
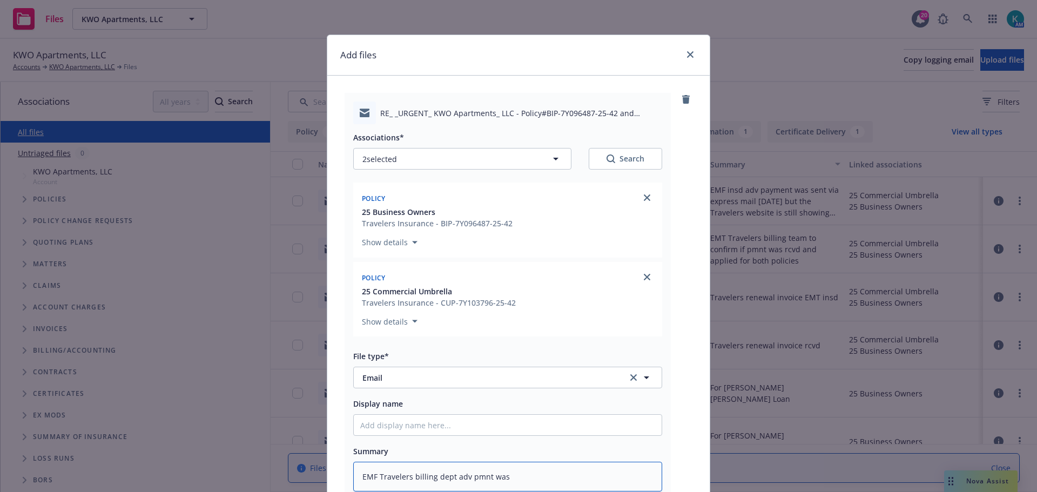
type textarea "EMF Travelers billing dept adv pmnt was r"
type textarea "x"
type textarea "EMF Travelers billing dept adv pmnt was rc"
type textarea "x"
type textarea "EMF Travelers billing dept adv pmnt was rcv"
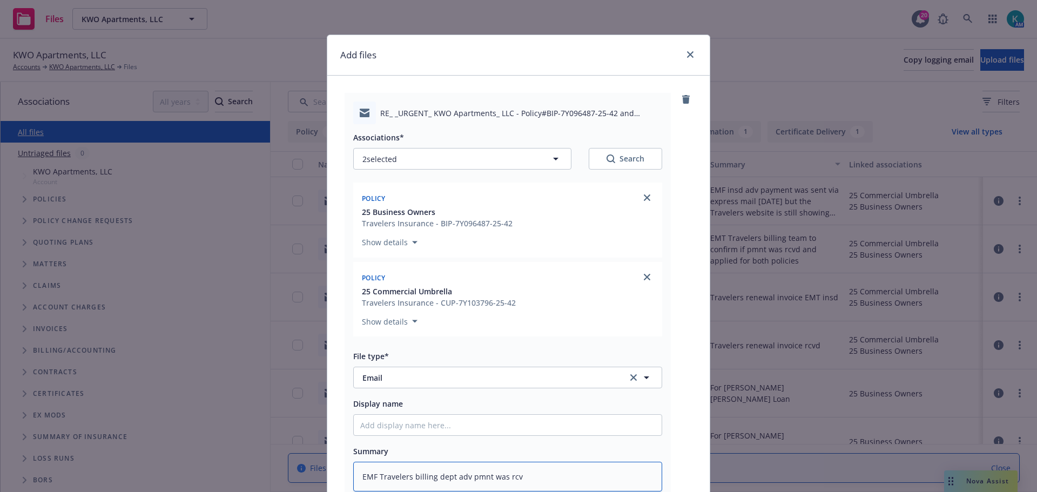
type textarea "x"
type textarea "EMF Travelers billing dept adv pmnt was rcvd"
type textarea "x"
type textarea "EMF Travelers billing dept adv pmnt was rcvd a"
type textarea "x"
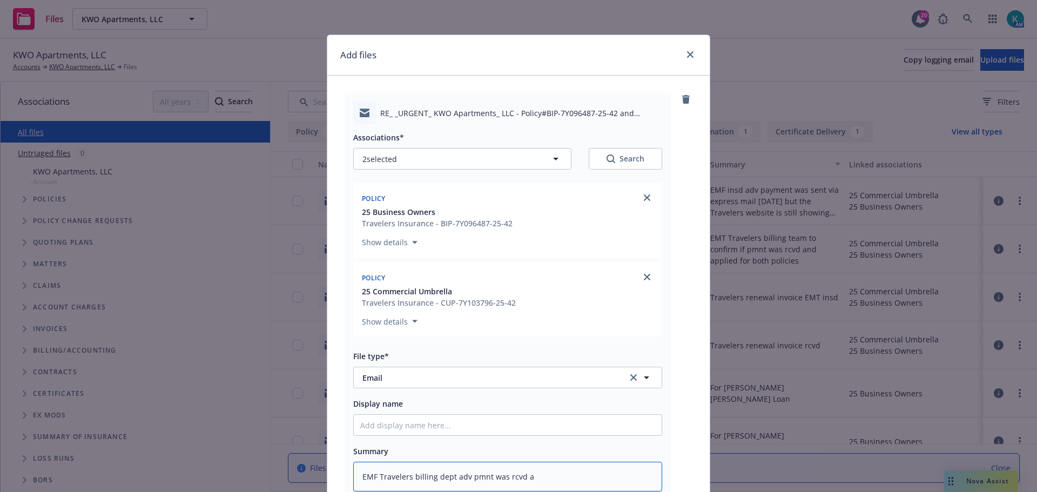
type textarea "EMF Travelers billing dept adv pmnt was rcvd an"
type textarea "x"
type textarea "EMF Travelers billing dept adv pmnt was rcvd and"
type textarea "x"
type textarea "EMF Travelers billing dept adv pmnt was rcvd and"
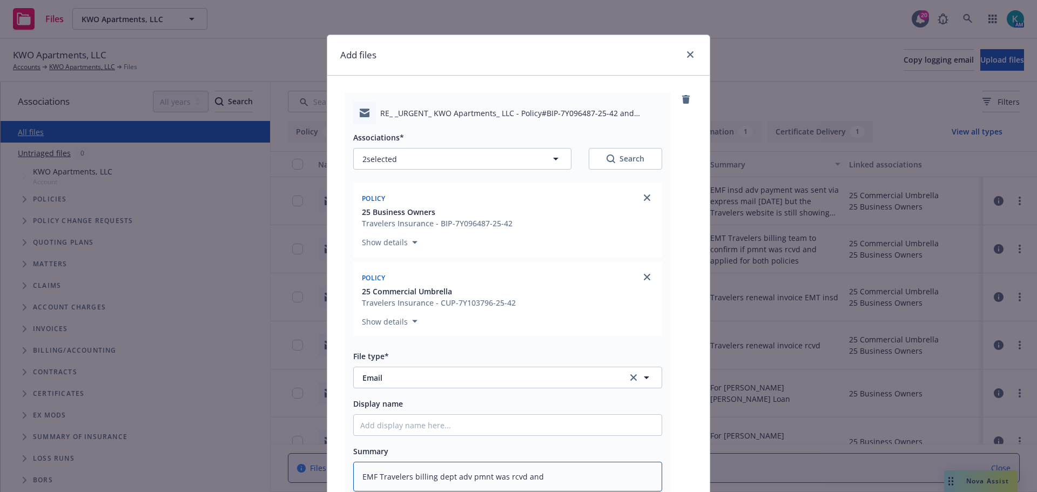
type textarea "x"
type textarea "EMF Travelers billing dept adv pmnt was rcvd and p"
type textarea "x"
type textarea "EMF Travelers billing dept adv pmnt was rcvd and po"
type textarea "x"
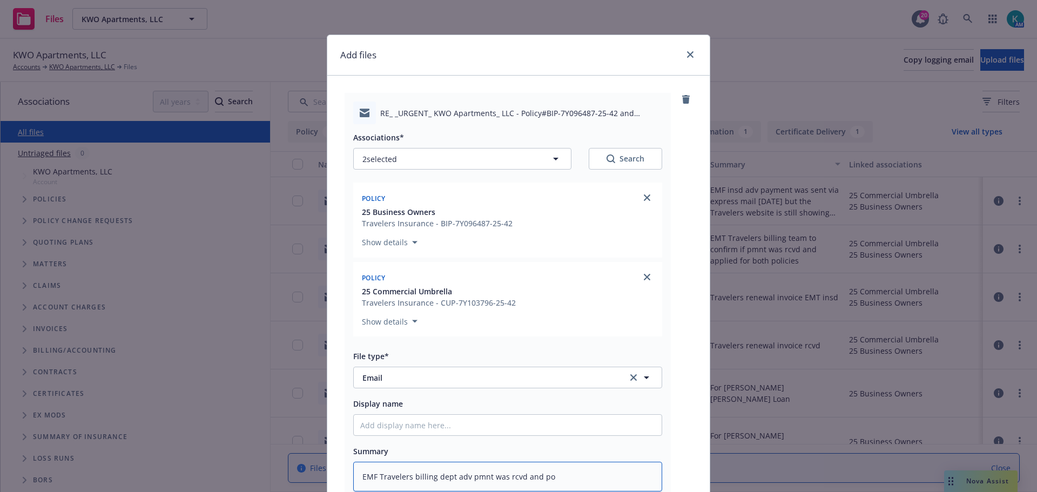
type textarea "EMF Travelers billing dept adv pmnt was rcvd and pos"
type textarea "x"
type textarea "EMF Travelers billing dept adv pmnt was rcvd and post"
type textarea "x"
type textarea "EMF Travelers billing dept adv pmnt was rcvd and poste"
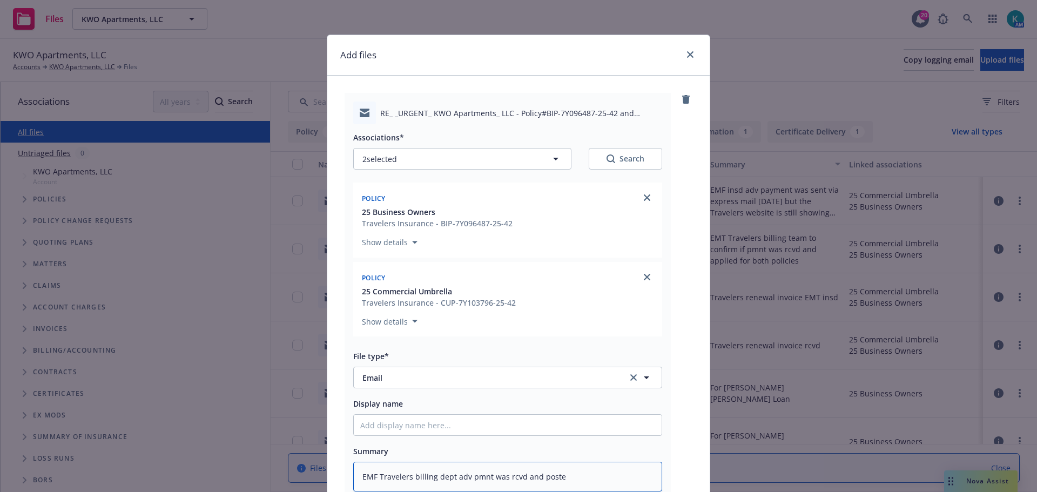
type textarea "x"
type textarea "EMF Travelers billing dept adv pmnt was rcvd and posted"
type textarea "x"
type textarea "EMF Travelers billing dept adv pmnt was rcvd and posted"
type textarea "x"
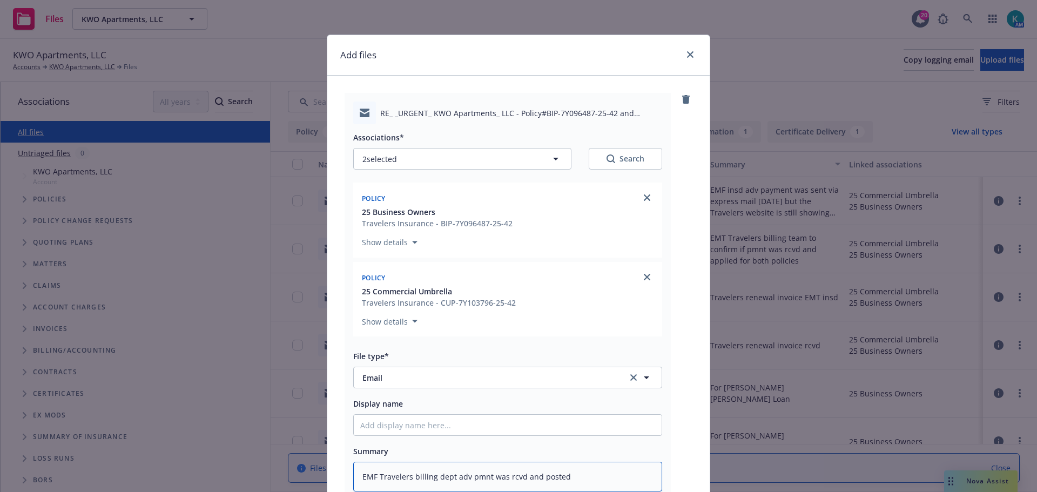
type textarea "EMF Travelers billing dept adv pmnt was rcvd and posted t"
type textarea "x"
type textarea "EMF Travelers billing dept adv pmnt was rcvd and posted to"
type textarea "x"
type textarea "EMF Travelers billing dept adv pmnt was rcvd and posted to"
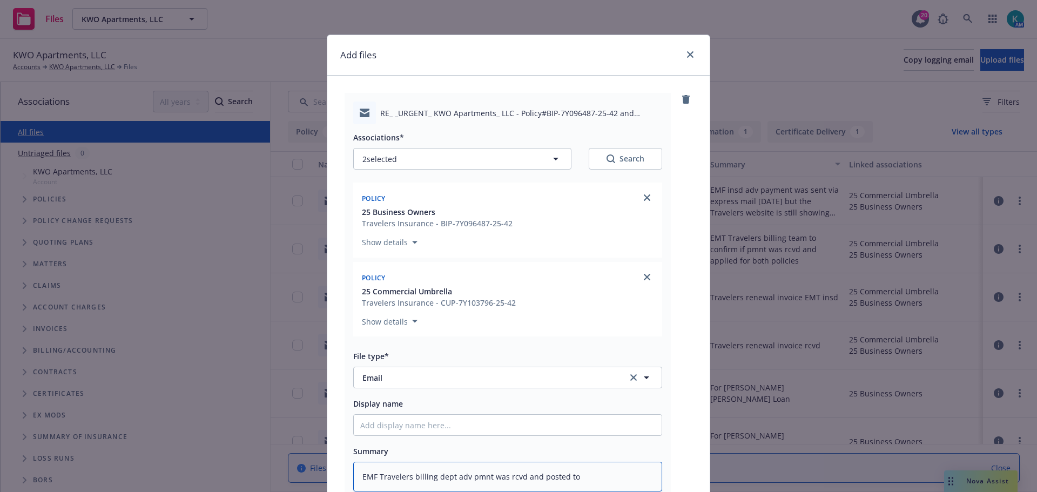
type textarea "x"
type textarea "EMF Travelers billing dept adv pmnt was rcvd and posted to ac"
type textarea "x"
type textarea "EMF Travelers billing dept adv pmnt was rcvd and posted to acc"
type textarea "x"
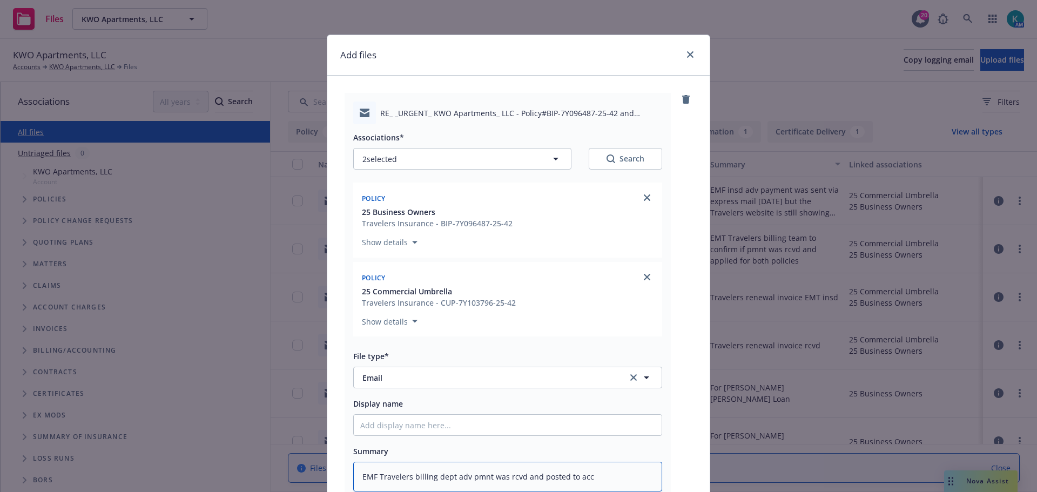
type textarea "EMF Travelers billing dept adv pmnt was rcvd and posted to acct"
type textarea "x"
type textarea "EMF Travelers billing dept adv pmnt was rcvd and posted to accts"
type textarea "x"
type textarea "EMF Travelers billing dept adv pmnt was rcvd and posted to accts."
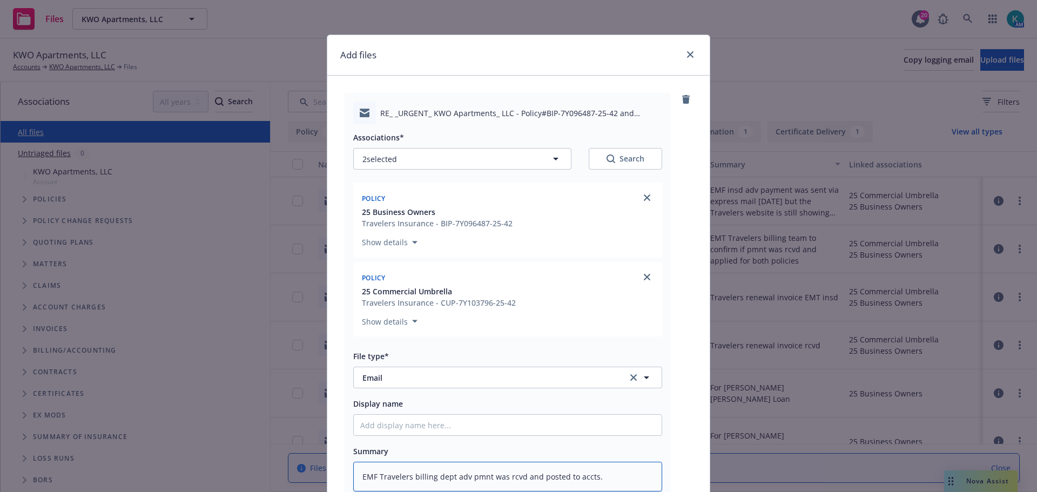
type textarea "x"
type textarea "EMF Travelers billing dept adv pmnt was rcvd and posted to accts."
type textarea "x"
type textarea "EMF Travelers billing dept adv pmnt was rcvd and posted to accts. P"
type textarea "x"
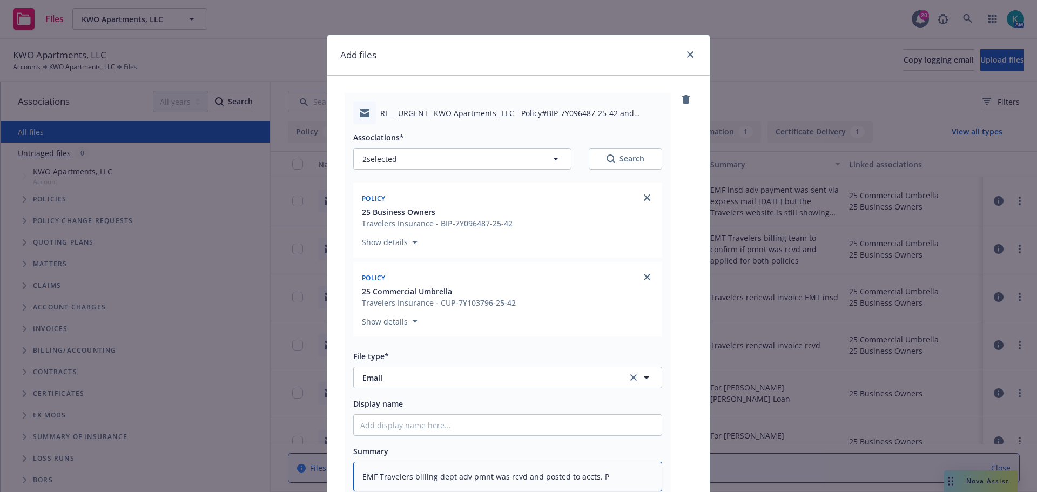
type textarea "EMF Travelers billing dept adv pmnt was rcvd and posted to accts."
type textarea "x"
type textarea "EMF Travelers billing dept adv pmnt was rcvd and posted to accts. b"
type textarea "x"
type textarea "EMF Travelers billing dept adv pmnt was rcvd and posted to accts. bo"
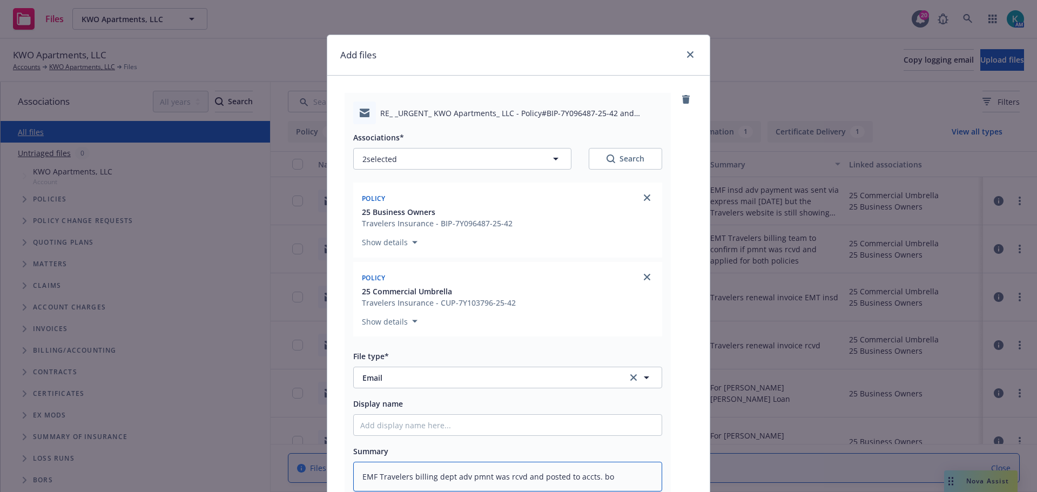
type textarea "x"
type textarea "EMF Travelers billing dept adv pmnt was rcvd and posted to accts. b"
type textarea "x"
type textarea "EMF Travelers billing dept adv pmnt was rcvd and posted to accts. B"
type textarea "x"
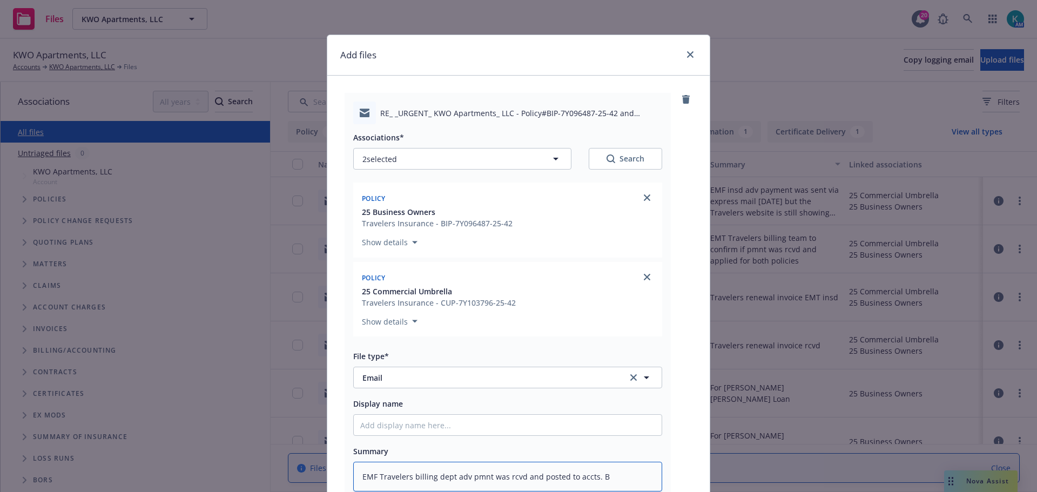
type textarea "EMF Travelers billing dept adv pmnt was rcvd and posted to accts. Bo"
type textarea "x"
type textarea "EMF Travelers billing dept adv pmnt was rcvd and posted to accts. Bot"
type textarea "x"
type textarea "EMF Travelers billing dept adv pmnt was rcvd and posted to accts. Both"
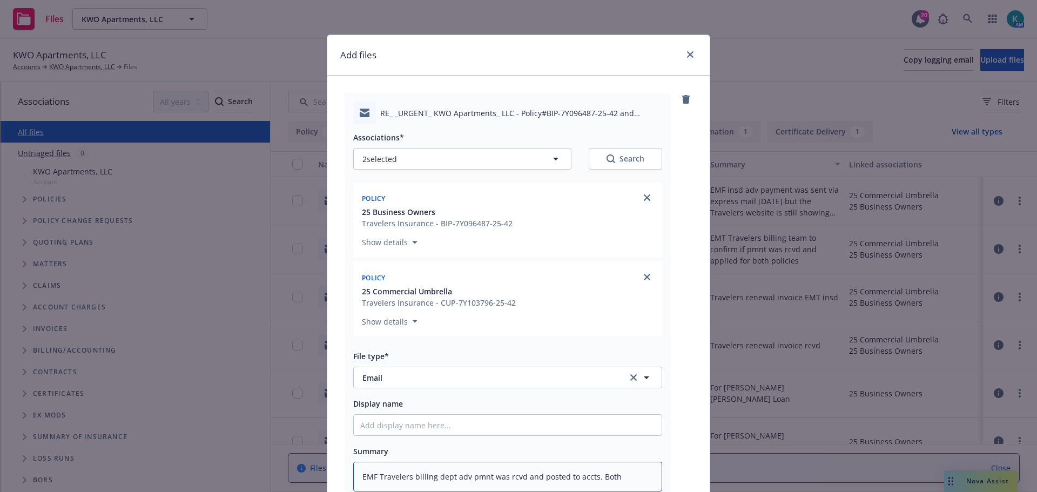
type textarea "x"
type textarea "EMF Travelers billing dept adv pmnt was rcvd and posted to accts. Both"
type textarea "x"
type textarea "EMF Travelers billing dept adv pmnt was rcvd and posted to accts. Both p"
type textarea "x"
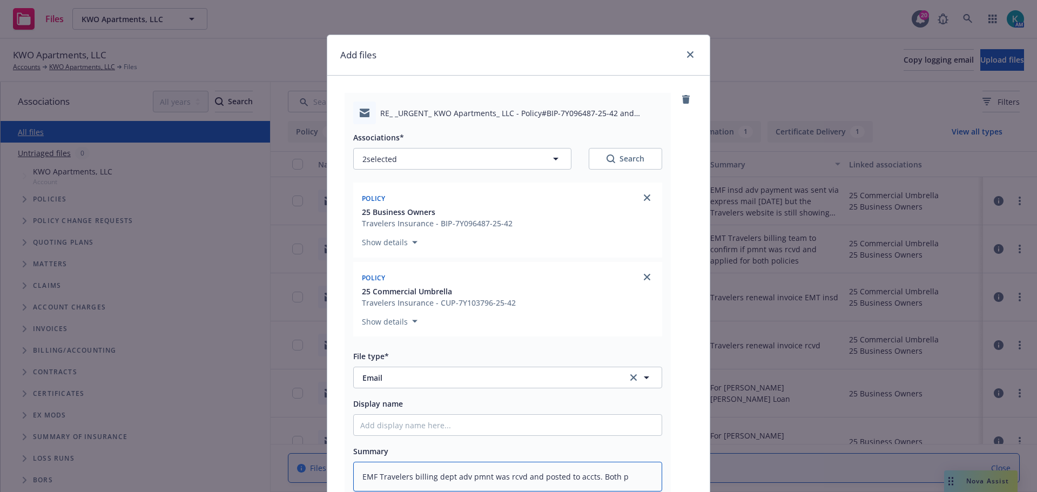
type textarea "EMF Travelers billing dept adv pmnt was rcvd and posted to accts. Both po"
type textarea "x"
type textarea "EMF Travelers billing dept adv pmnt was rcvd and posted to accts. Both pol"
type textarea "x"
type textarea "EMF Travelers billing dept adv pmnt was rcvd and posted to accts. Both poli"
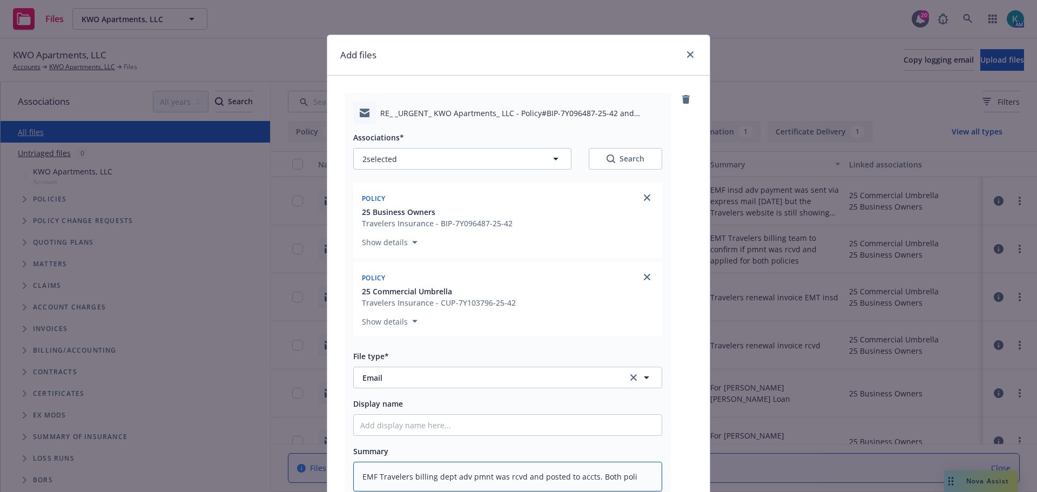
type textarea "x"
type textarea "EMF Travelers billing dept adv pmnt was rcvd and posted to accts. Both polic"
type textarea "x"
type textarea "EMF Travelers billing dept adv pmnt was rcvd and posted to accts. Both polici"
type textarea "x"
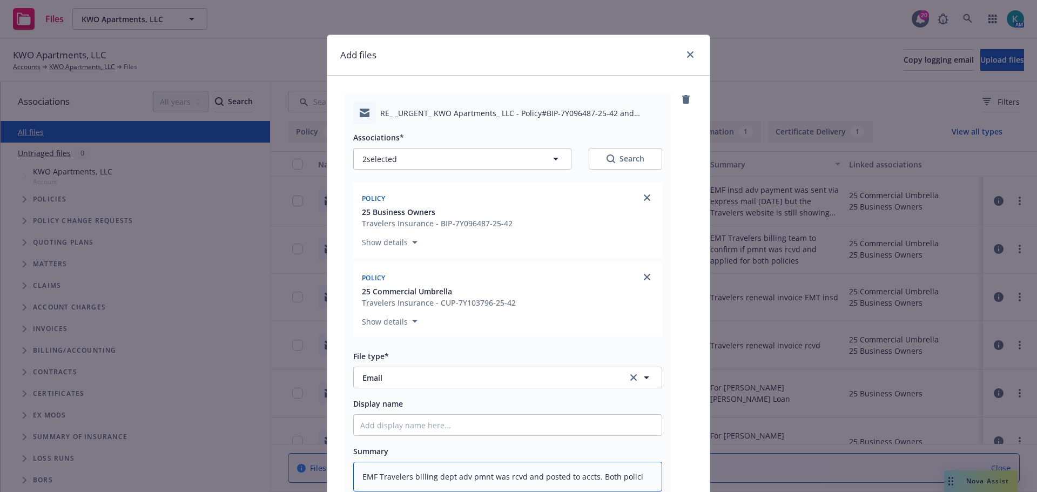
type textarea "EMF Travelers billing dept adv pmnt was rcvd and posted to accts. Both policie"
type textarea "x"
type textarea "EMF Travelers billing dept adv pmnt was rcvd and posted to accts. Both policies"
type textarea "x"
type textarea "EMF Travelers billing dept adv pmnt was rcvd and posted to accts. Both policies"
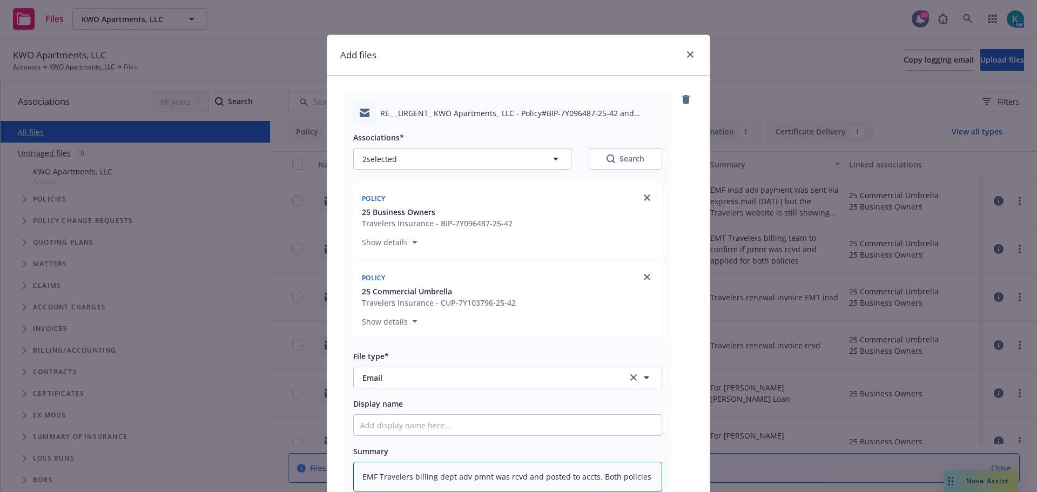
type textarea "x"
type textarea "EMF Travelers billing dept adv pmnt was rcvd and posted to accts. Both policies…"
type textarea "x"
type textarea "EMF Travelers billing dept adv pmnt was rcvd and posted to accts. Both policies…"
type textarea "x"
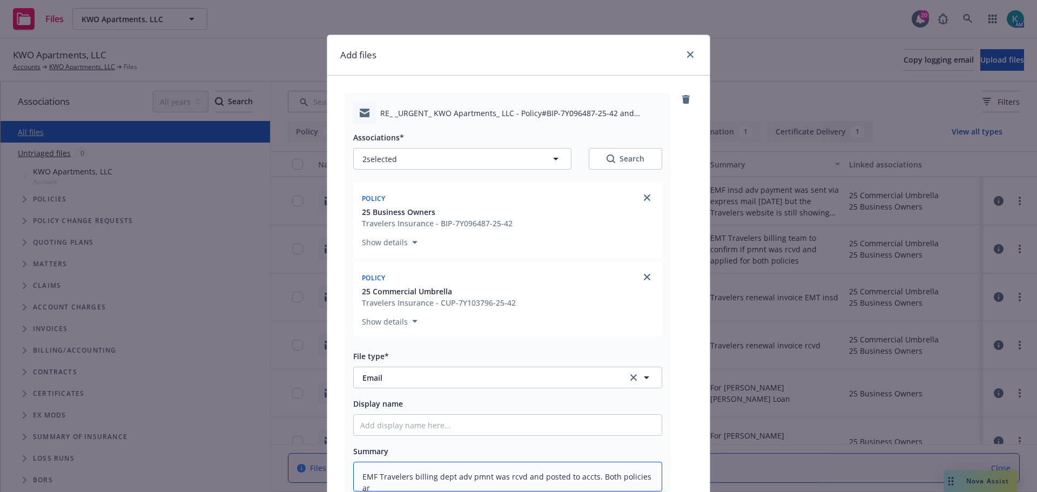
type textarea "EMF Travelers billing dept adv pmnt was rcvd and posted to accts. Both policies…"
type textarea "x"
type textarea "EMF Travelers billing dept adv pmnt was rcvd and posted to accts. Both policies…"
type textarea "x"
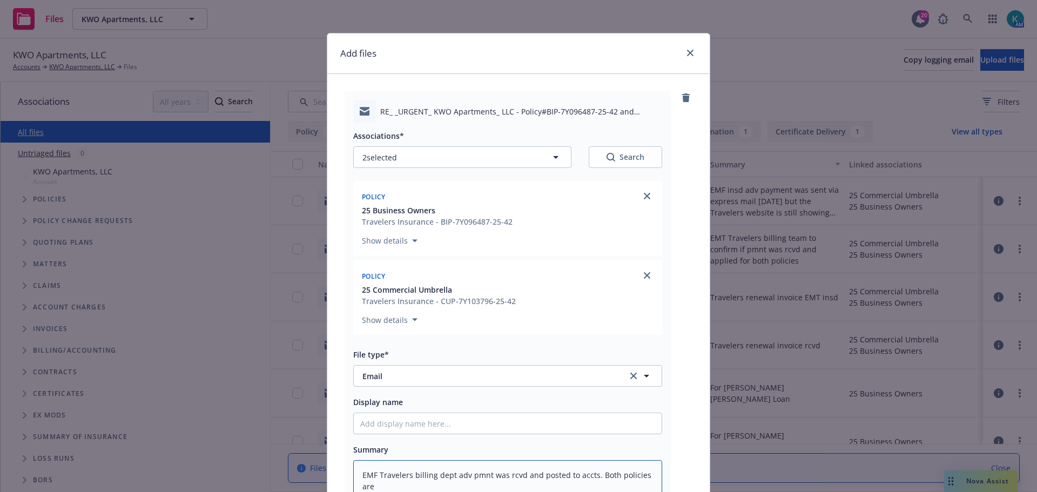
type textarea "EMF Travelers billing dept adv pmnt was rcvd and posted to accts. Both policies…"
type textarea "x"
type textarea "EMF Travelers billing dept adv pmnt was rcvd and posted to accts. Both policies…"
type textarea "x"
type textarea "EMF Travelers billing dept adv pmnt was rcvd and posted to accts. Both policies…"
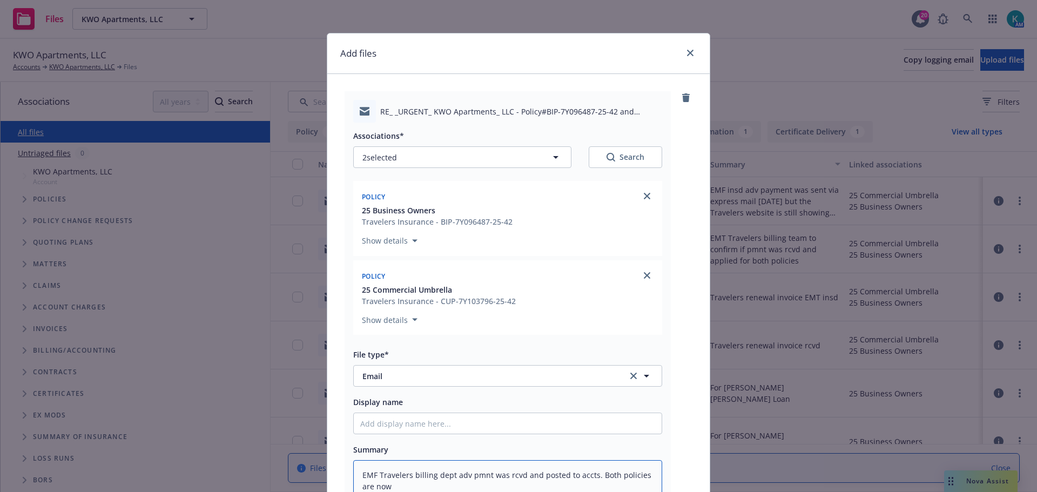
type textarea "x"
type textarea "EMF Travelers billing dept adv pmnt was rcvd and posted to accts. Both policies…"
type textarea "x"
type textarea "EMF Travelers billing dept adv pmnt was rcvd and posted to accts. Both policies…"
type textarea "x"
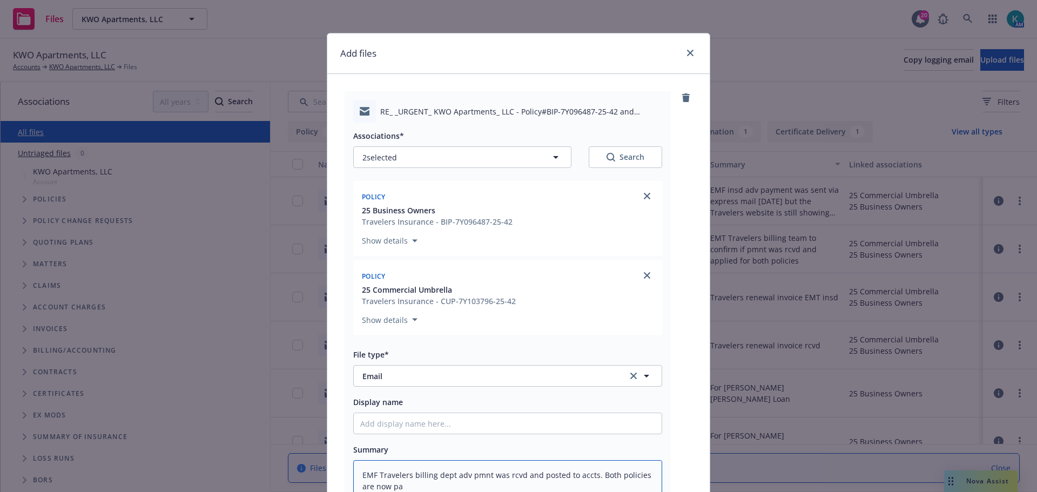
type textarea "EMF Travelers billing dept adv pmnt was rcvd and posted to accts. Both policies…"
type textarea "x"
type textarea "EMF Travelers billing dept adv pmnt was rcvd and posted to accts. Both policies…"
type textarea "x"
type textarea "EMF Travelers billing dept adv pmnt was rcvd and posted to accts. Both policies…"
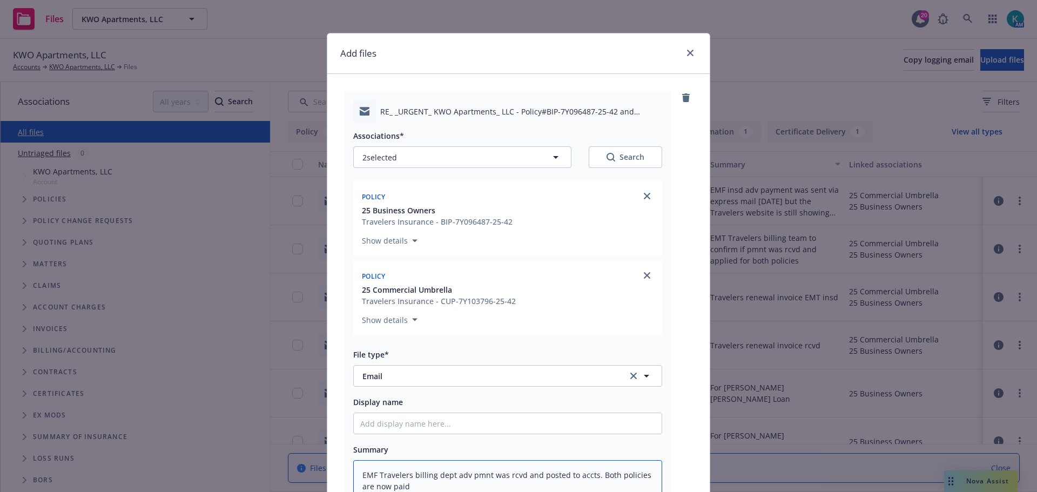
type textarea "x"
type textarea "EMF Travelers billing dept adv pmnt was rcvd and posted to accts. Both policies…"
type textarea "x"
type textarea "EMF Travelers billing dept adv pmnt was rcvd and posted to accts. Both policies…"
type textarea "x"
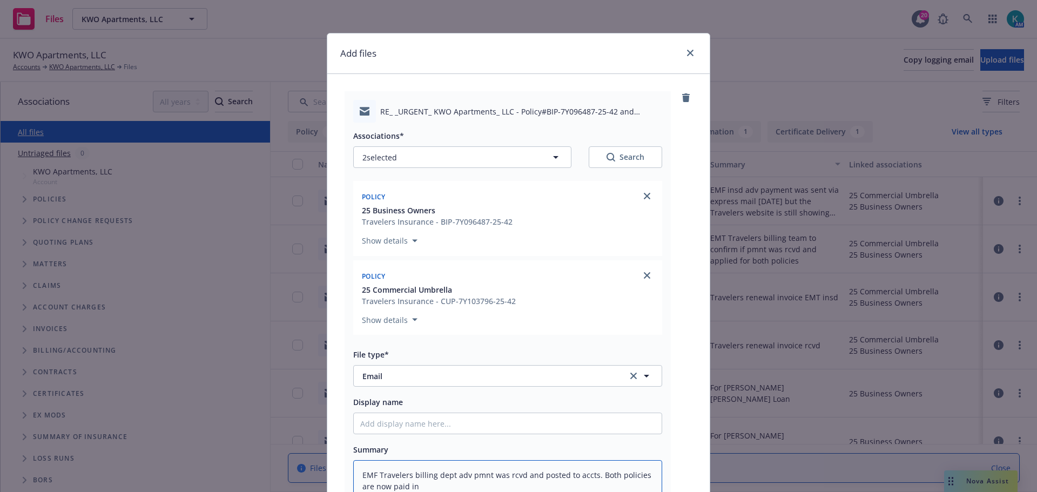
type textarea "EMF Travelers billing dept adv pmnt was rcvd and posted to accts. Both policies…"
type textarea "x"
type textarea "EMF Travelers billing dept adv pmnt was rcvd and posted to accts. Both policies…"
type textarea "x"
type textarea "EMF Travelers billing dept adv pmnt was rcvd and posted to accts. Both policies…"
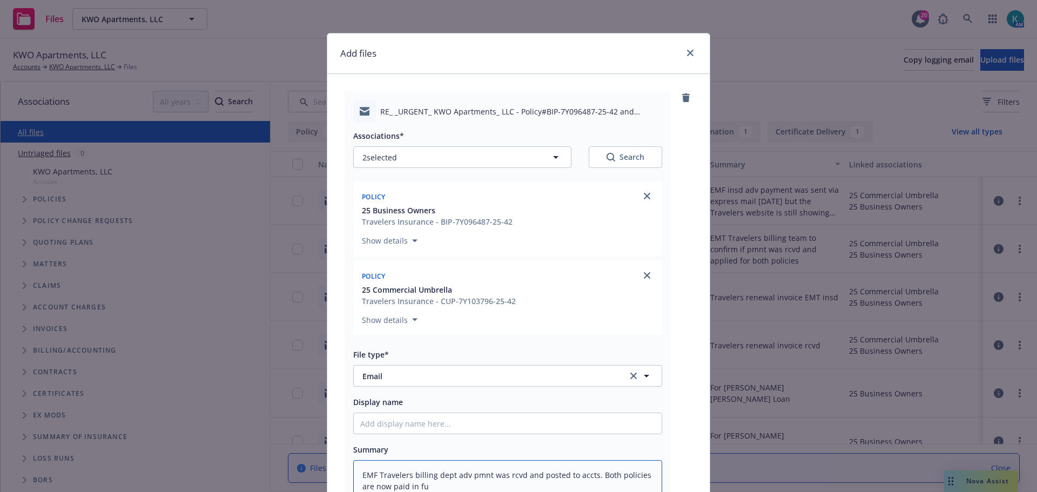
type textarea "x"
type textarea "EMF Travelers billing dept adv pmnt was rcvd and posted to accts. Both policies…"
type textarea "x"
type textarea "EMF Travelers billing dept adv pmnt was rcvd and posted to accts. Both policies…"
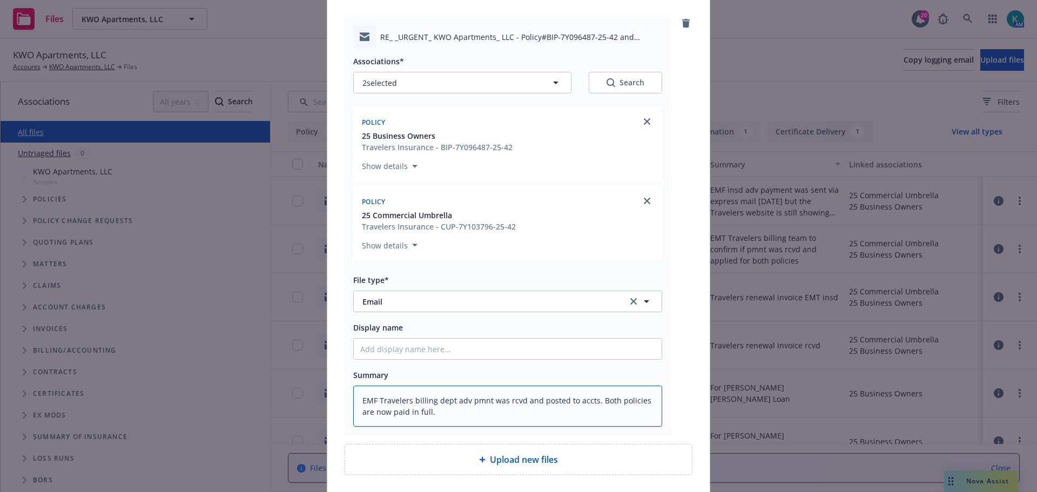
scroll to position [160, 0]
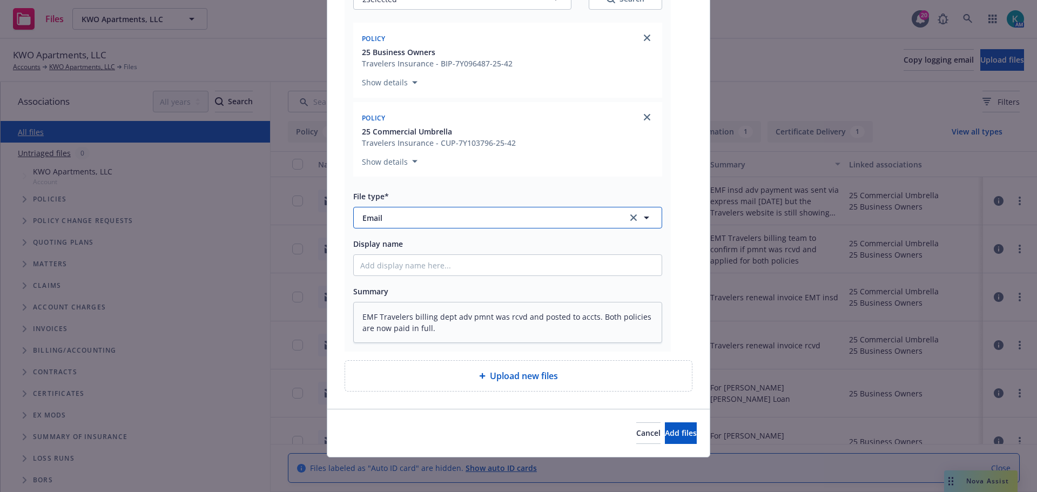
click at [362, 220] on span "Email" at bounding box center [487, 217] width 250 height 11
click at [468, 240] on div "Billing correspondence" at bounding box center [507, 248] width 295 height 16
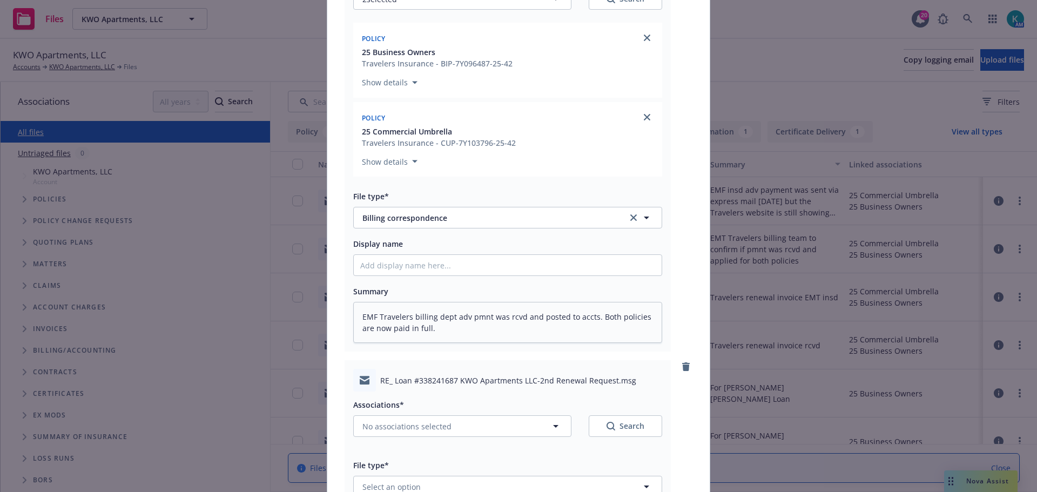
scroll to position [268, 0]
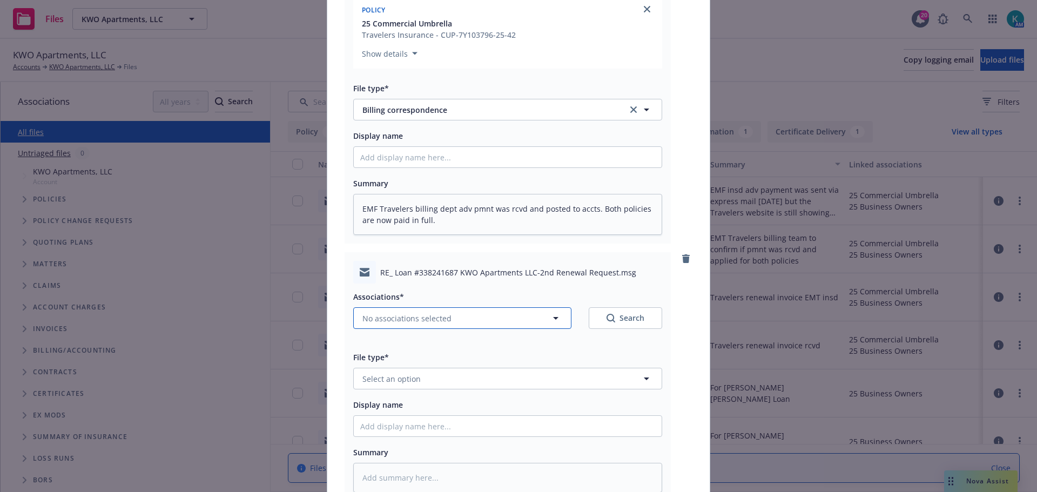
click at [413, 319] on span "No associations selected" at bounding box center [406, 318] width 89 height 11
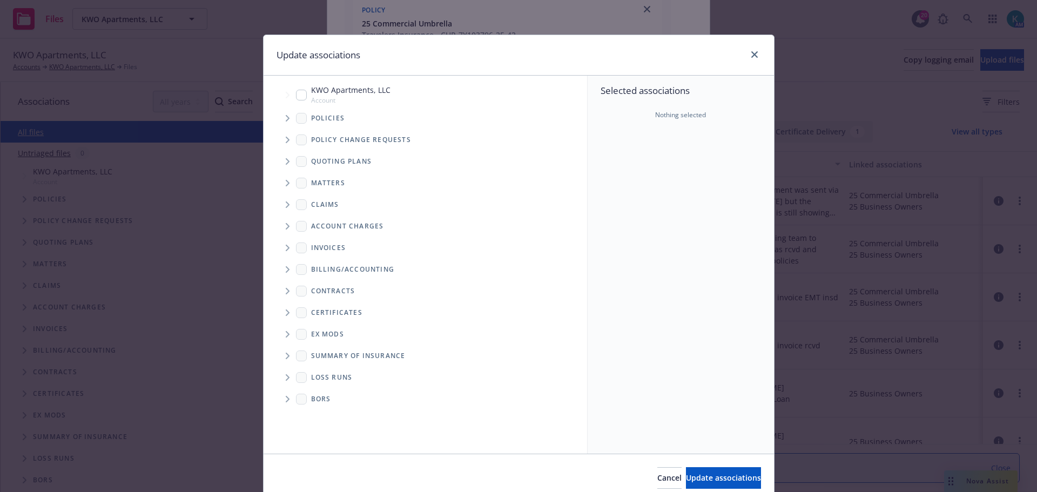
click at [286, 120] on icon "Tree Example" at bounding box center [288, 118] width 4 height 6
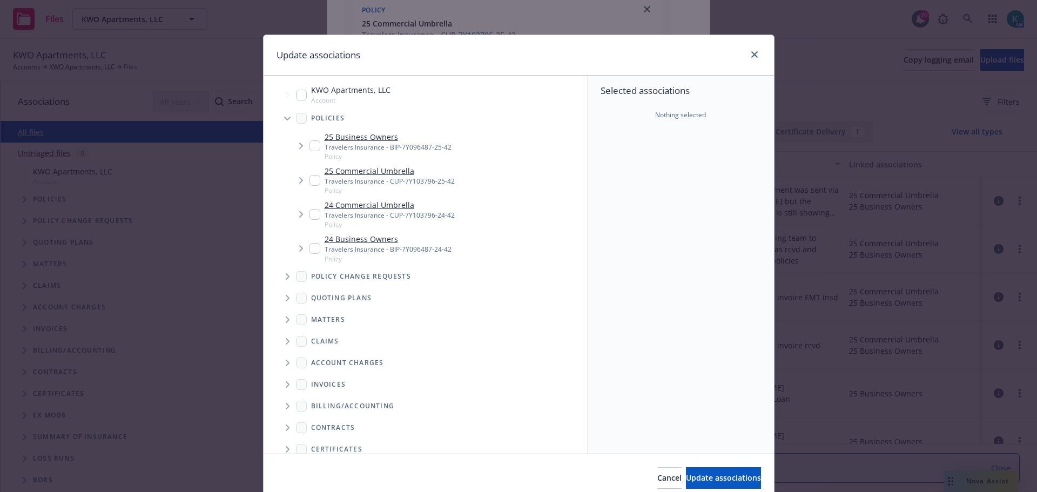
click at [310, 144] on input "Tree Example" at bounding box center [315, 145] width 11 height 11
click at [310, 177] on input "Tree Example" at bounding box center [315, 180] width 11 height 11
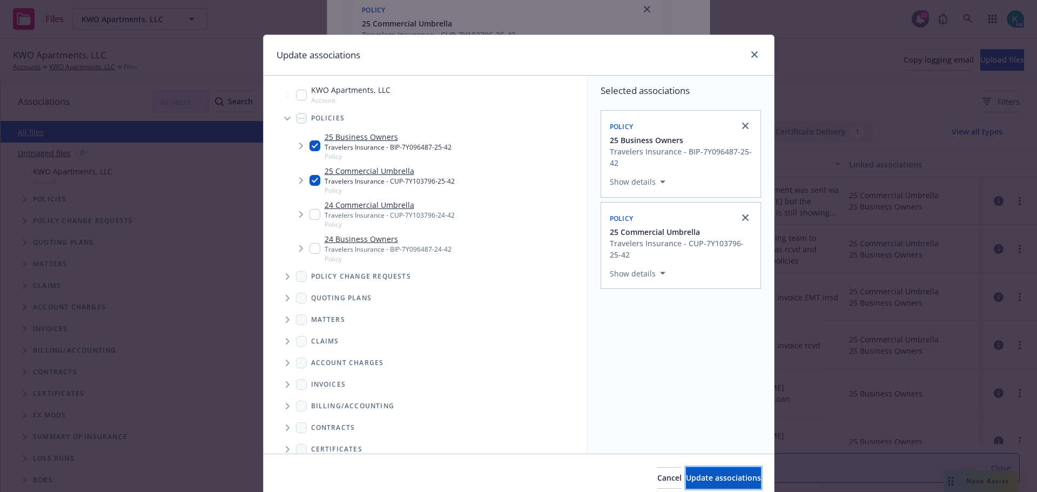
drag, startPoint x: 684, startPoint y: 469, endPoint x: 672, endPoint y: 470, distance: 12.4
click at [686, 470] on button "Update associations" at bounding box center [723, 478] width 75 height 22
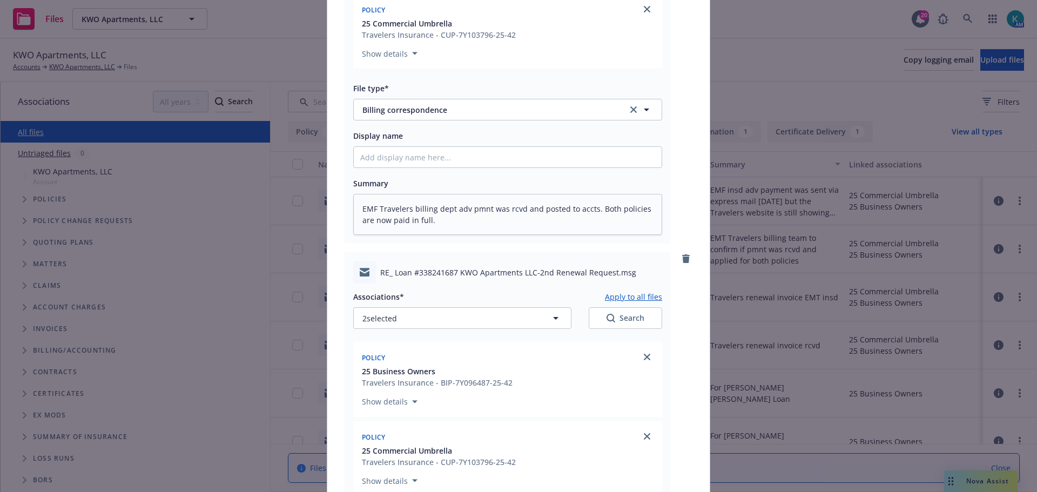
scroll to position [430, 0]
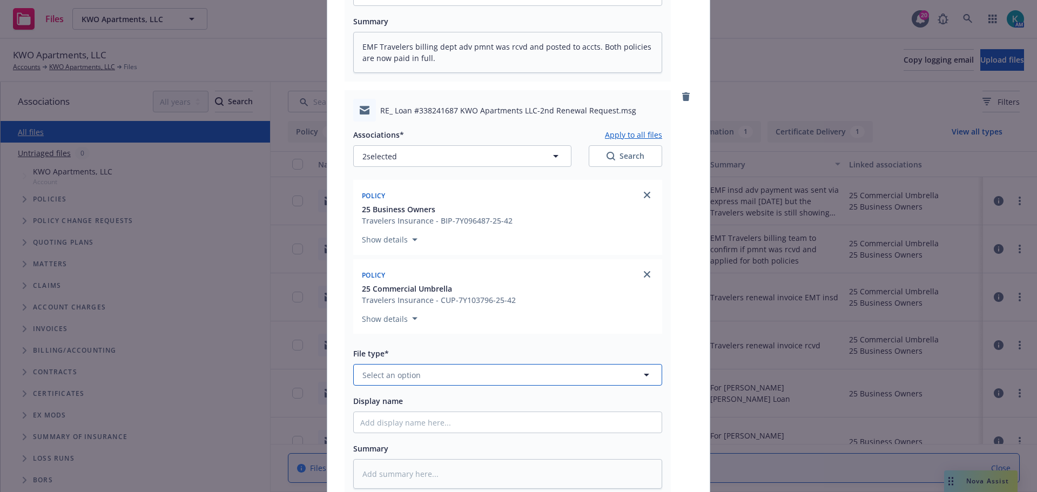
click at [385, 381] on button "Select an option" at bounding box center [507, 375] width 309 height 22
click at [431, 324] on div "Billing correspondence" at bounding box center [508, 316] width 308 height 29
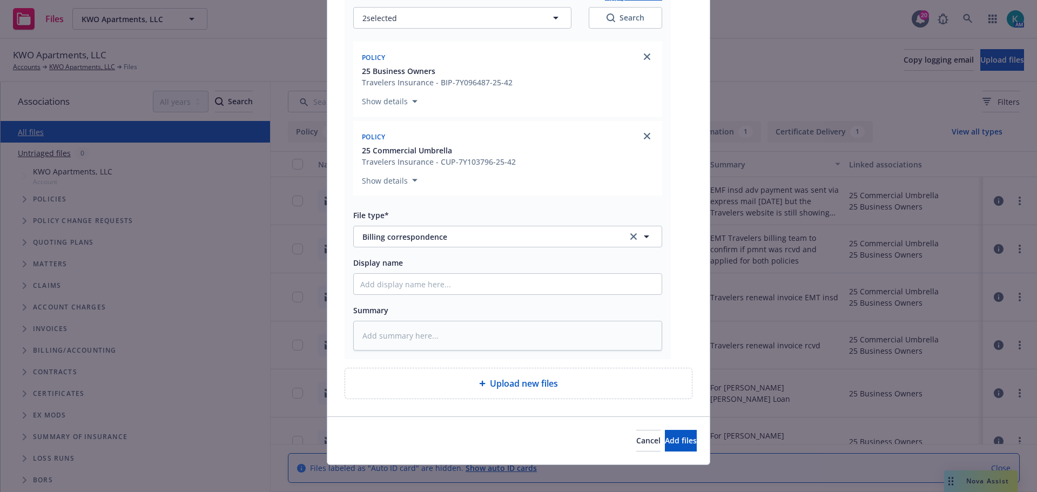
scroll to position [576, 0]
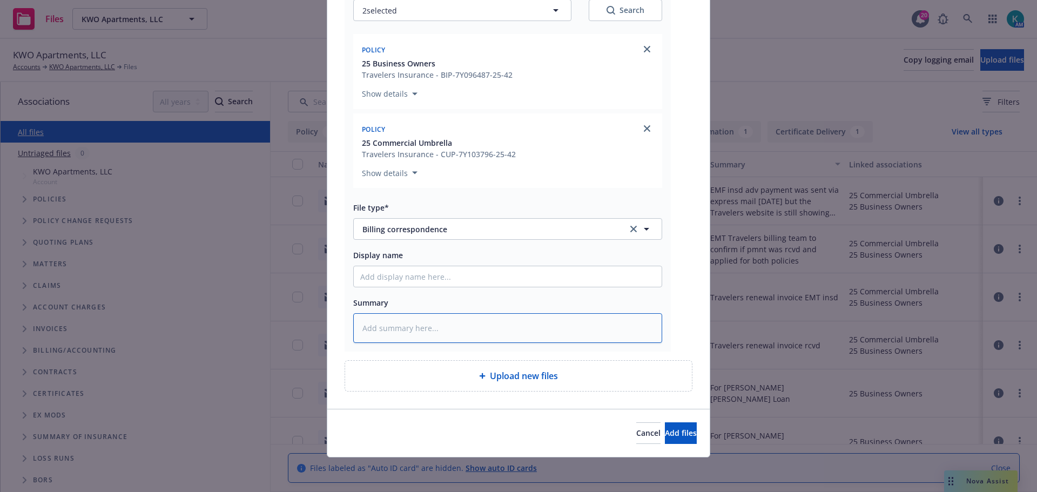
click at [424, 325] on textarea at bounding box center [507, 328] width 309 height 30
drag, startPoint x: 679, startPoint y: 439, endPoint x: 670, endPoint y: 436, distance: 8.9
click at [678, 438] on button "Add files" at bounding box center [681, 433] width 32 height 22
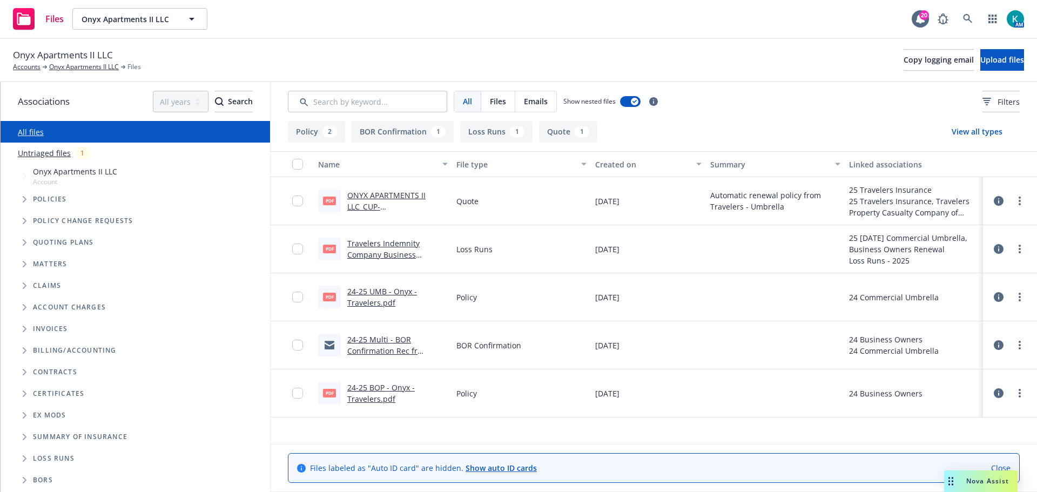
click at [55, 147] on link "Untriaged files" at bounding box center [44, 152] width 53 height 11
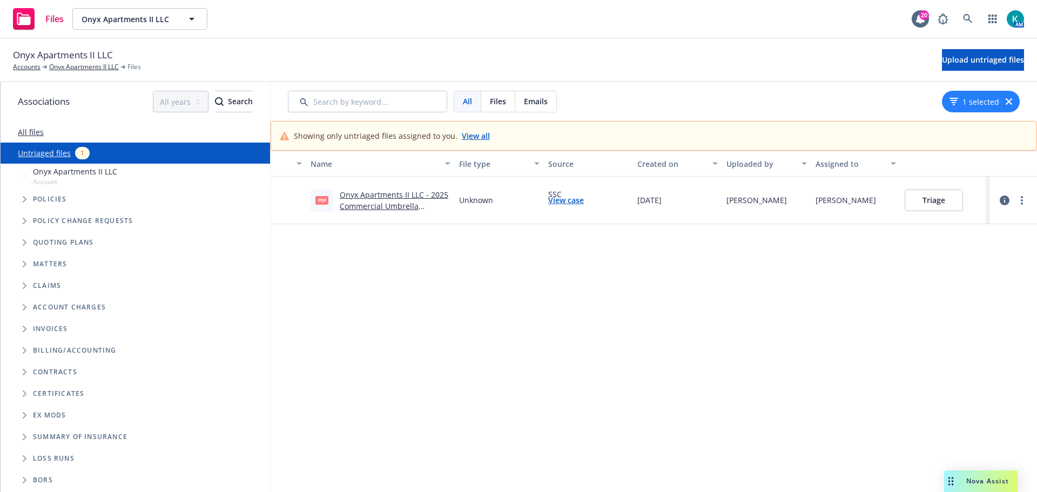
click at [399, 197] on link "Onyx Apartments II LLC - 2025 Commercial Umbrella Policy.pdf" at bounding box center [394, 206] width 109 height 33
click at [946, 204] on button "Triage" at bounding box center [934, 201] width 58 height 22
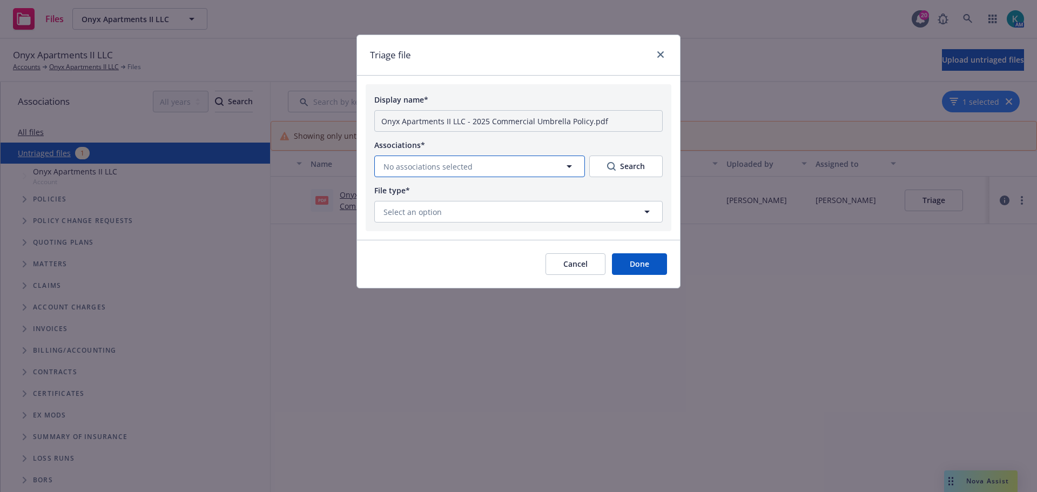
click at [551, 171] on button "No associations selected" at bounding box center [479, 167] width 211 height 22
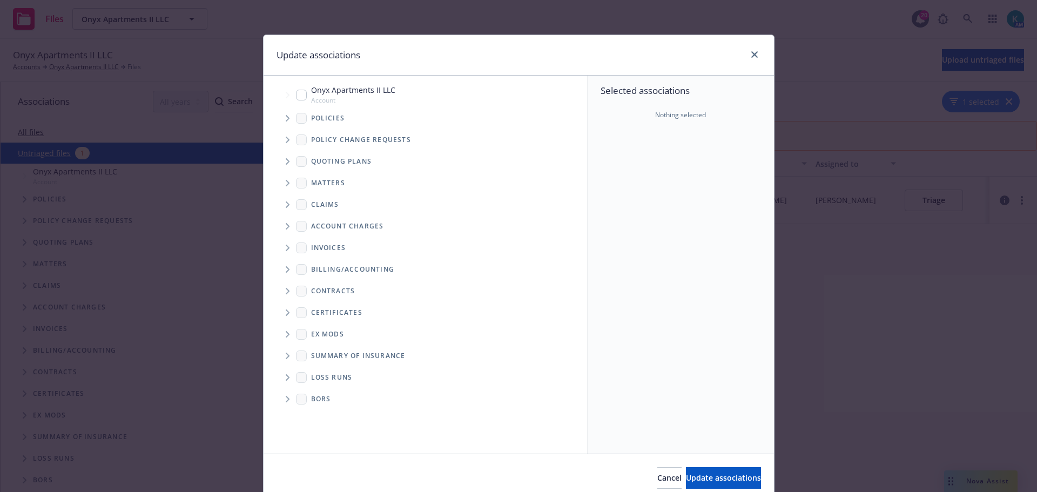
click at [299, 96] on input "Tree Example" at bounding box center [301, 95] width 11 height 11
click at [299, 95] on input "Tree Example" at bounding box center [301, 95] width 11 height 11
checkbox input "false"
click at [748, 57] on link "close" at bounding box center [754, 54] width 13 height 13
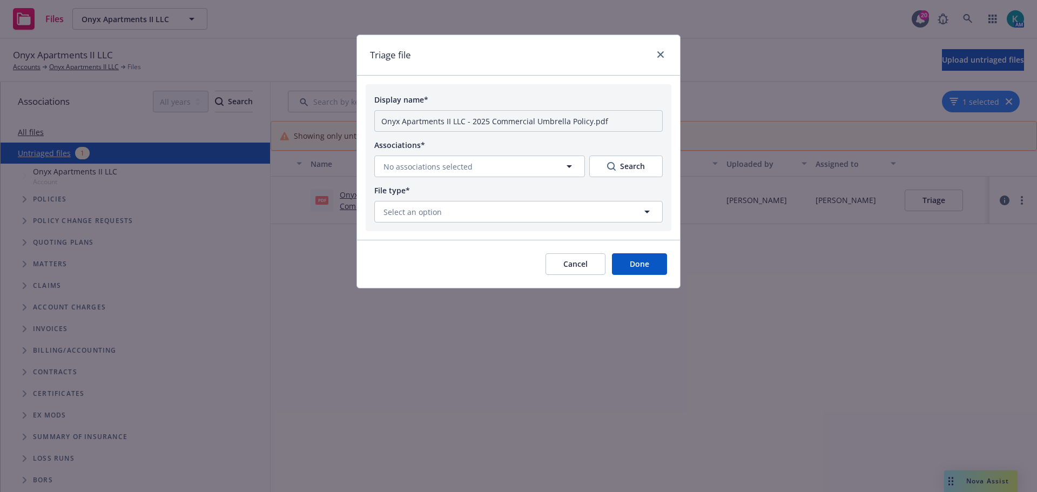
drag, startPoint x: 596, startPoint y: 261, endPoint x: 708, endPoint y: 256, distance: 111.4
click at [595, 261] on button "Cancel" at bounding box center [576, 264] width 60 height 22
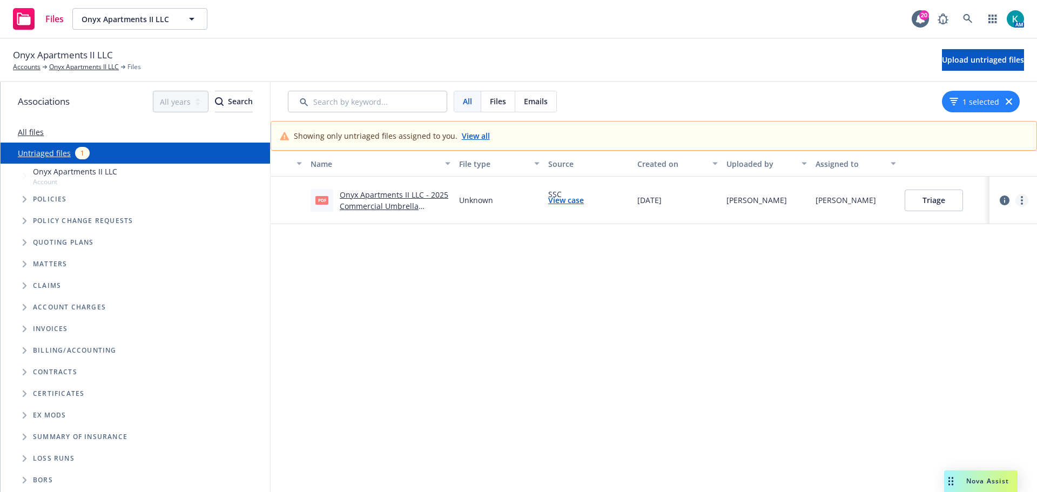
click at [1025, 200] on link "more" at bounding box center [1022, 200] width 13 height 13
click at [990, 227] on link "Archive" at bounding box center [980, 223] width 95 height 22
click at [82, 68] on link "Onyx Apartments II LLC" at bounding box center [84, 67] width 70 height 10
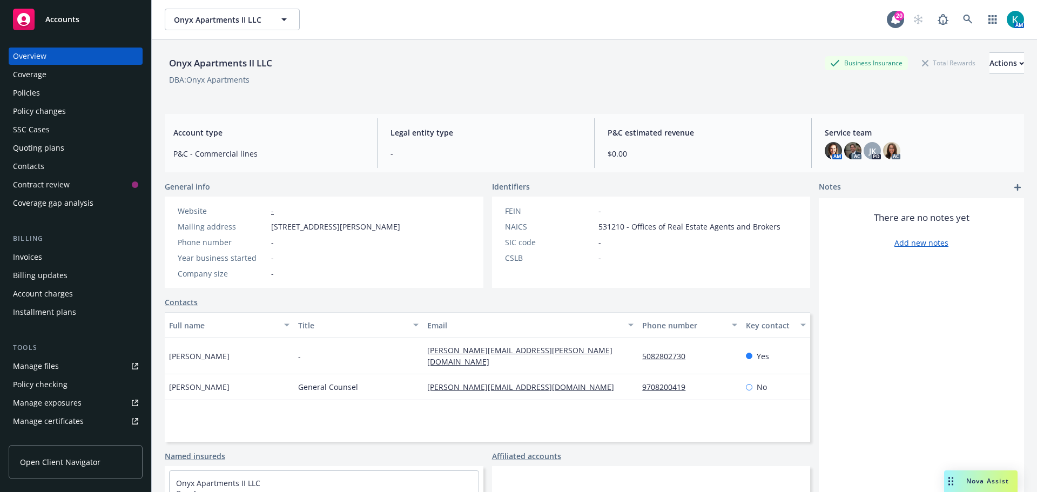
click at [33, 99] on div "Policies" at bounding box center [26, 92] width 27 height 17
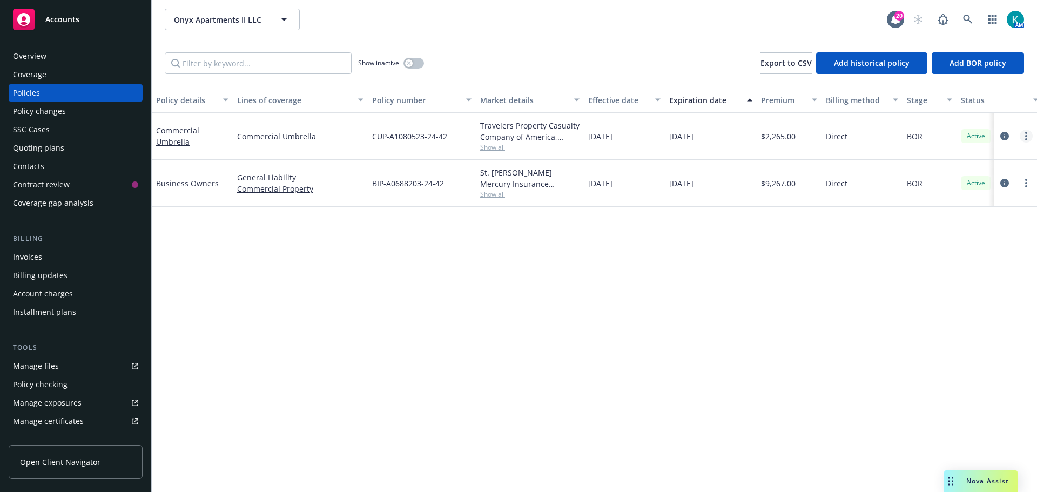
click at [1027, 137] on link "more" at bounding box center [1026, 136] width 13 height 13
click at [969, 180] on link "Renew with incumbent" at bounding box center [968, 180] width 127 height 22
select select "12"
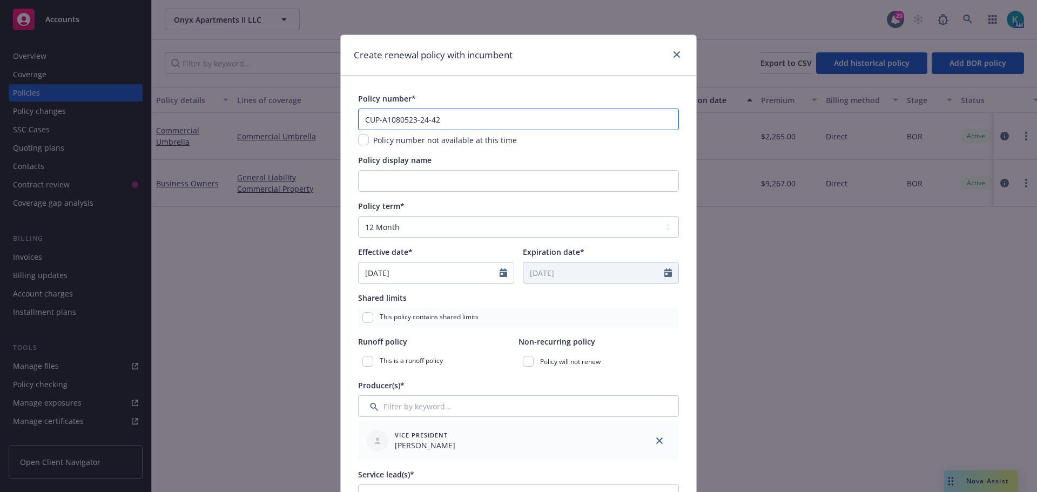
click at [422, 120] on input "CUP-A1080523-24-42" at bounding box center [518, 120] width 321 height 22
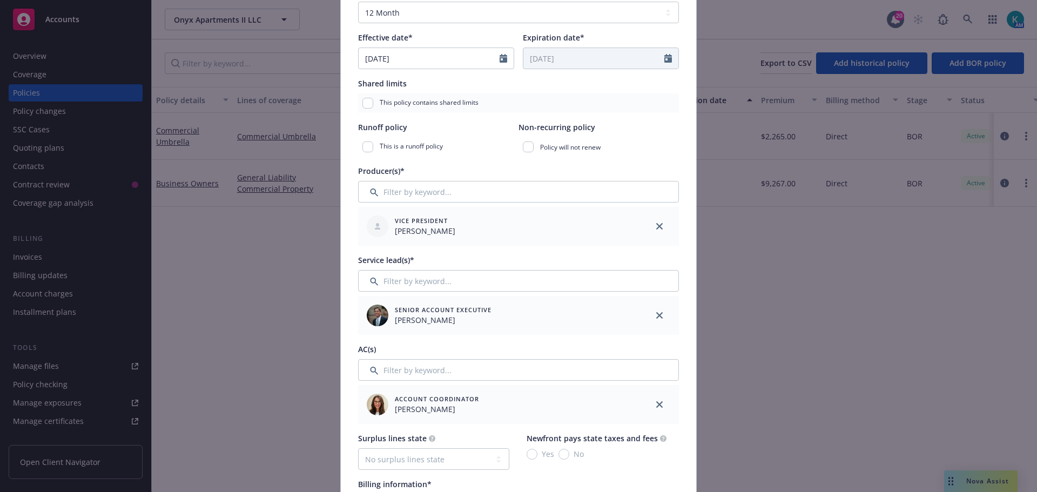
scroll to position [216, 0]
type input "CUP-A1080523-25-42"
click at [494, 199] on input "Filter by keyword..." at bounding box center [518, 190] width 321 height 22
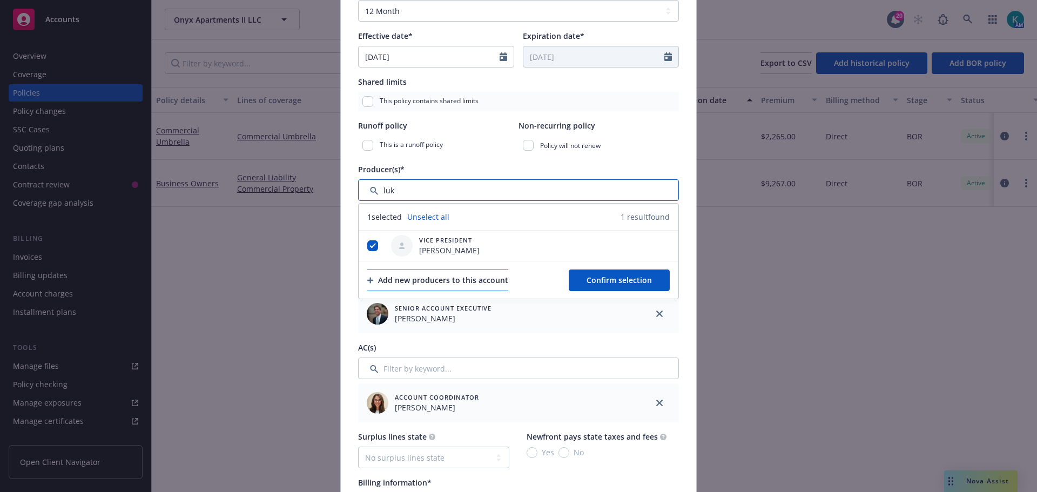
type input "luk"
click at [508, 276] on div "Add new producers to this account" at bounding box center [437, 280] width 141 height 21
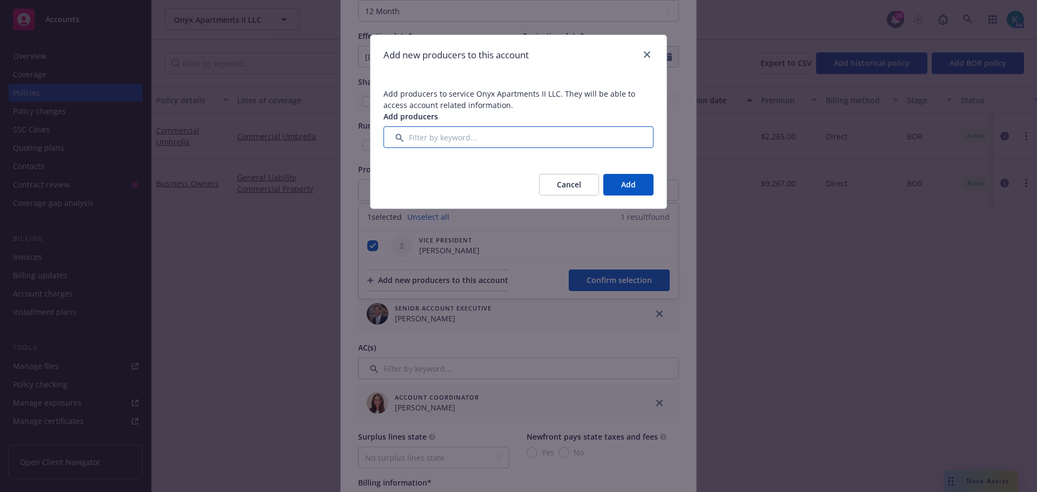
click at [474, 144] on input "Filter by keyword..." at bounding box center [519, 137] width 270 height 22
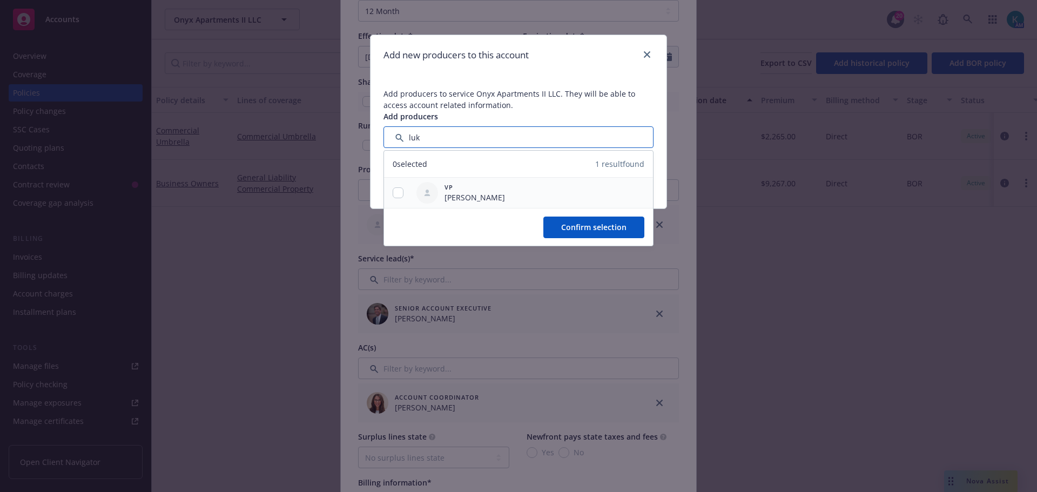
type input "luk"
click at [398, 185] on div at bounding box center [398, 193] width 28 height 30
click at [401, 193] on input "checkbox" at bounding box center [398, 192] width 11 height 11
checkbox input "true"
click at [608, 220] on button "Confirm selection" at bounding box center [593, 228] width 101 height 22
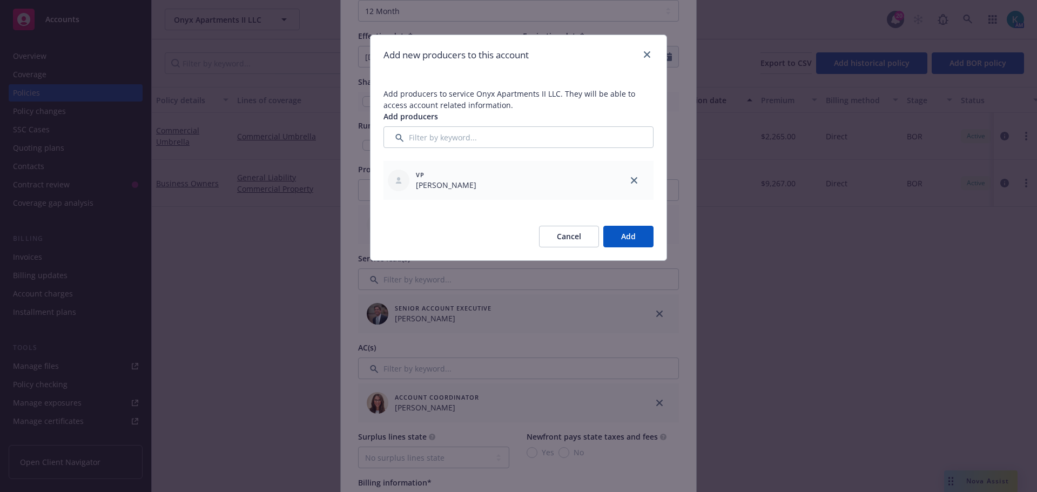
click at [637, 236] on button "Add" at bounding box center [628, 237] width 50 height 22
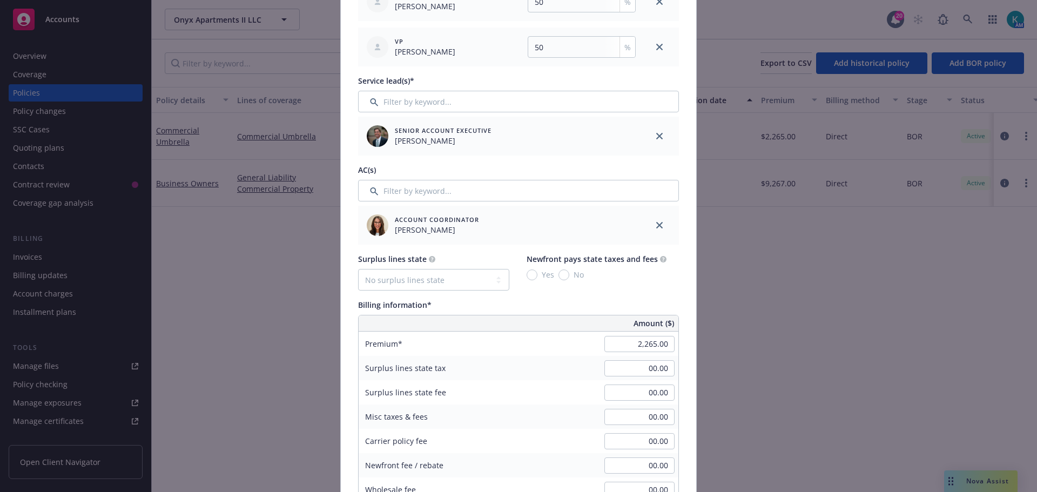
scroll to position [594, 0]
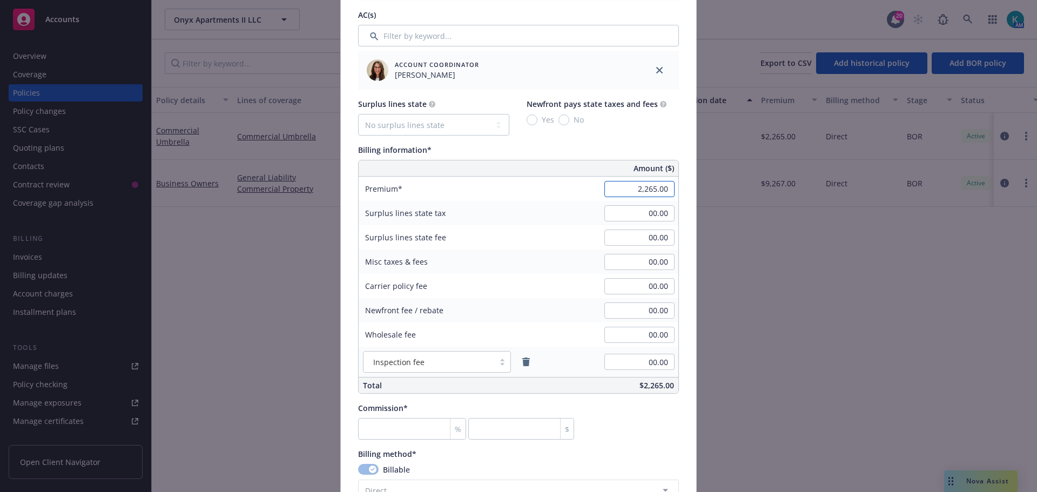
click at [622, 186] on input "2,265.00" at bounding box center [639, 189] width 70 height 16
click at [528, 241] on div "Surplus lines state fee 00.00" at bounding box center [519, 237] width 320 height 24
type input "1,978.00"
click at [529, 269] on div "Misc taxes & fees 00.00" at bounding box center [519, 262] width 320 height 24
click at [426, 433] on input "number" at bounding box center [412, 429] width 108 height 22
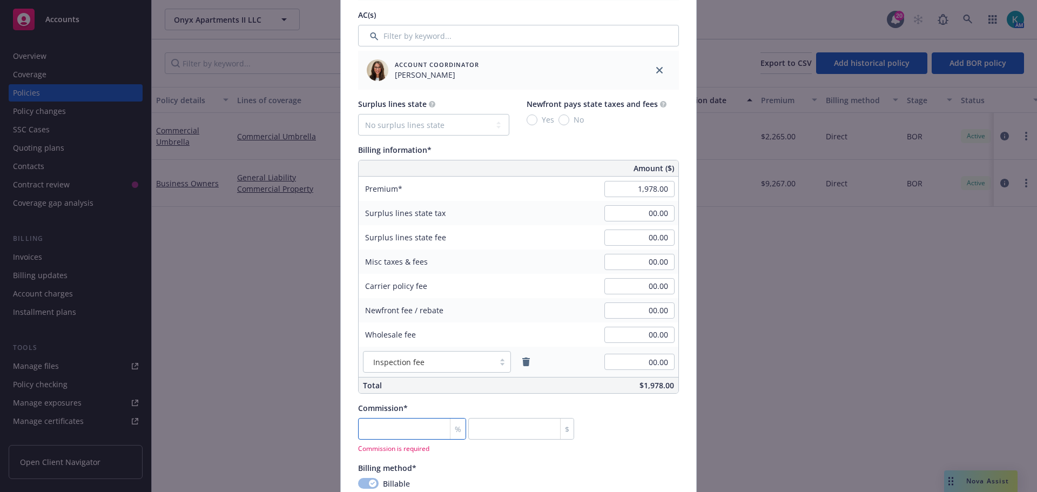
type input "1"
type input "19.78"
type input "15"
type input "296.7"
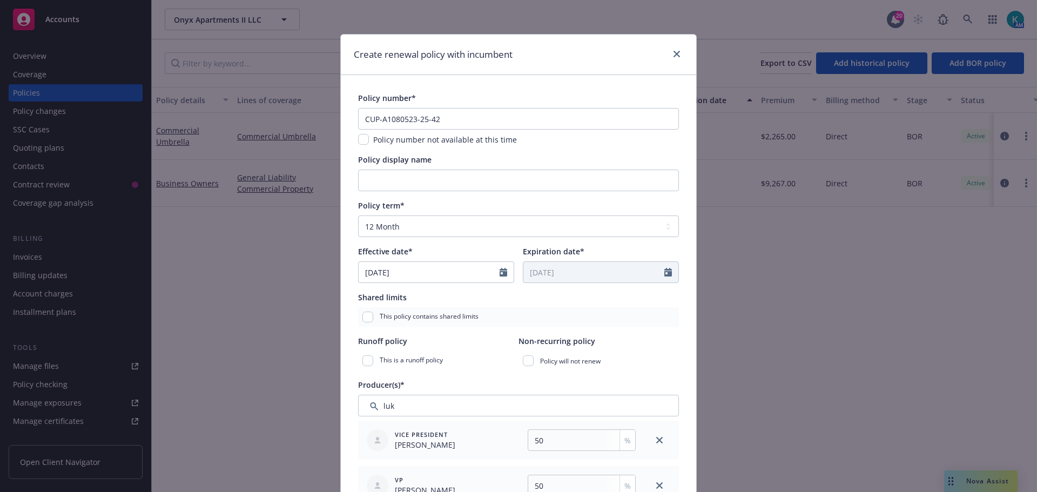
scroll to position [0, 0]
type input "15"
click at [447, 231] on select "Select policy term 12 Month 6 Month 4 Month 3 Month 2 Month 1 Month 36 Month (3…" at bounding box center [518, 227] width 321 height 22
select select "other"
click at [358, 216] on select "Select policy term 12 Month 6 Month 4 Month 3 Month 2 Month 1 Month 36 Month (3…" at bounding box center [518, 227] width 321 height 22
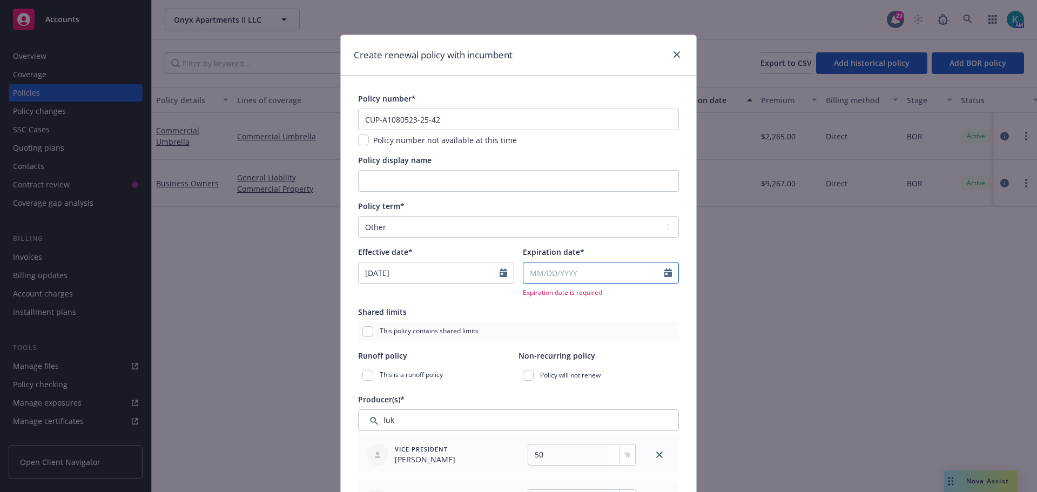
click at [551, 271] on input "Expiration date*" at bounding box center [593, 273] width 141 height 21
select select "9"
type input "[DATE]"
click at [620, 245] on div "Policy term* Select policy term 12 Month 6 Month 4 Month 3 Month 2 Month 1 Mont…" at bounding box center [518, 248] width 321 height 97
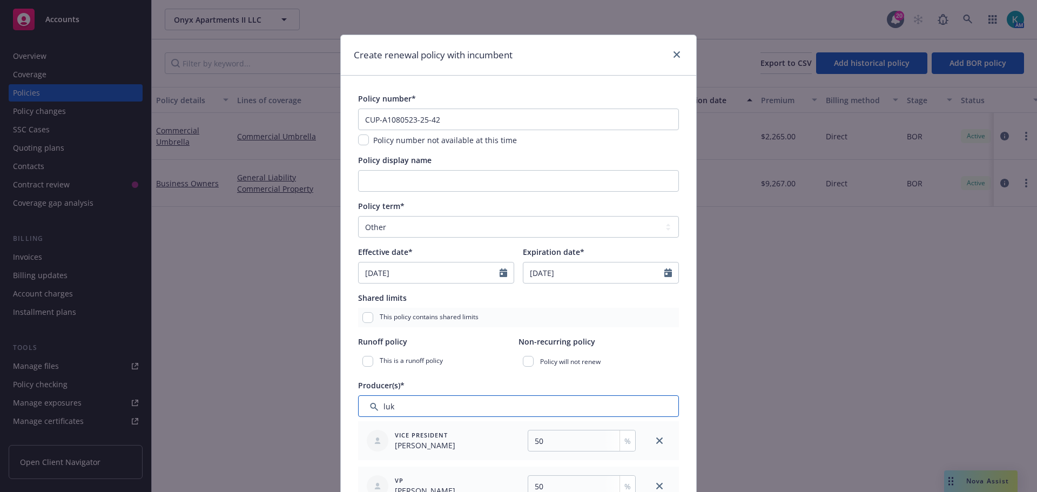
drag, startPoint x: 460, startPoint y: 404, endPoint x: 279, endPoint y: 407, distance: 181.0
click at [288, 406] on div "Create renewal policy with incumbent Policy number* CUP-A1080523-25-42 Policy n…" at bounding box center [518, 246] width 1037 height 492
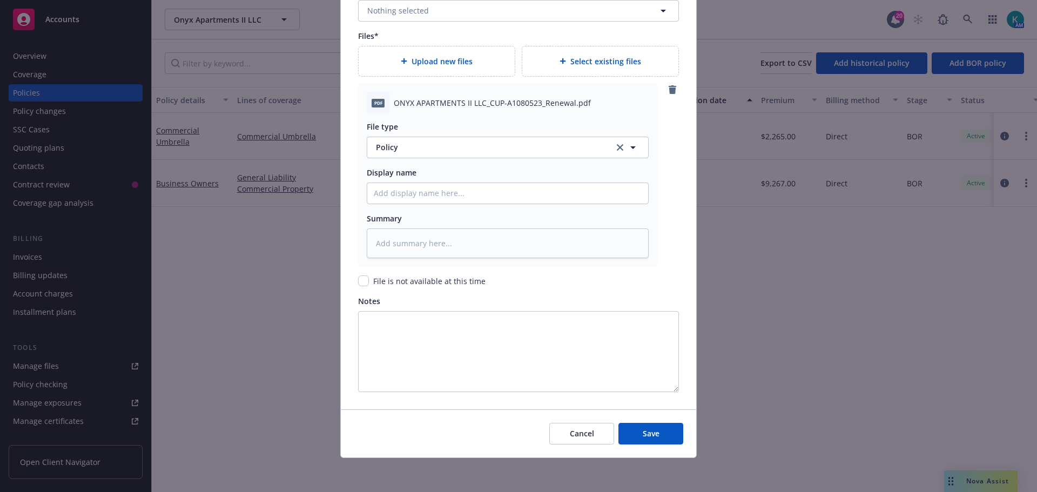
scroll to position [1272, 0]
click at [654, 433] on span "Save" at bounding box center [651, 433] width 17 height 10
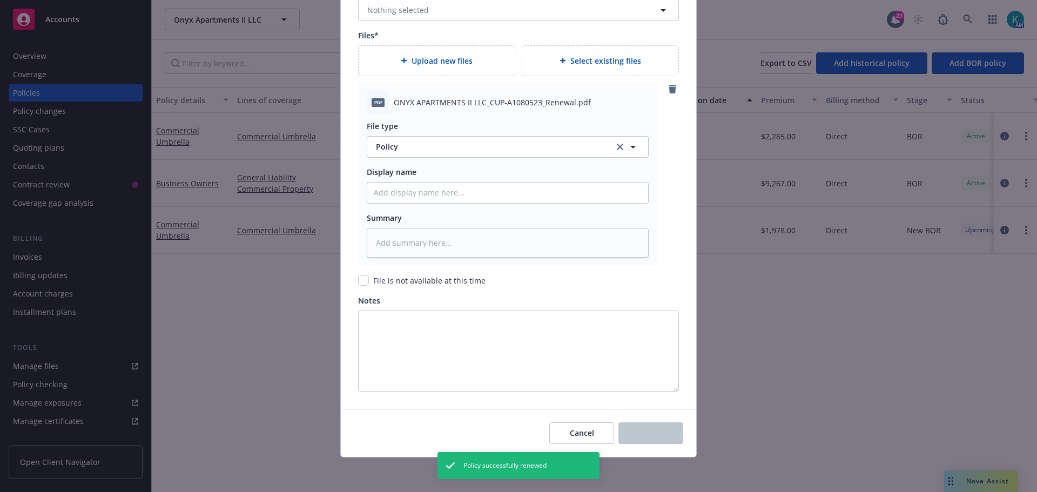
type textarea "x"
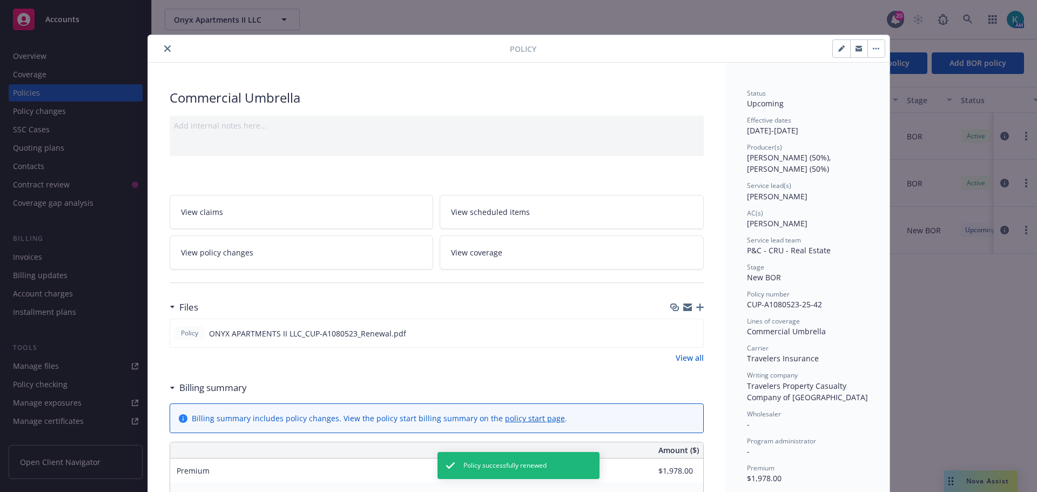
click at [164, 50] on icon "close" at bounding box center [167, 48] width 6 height 6
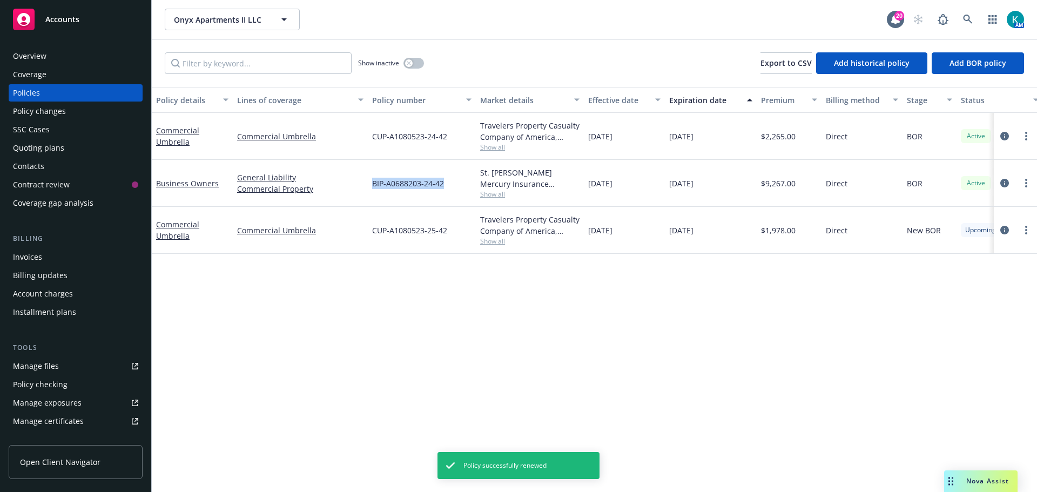
drag, startPoint x: 445, startPoint y: 184, endPoint x: 370, endPoint y: 185, distance: 74.6
click at [370, 185] on div "BIP-A0688203-24-42" at bounding box center [422, 183] width 108 height 47
copy span "BIP-A0688203-24-42"
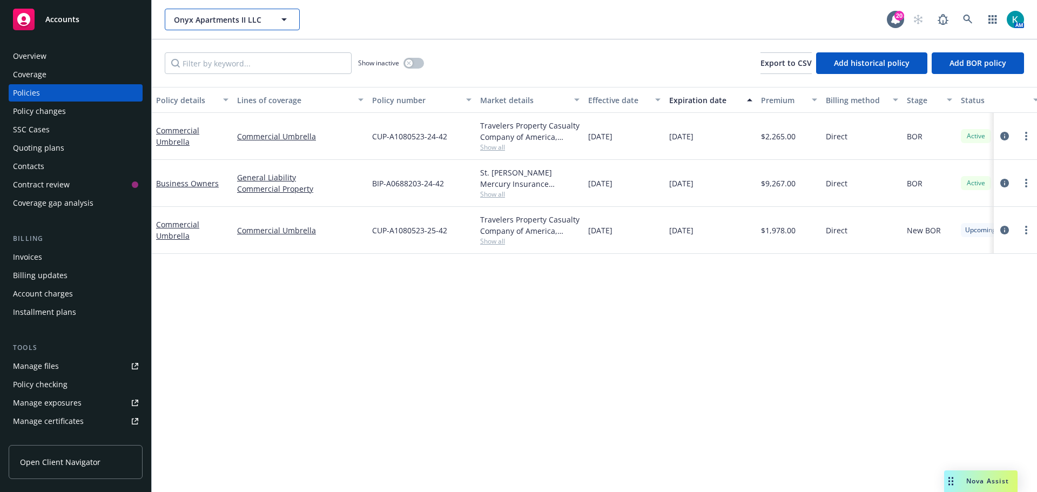
click at [212, 20] on span "Onyx Apartments II LLC" at bounding box center [220, 19] width 93 height 11
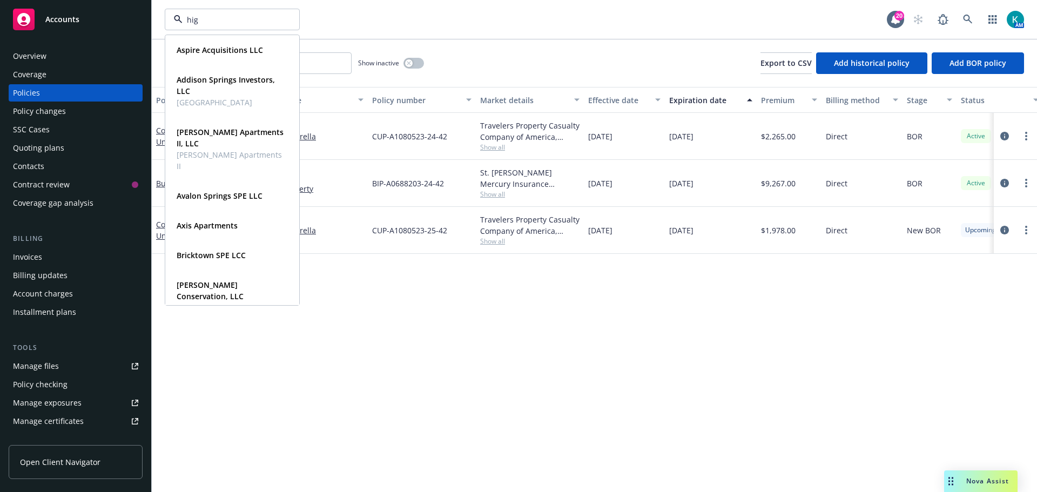
type input "high"
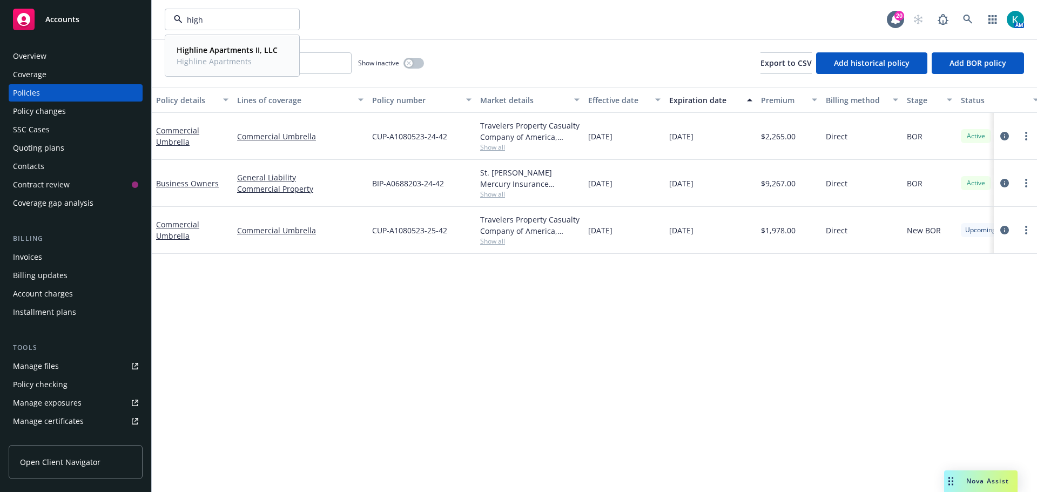
click at [224, 40] on div "Highline Apartments II, LLC Highline Apartments Type Commercial" at bounding box center [232, 56] width 133 height 40
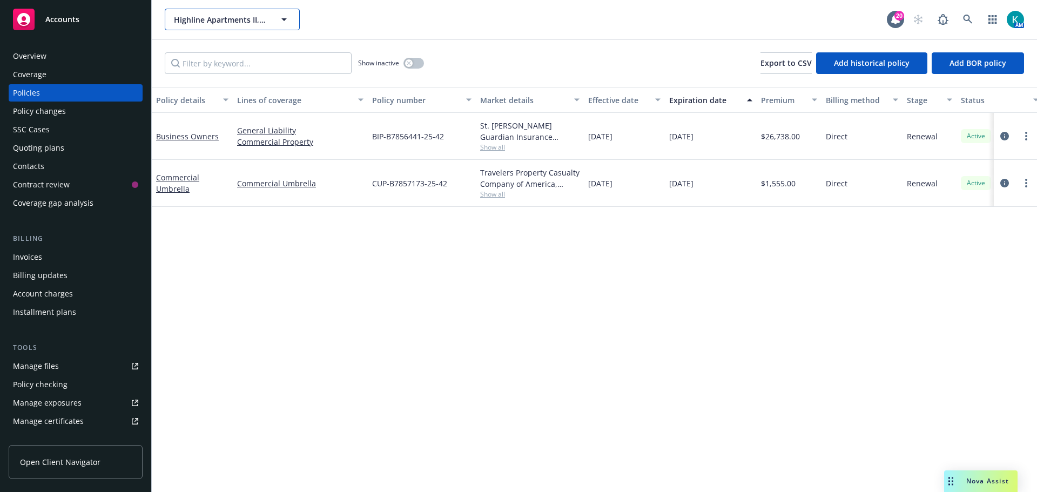
drag, startPoint x: 230, startPoint y: 20, endPoint x: 248, endPoint y: 12, distance: 19.9
click at [230, 19] on span "Highline Apartments II, LLC" at bounding box center [220, 19] width 93 height 11
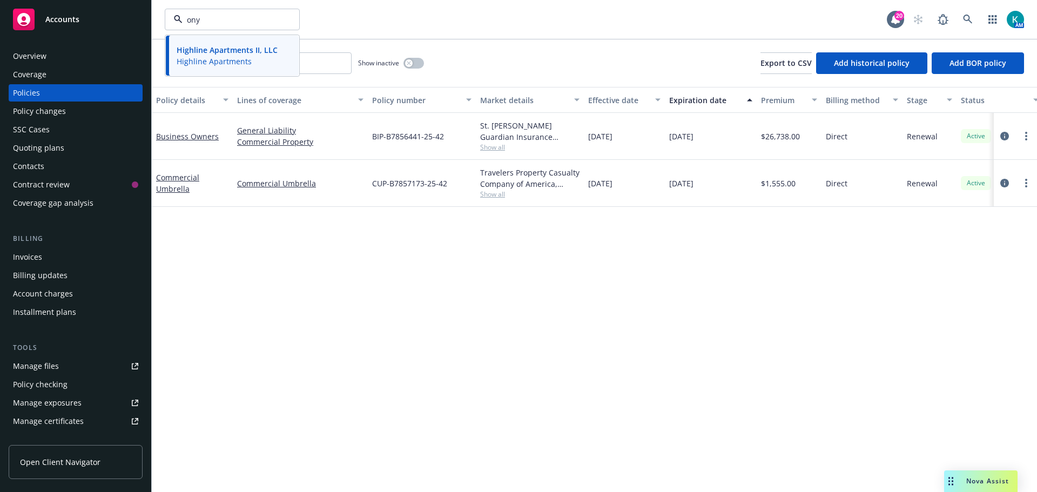
type input "onyx"
click at [251, 48] on strong "Onyx Apartments II LLC" at bounding box center [221, 50] width 88 height 10
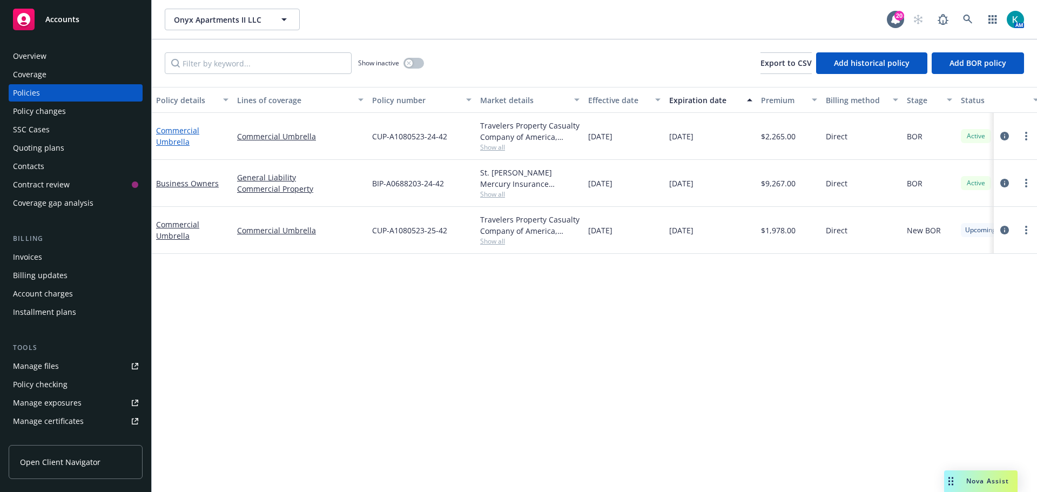
click at [184, 135] on link "Commercial Umbrella" at bounding box center [177, 136] width 43 height 22
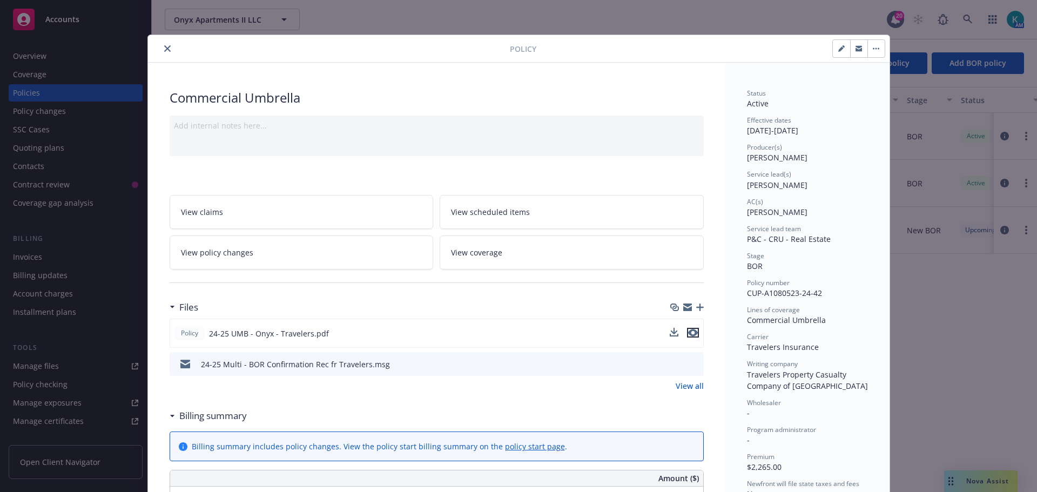
click at [691, 332] on icon "preview file" at bounding box center [693, 333] width 10 height 8
click at [164, 51] on icon "close" at bounding box center [167, 48] width 6 height 6
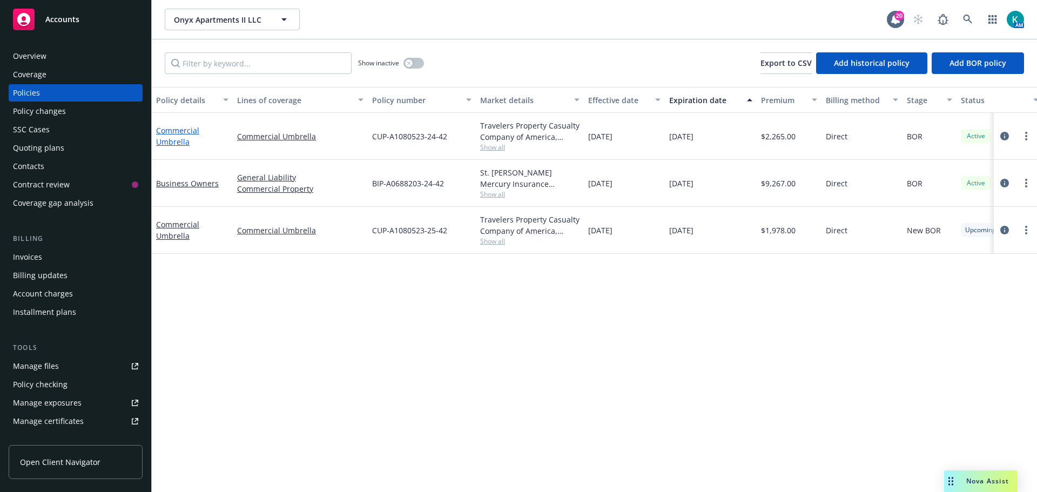
click at [178, 139] on link "Commercial Umbrella" at bounding box center [177, 136] width 43 height 22
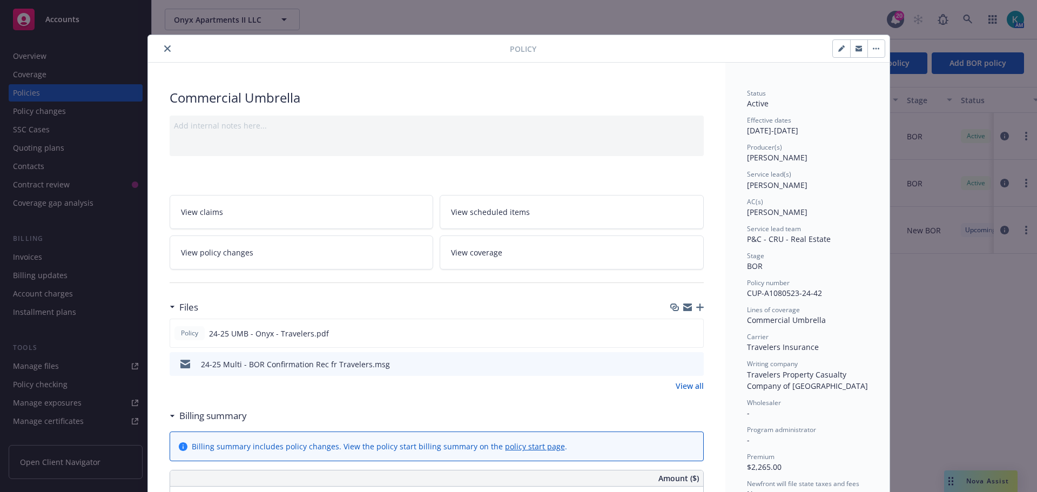
scroll to position [32, 0]
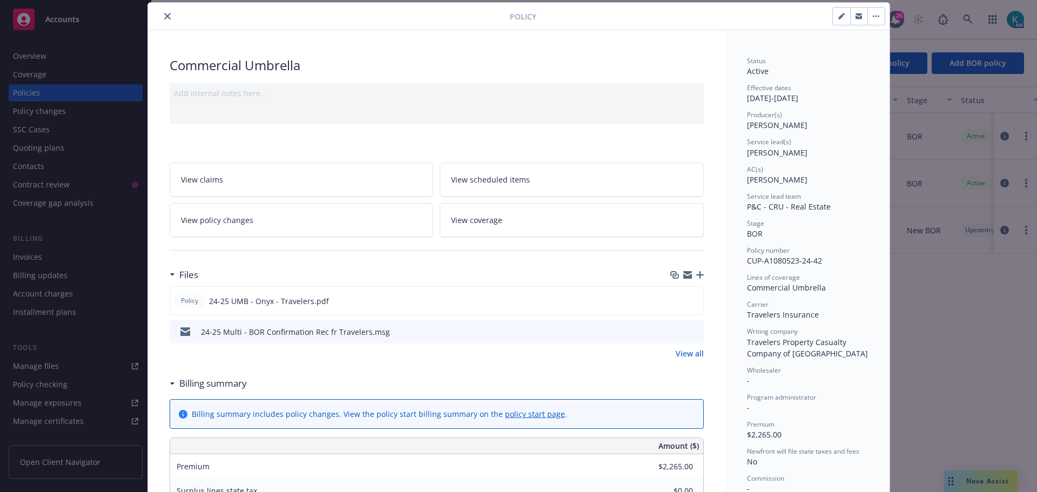
click at [164, 14] on icon "close" at bounding box center [167, 16] width 6 height 6
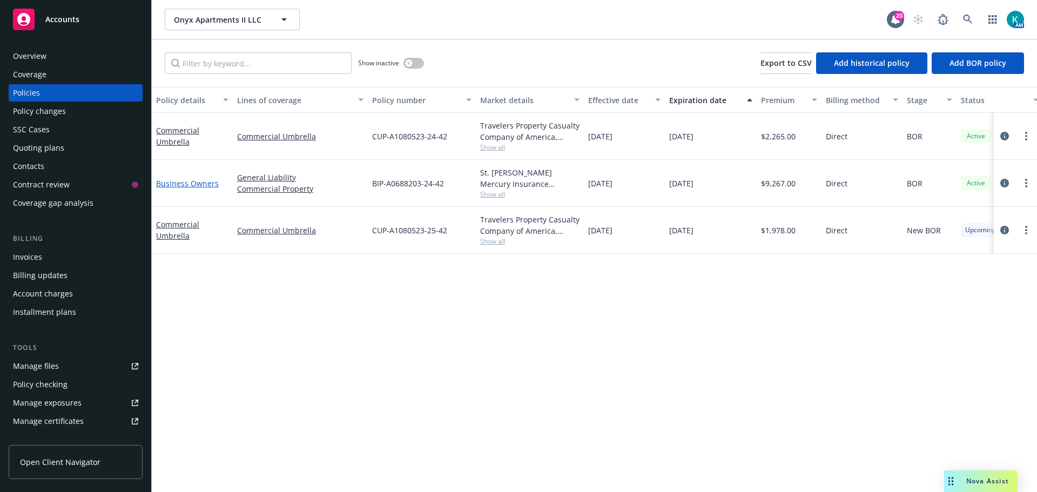
click at [203, 183] on link "Business Owners" at bounding box center [187, 183] width 63 height 10
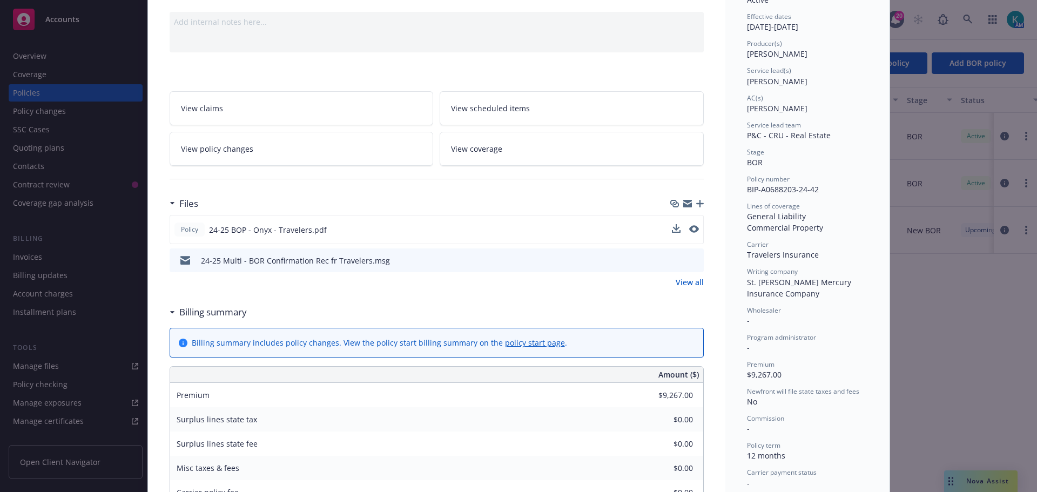
scroll to position [108, 0]
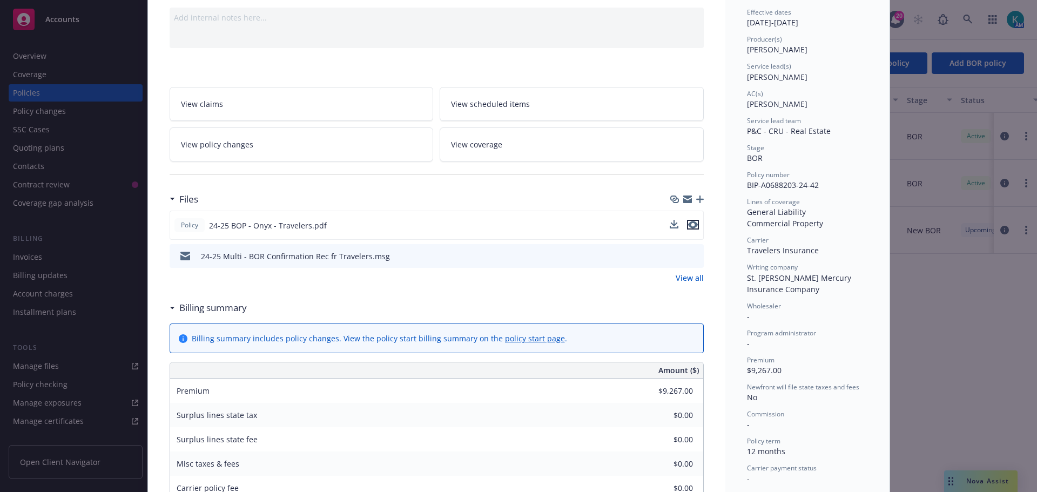
click at [690, 225] on icon "preview file" at bounding box center [693, 225] width 10 height 8
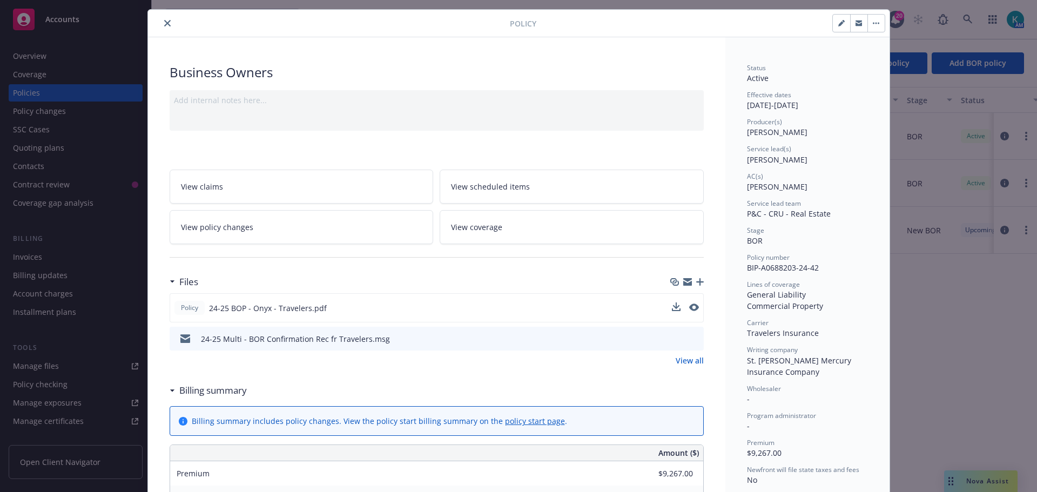
scroll to position [0, 0]
